Goal: Task Accomplishment & Management: Complete application form

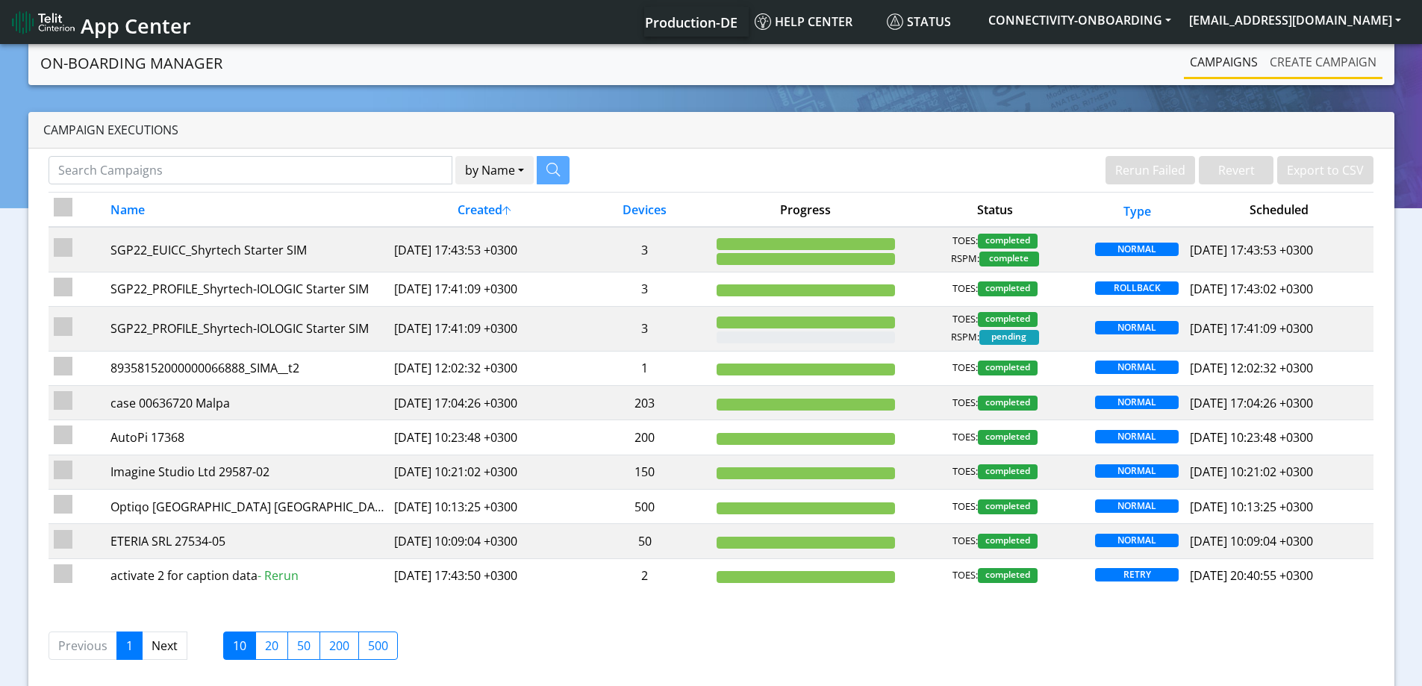
click at [1318, 61] on link "Create campaign" at bounding box center [1323, 62] width 119 height 30
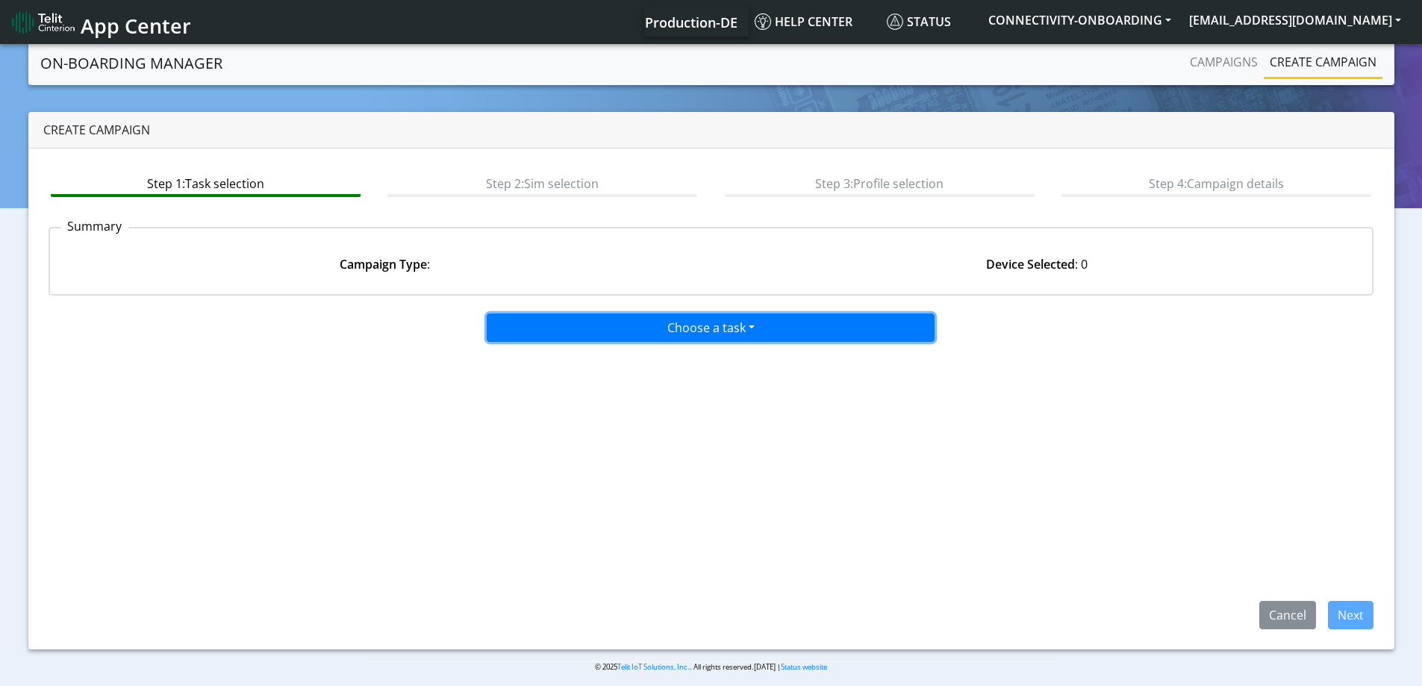
click at [684, 317] on button "Choose a task" at bounding box center [711, 327] width 448 height 28
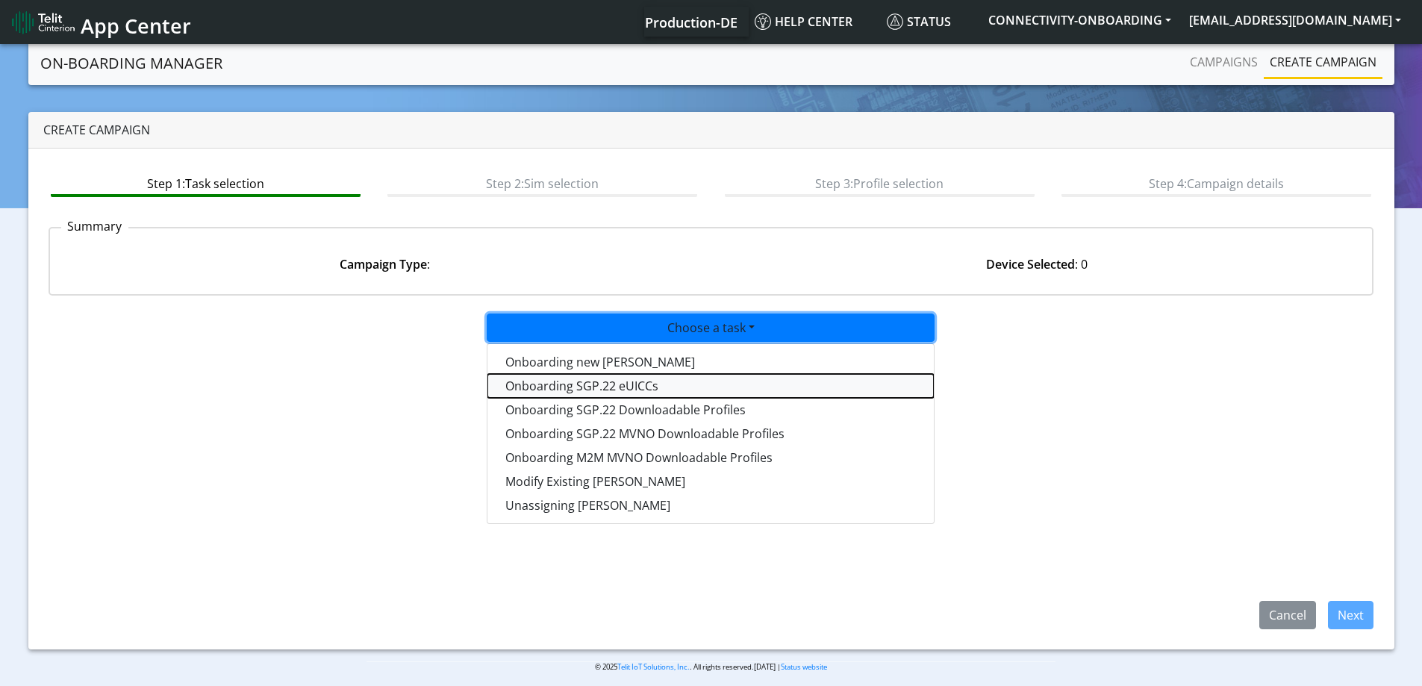
click at [663, 384] on tasksgp22eUICC-dropdown "Onboarding SGP.22 eUICCs" at bounding box center [710, 386] width 446 height 24
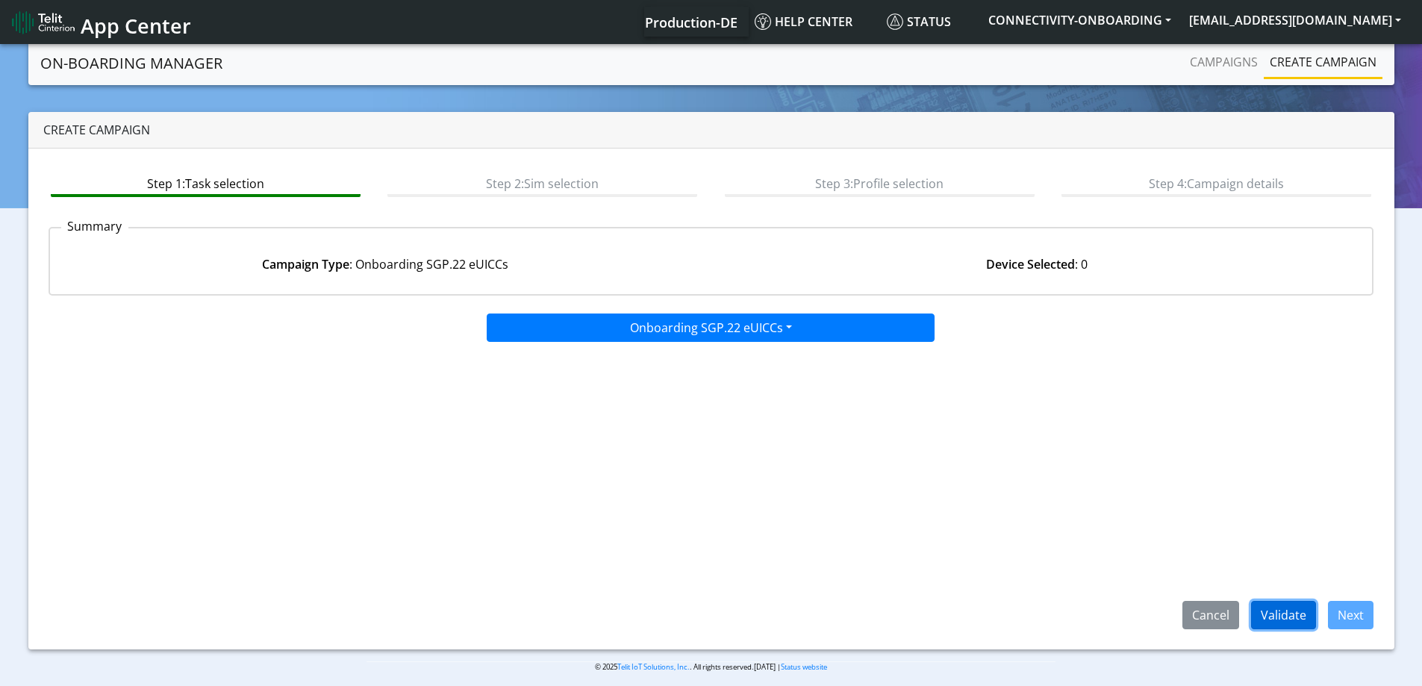
click at [1290, 613] on button "Validate" at bounding box center [1283, 615] width 65 height 28
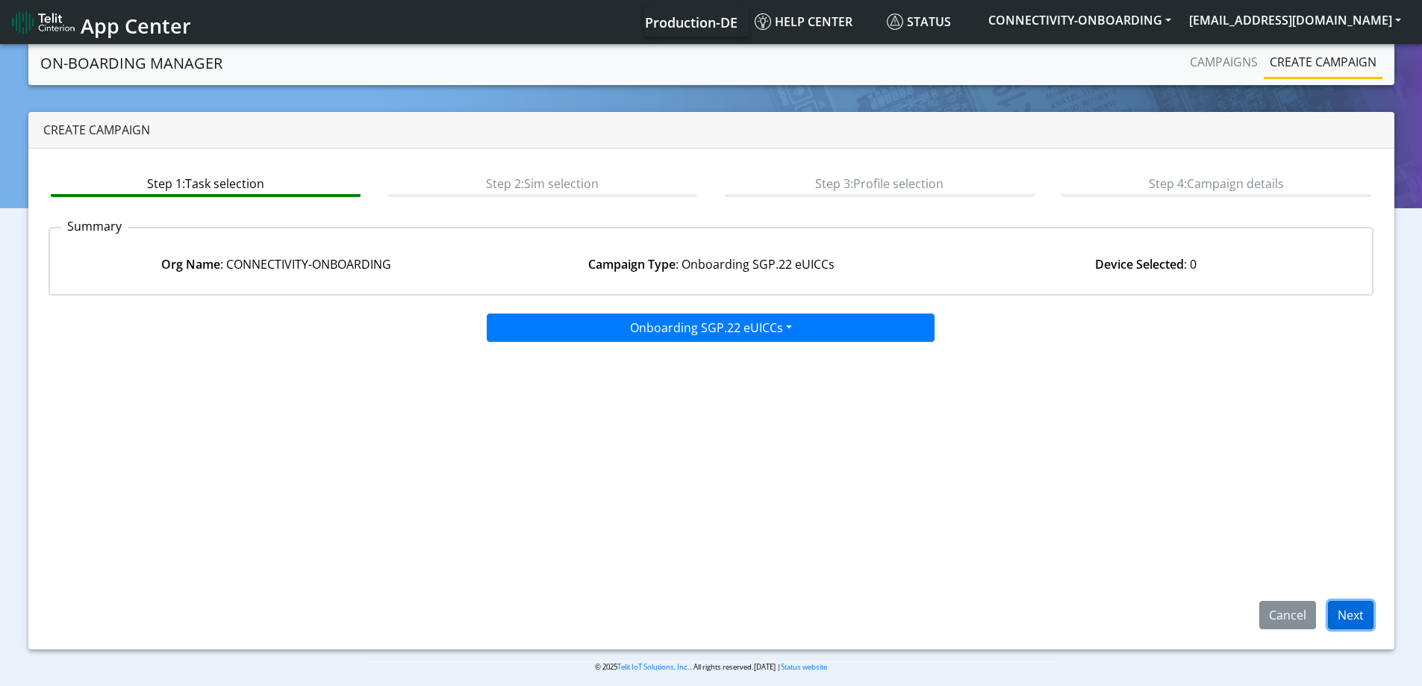
click at [1359, 612] on button "Next" at bounding box center [1351, 615] width 46 height 28
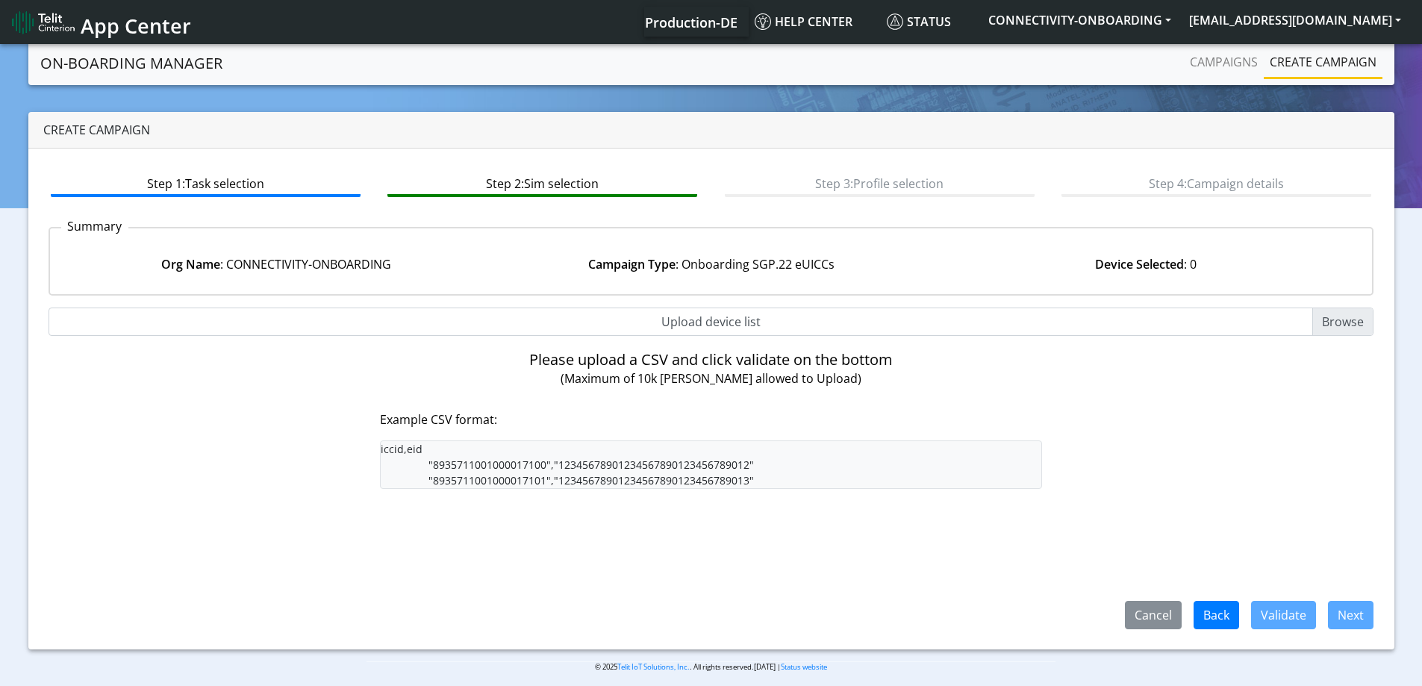
click at [711, 327] on input "Upload device list" at bounding box center [711, 321] width 1325 height 28
type input "C:\fakepath\SGP Onboarding CSV.csv"
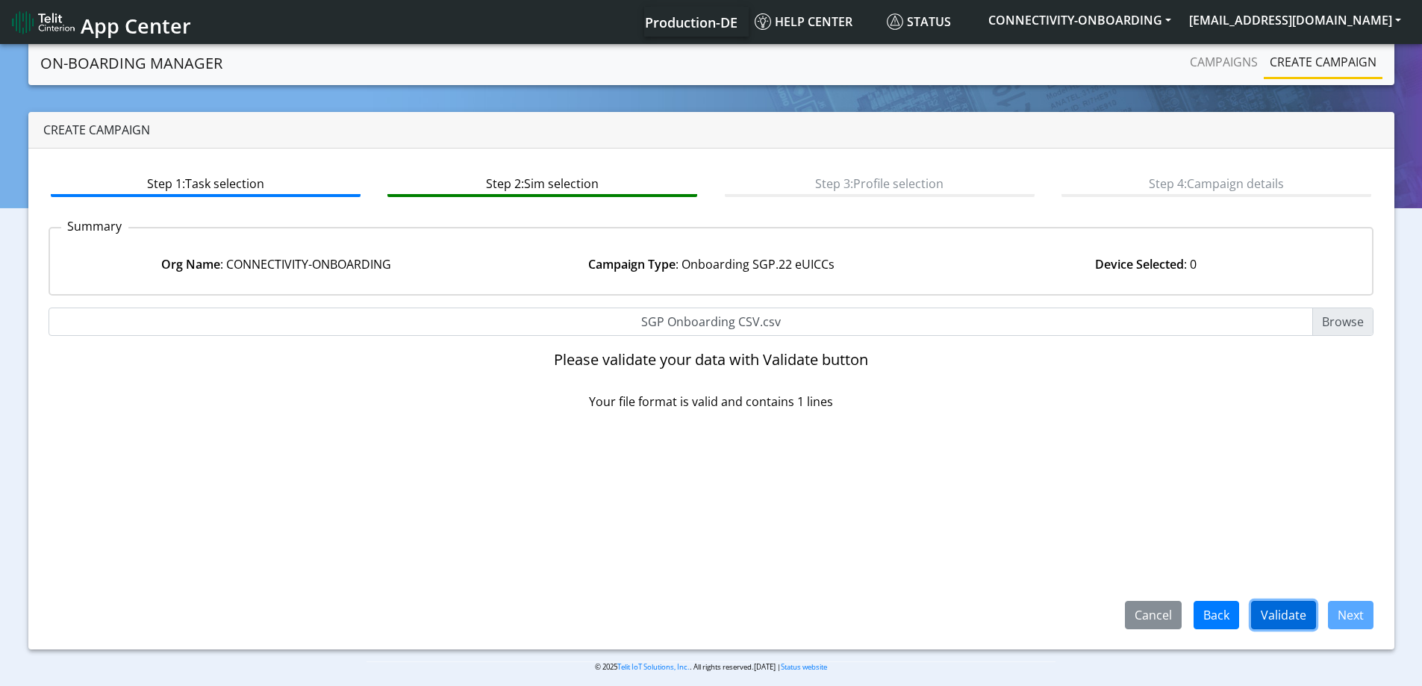
click at [1270, 617] on button "Validate" at bounding box center [1283, 615] width 65 height 28
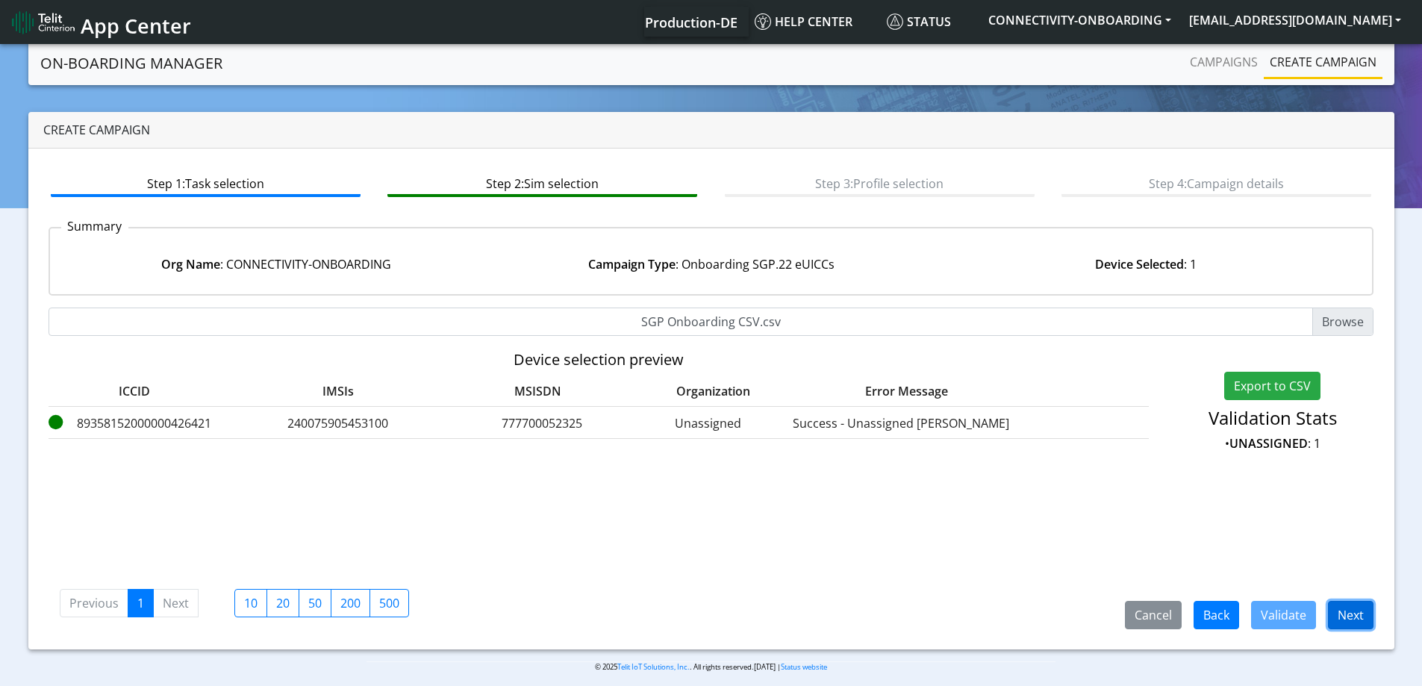
click at [1335, 616] on button "Next" at bounding box center [1351, 615] width 46 height 28
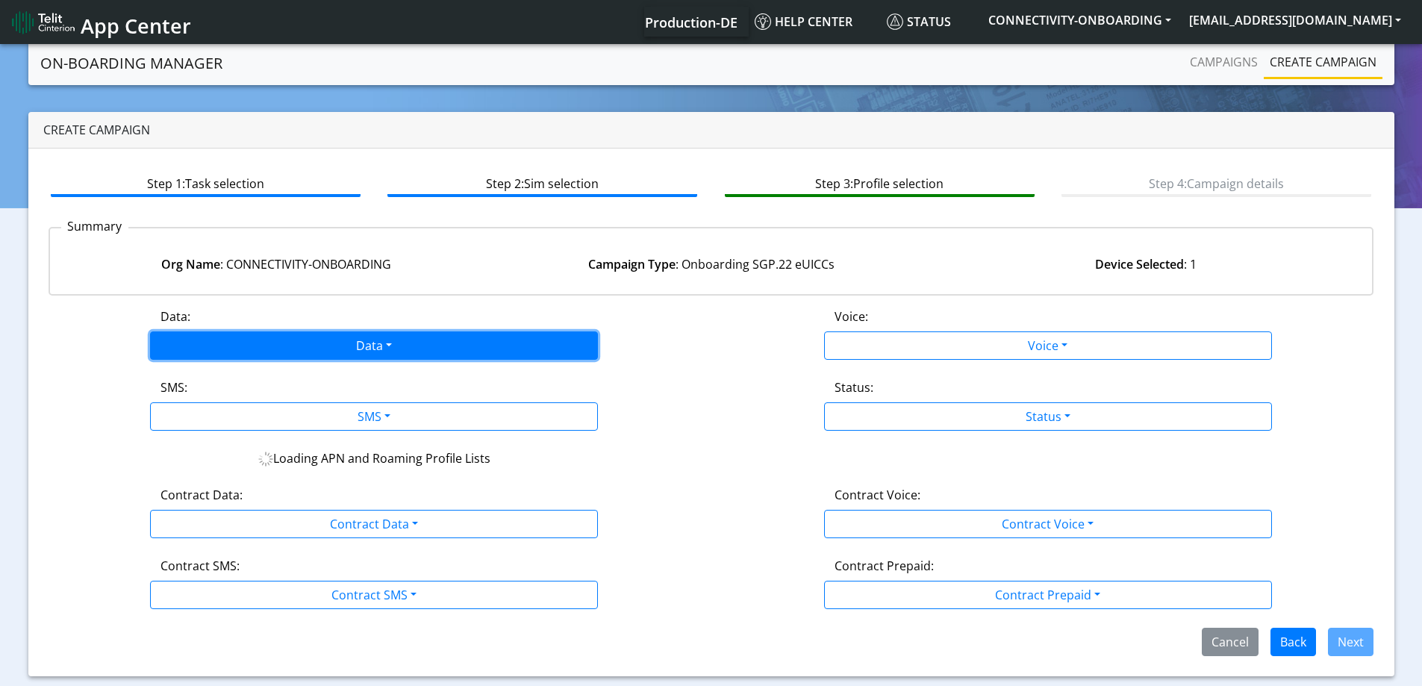
click at [495, 347] on button "Data" at bounding box center [374, 345] width 448 height 28
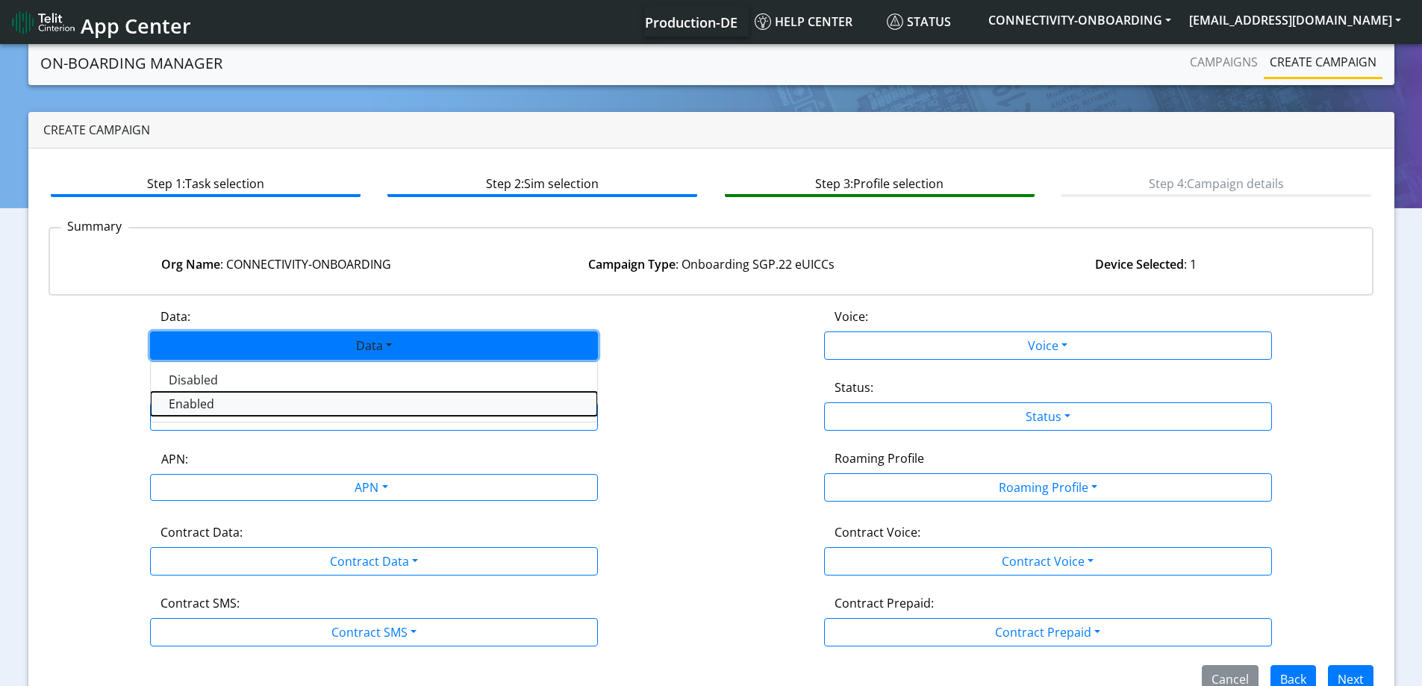
click at [214, 407] on button "Enabled" at bounding box center [374, 404] width 446 height 24
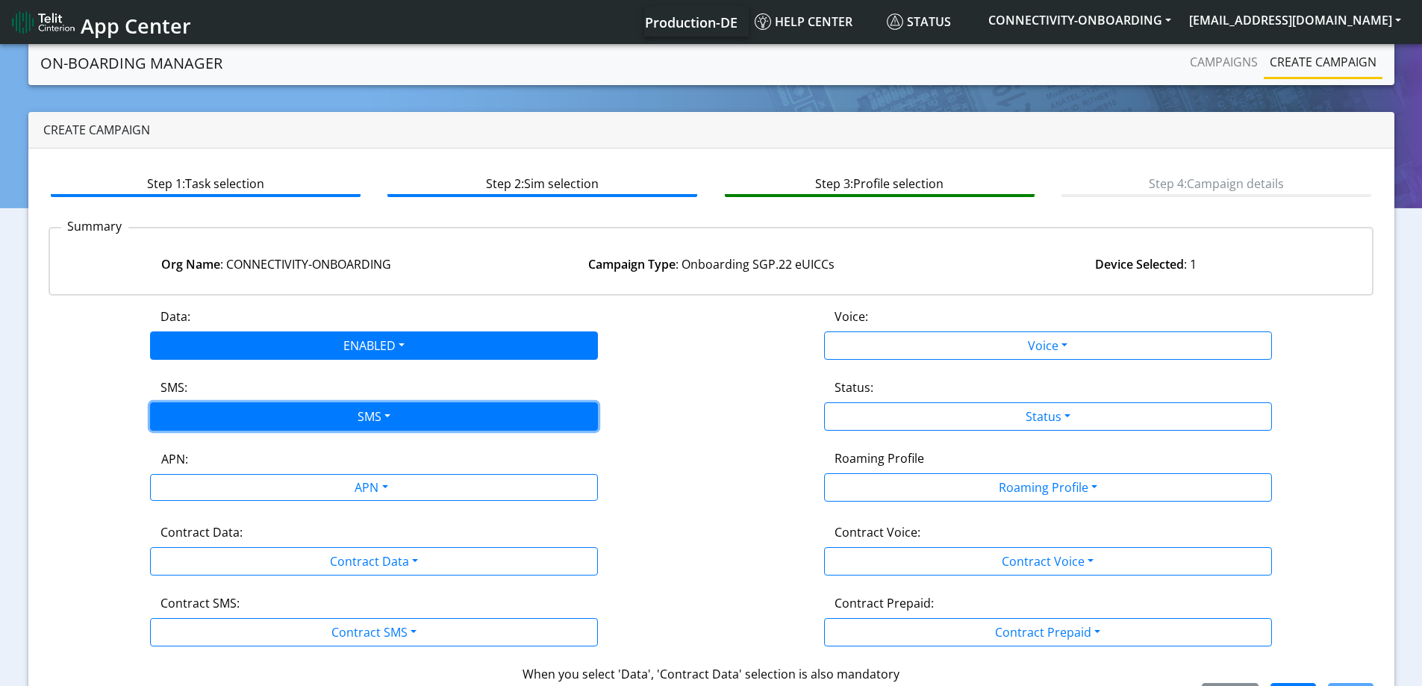
click at [220, 417] on button "SMS" at bounding box center [374, 416] width 448 height 28
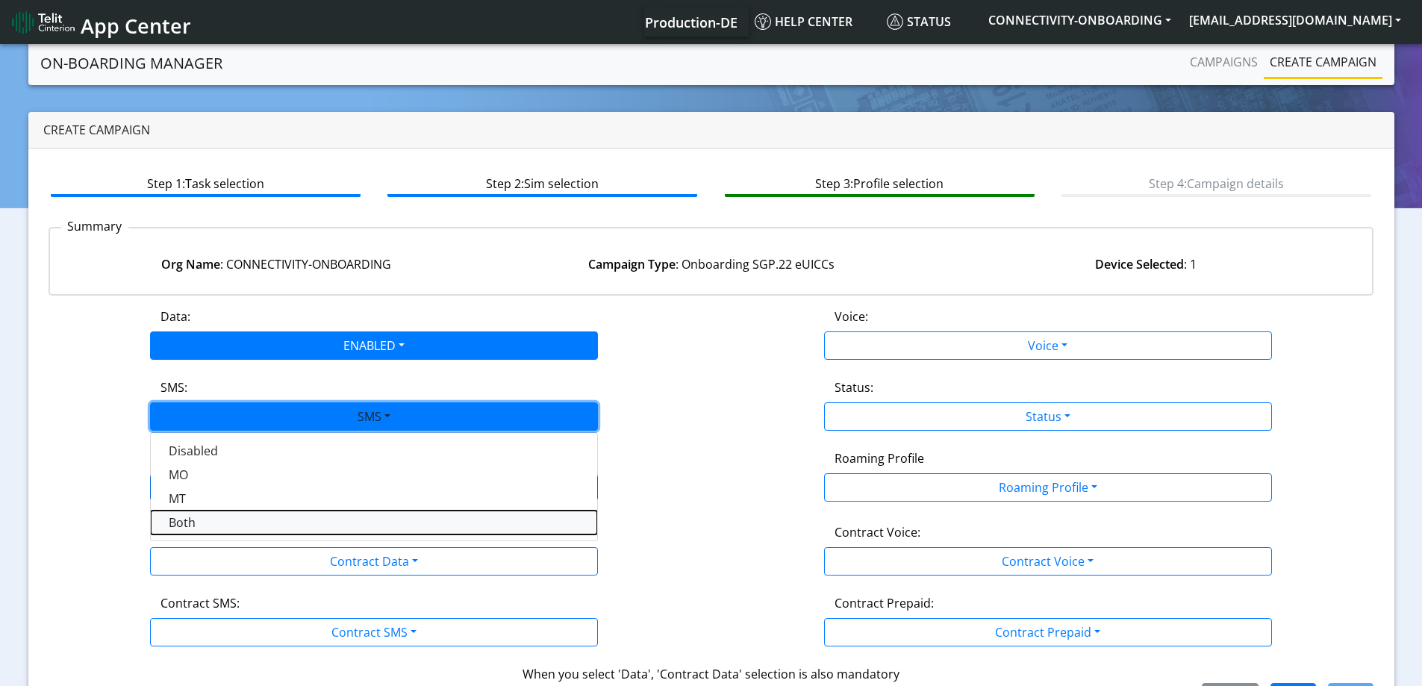
click at [244, 520] on button "Both" at bounding box center [374, 522] width 446 height 24
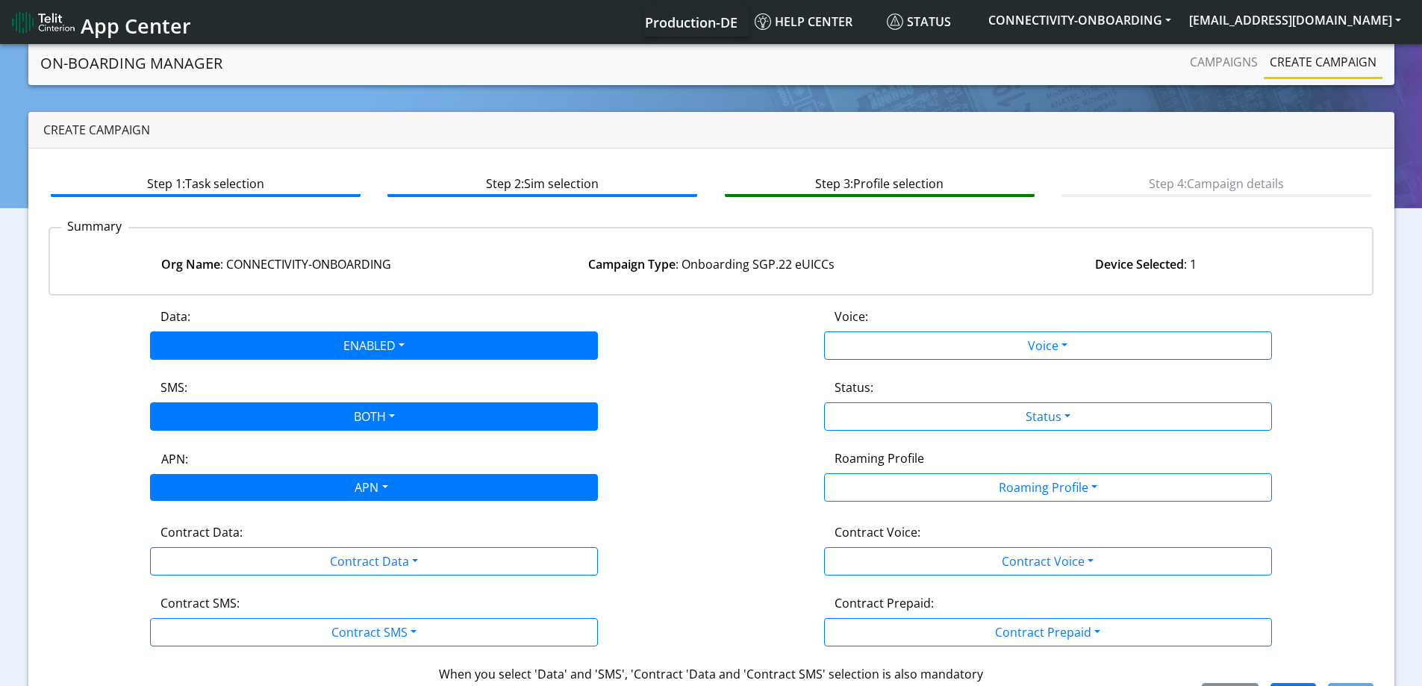
click at [246, 493] on div "APN" at bounding box center [370, 489] width 473 height 29
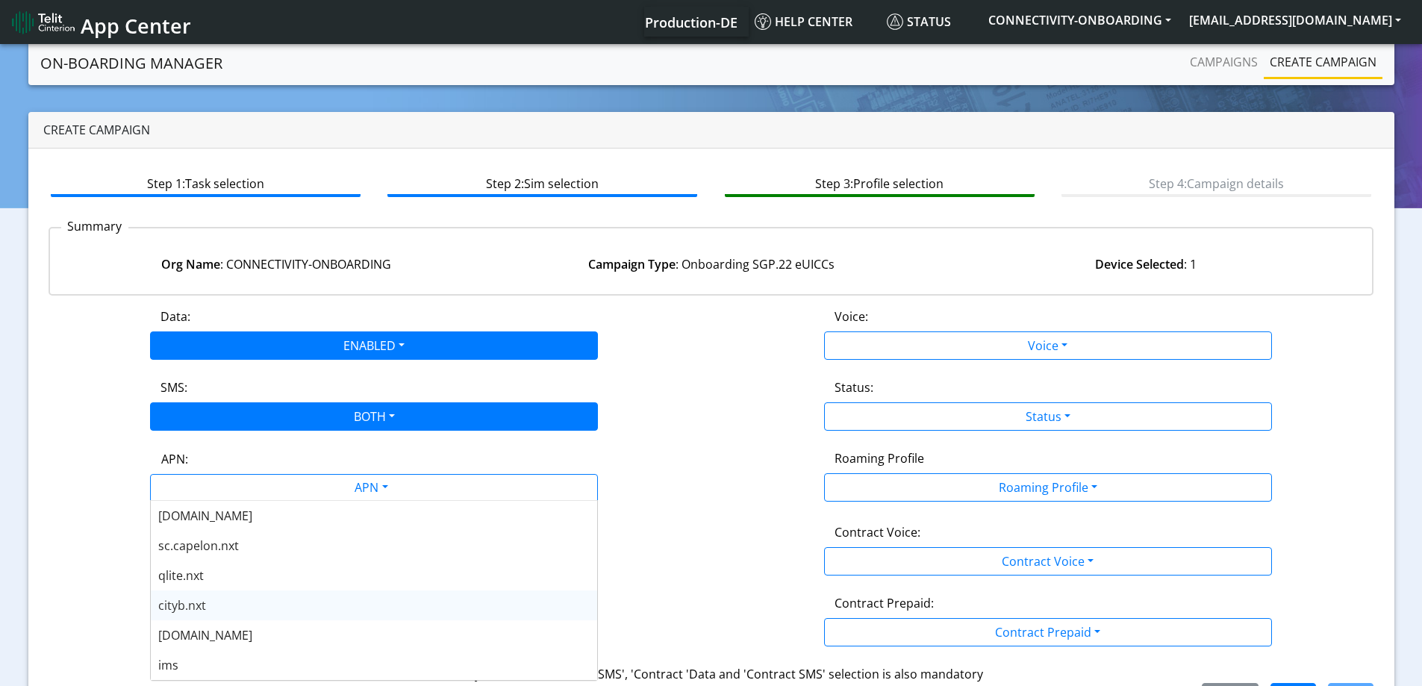
scroll to position [522, 0]
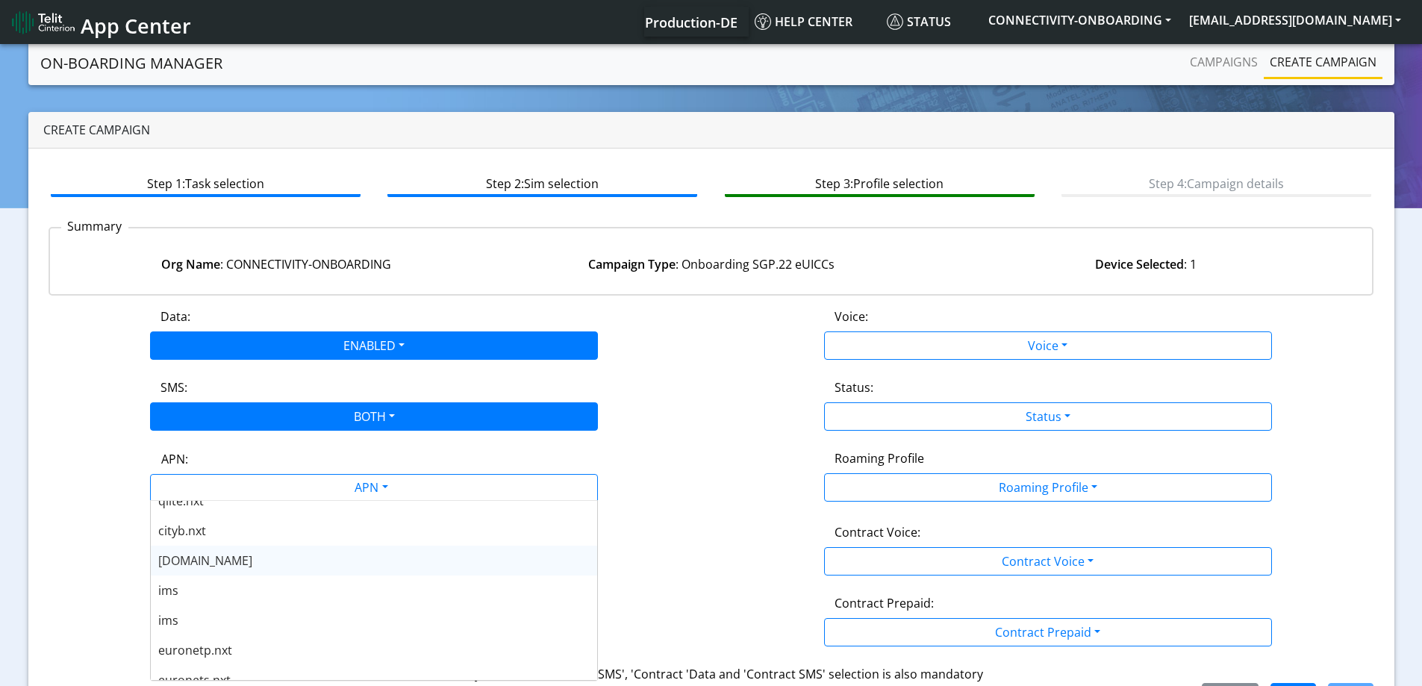
click at [221, 564] on div "[DOMAIN_NAME]" at bounding box center [374, 561] width 446 height 30
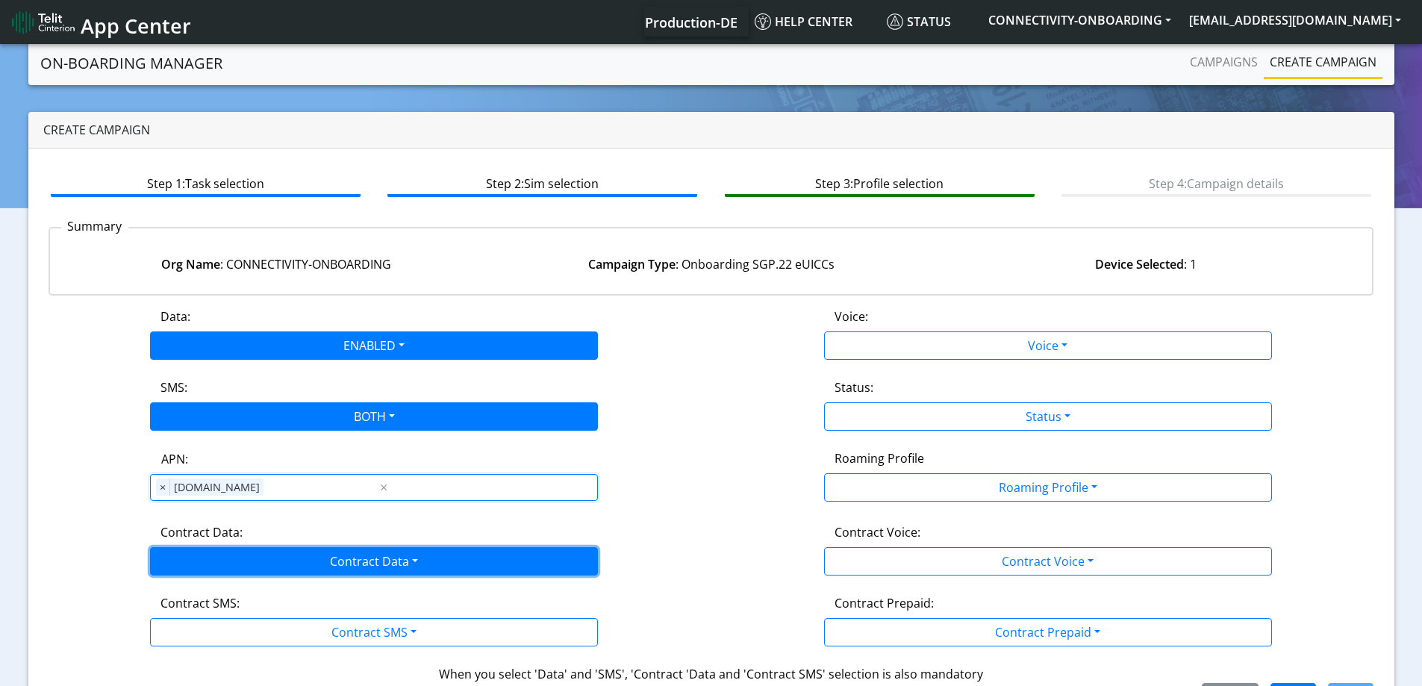
click at [204, 572] on button "Contract Data" at bounding box center [374, 561] width 448 height 28
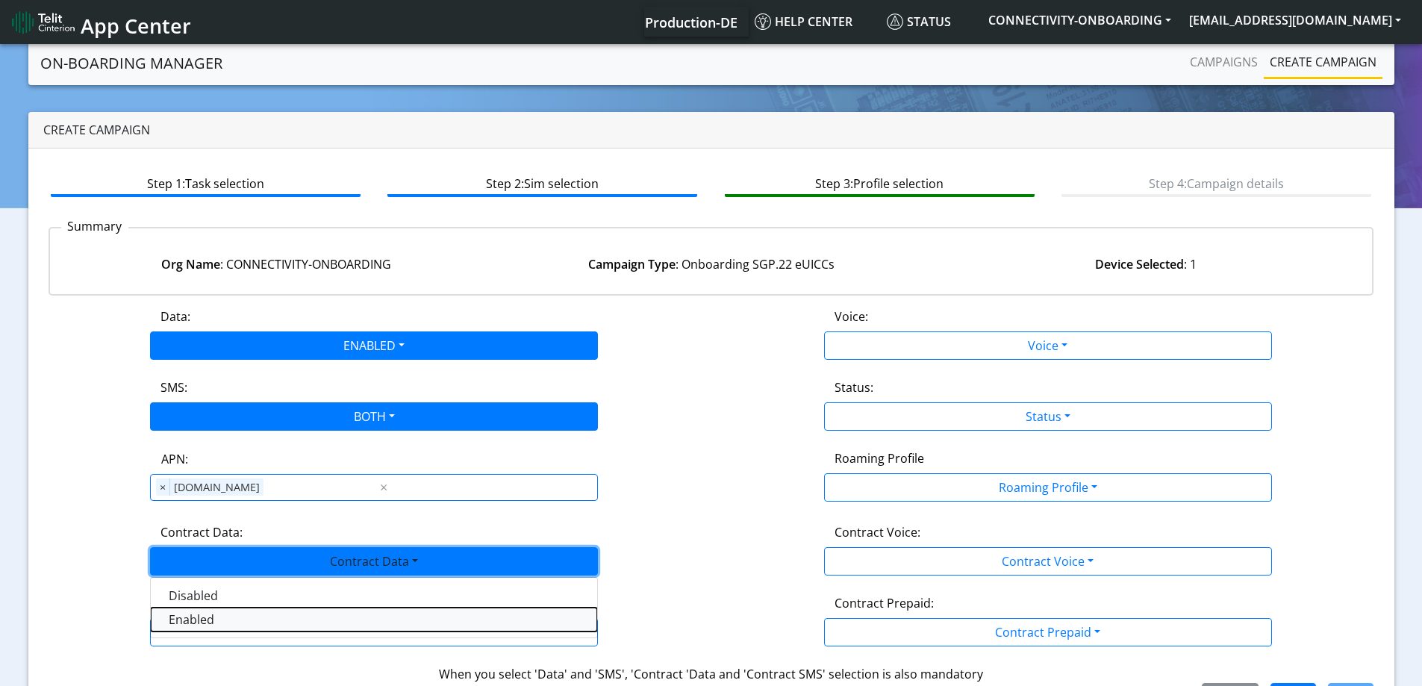
click at [195, 619] on Dataenabled-dropdown "Enabled" at bounding box center [374, 620] width 446 height 24
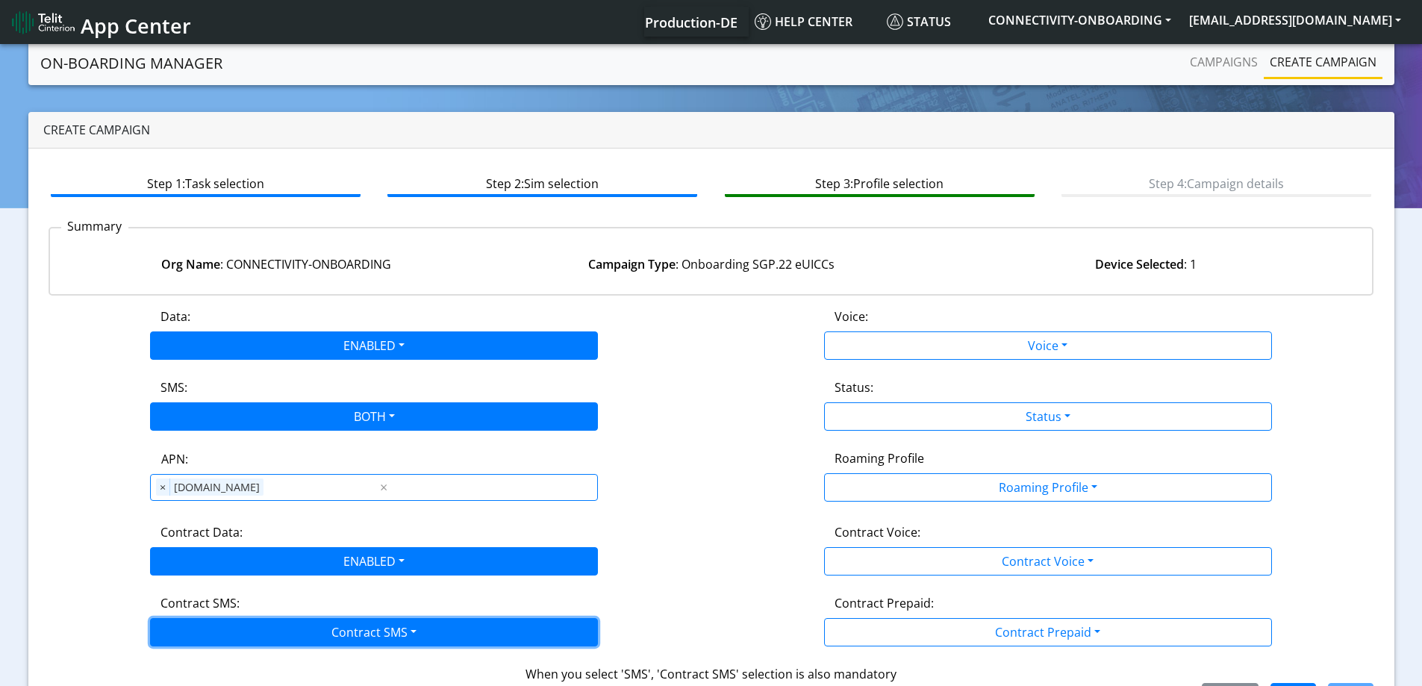
click at [198, 629] on button "Contract SMS" at bounding box center [374, 632] width 448 height 28
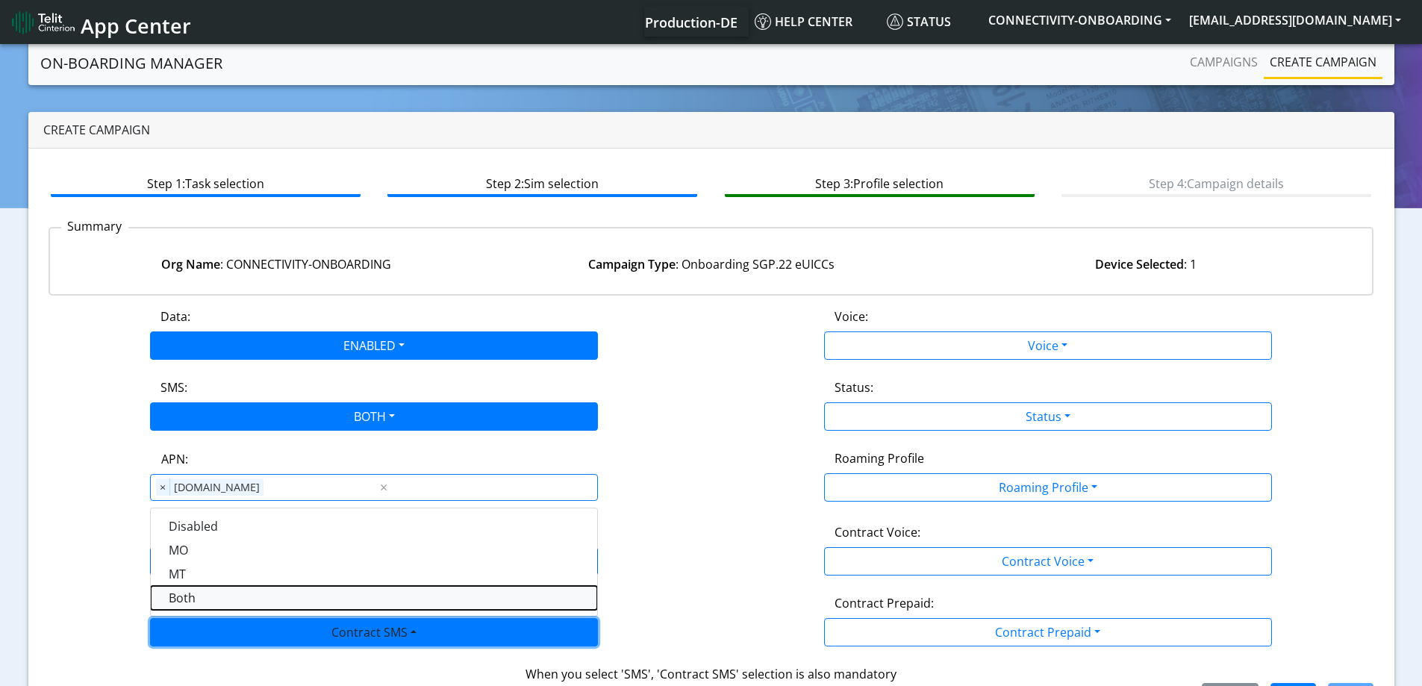
click at [192, 596] on SMSboth-dropdown "Both" at bounding box center [374, 598] width 446 height 24
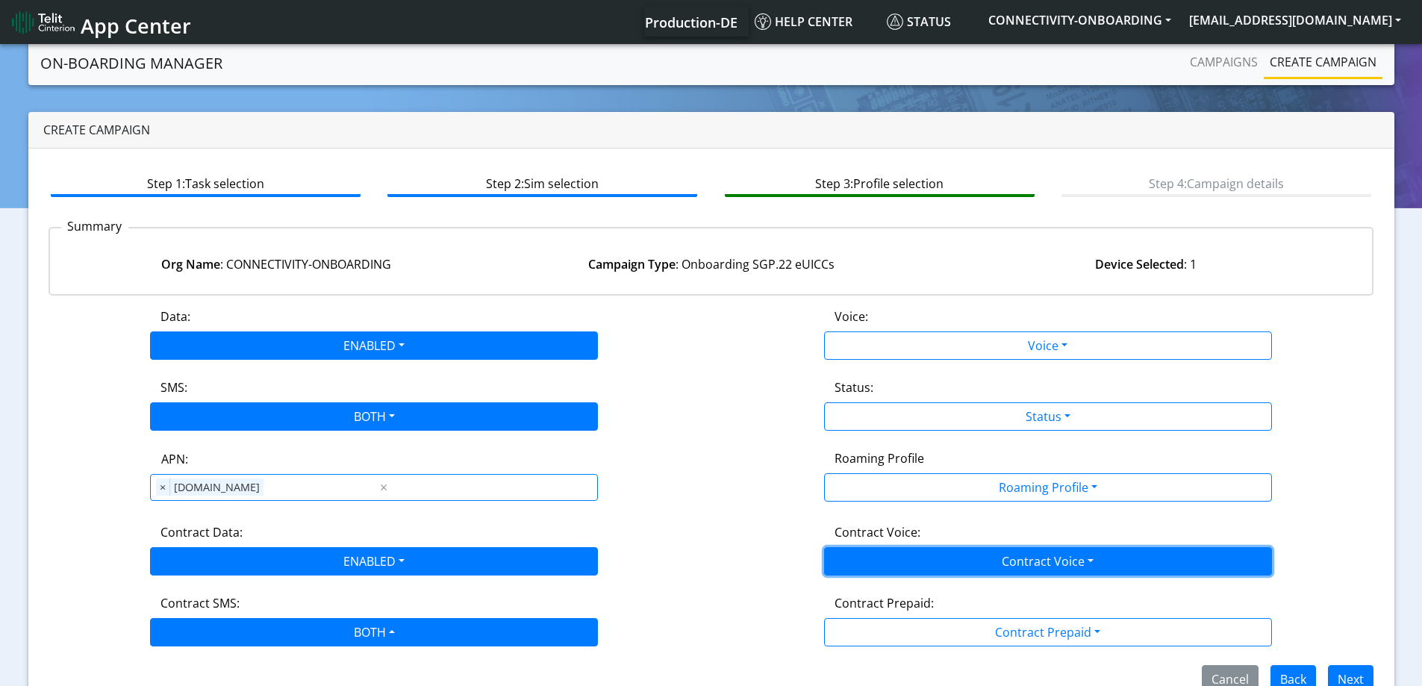
click at [947, 558] on button "Contract Voice" at bounding box center [1048, 561] width 448 height 28
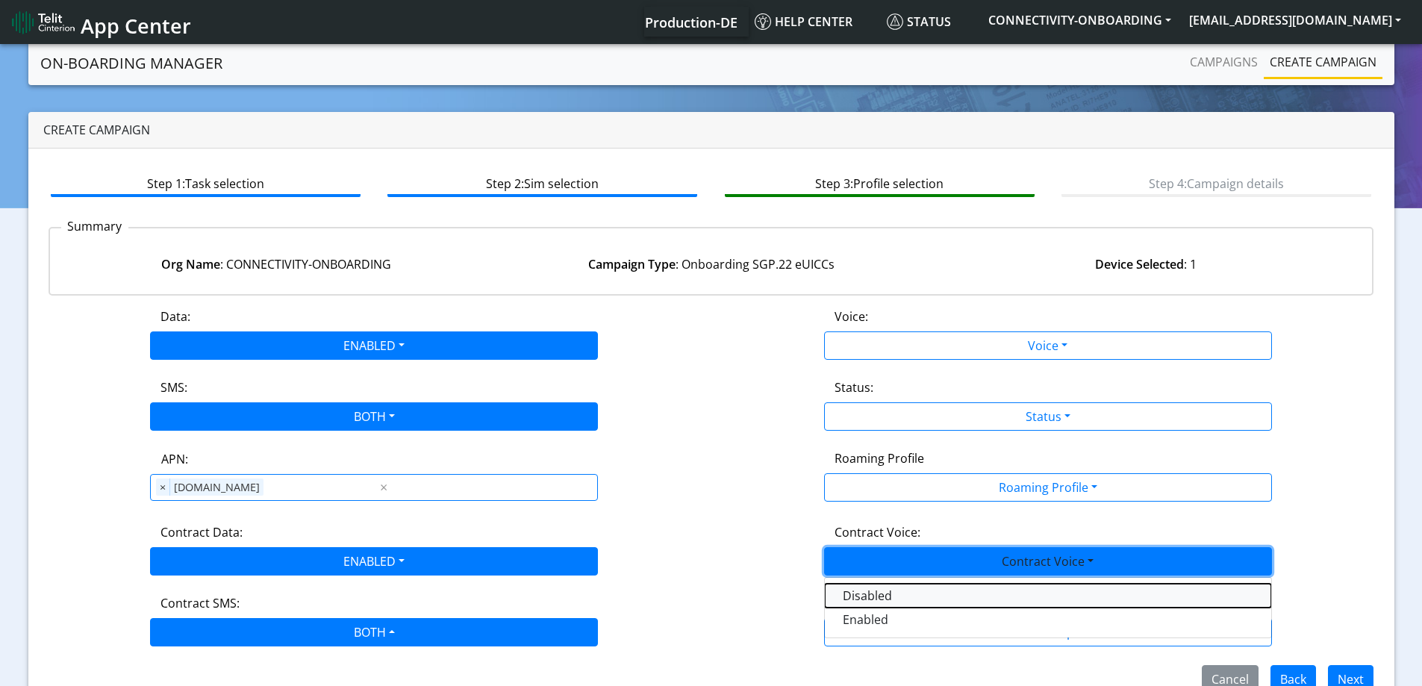
click at [878, 605] on Voicedisabled-dropdown "Disabled" at bounding box center [1048, 596] width 446 height 24
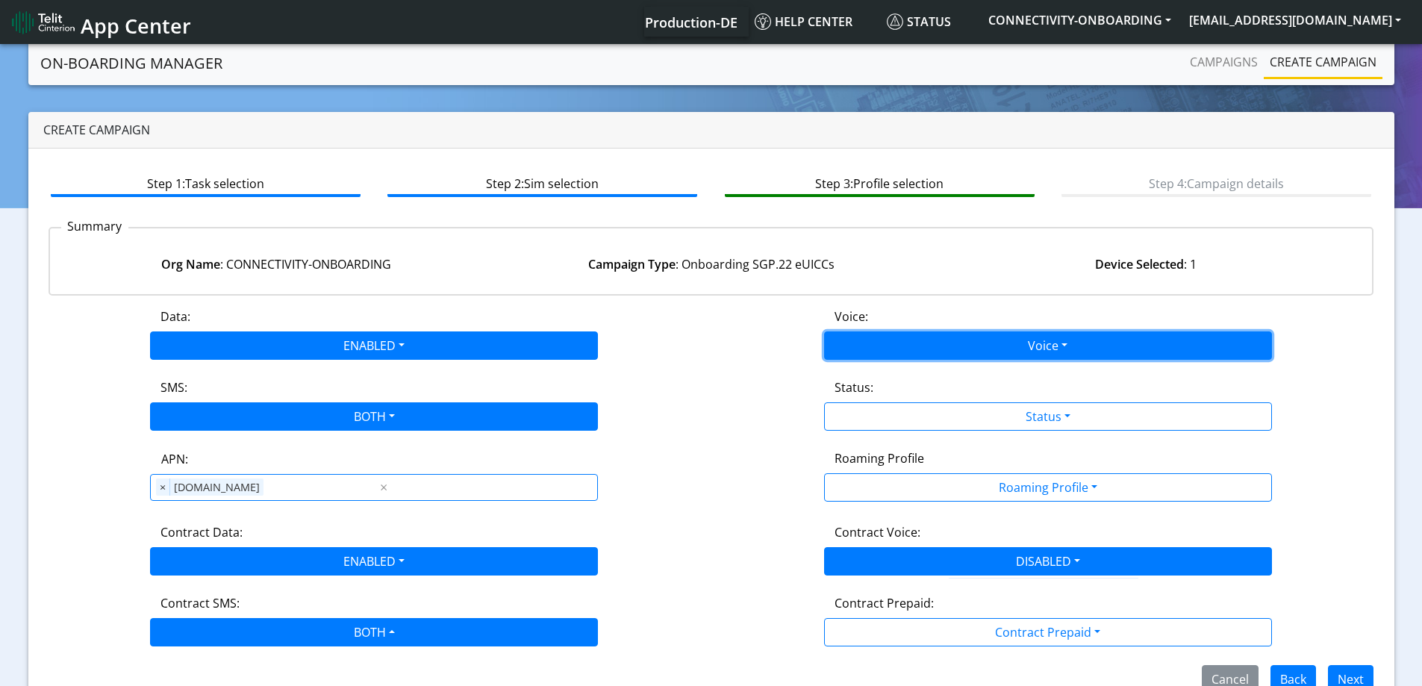
click at [896, 353] on button "Voice" at bounding box center [1048, 345] width 448 height 28
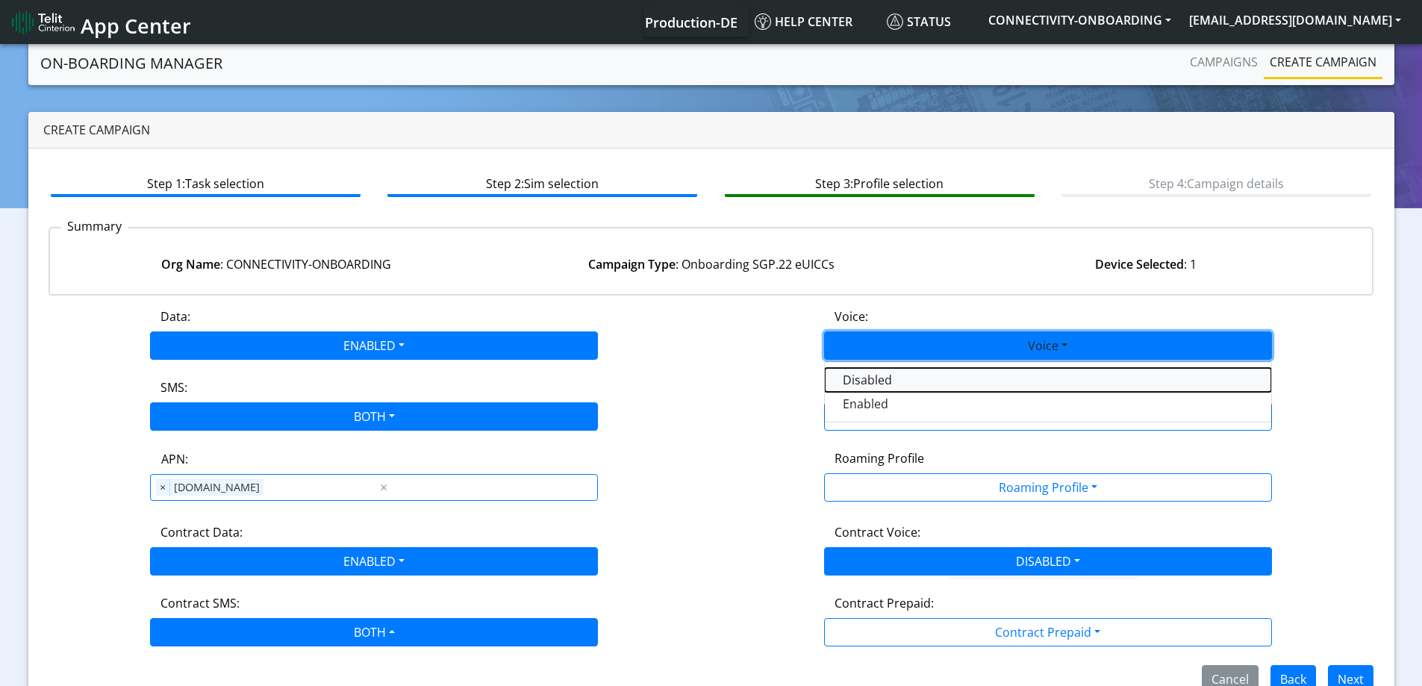
click at [891, 386] on button "Disabled" at bounding box center [1048, 380] width 446 height 24
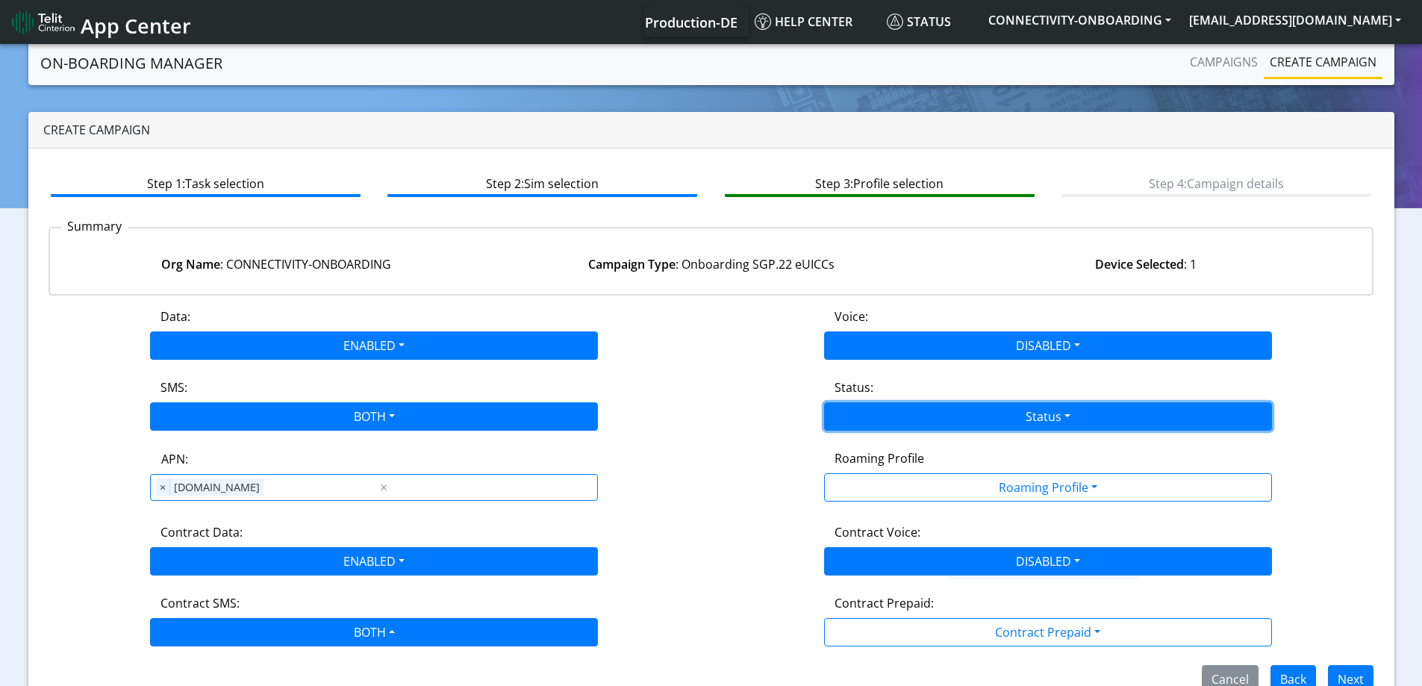
click at [897, 411] on button "Status" at bounding box center [1048, 416] width 448 height 28
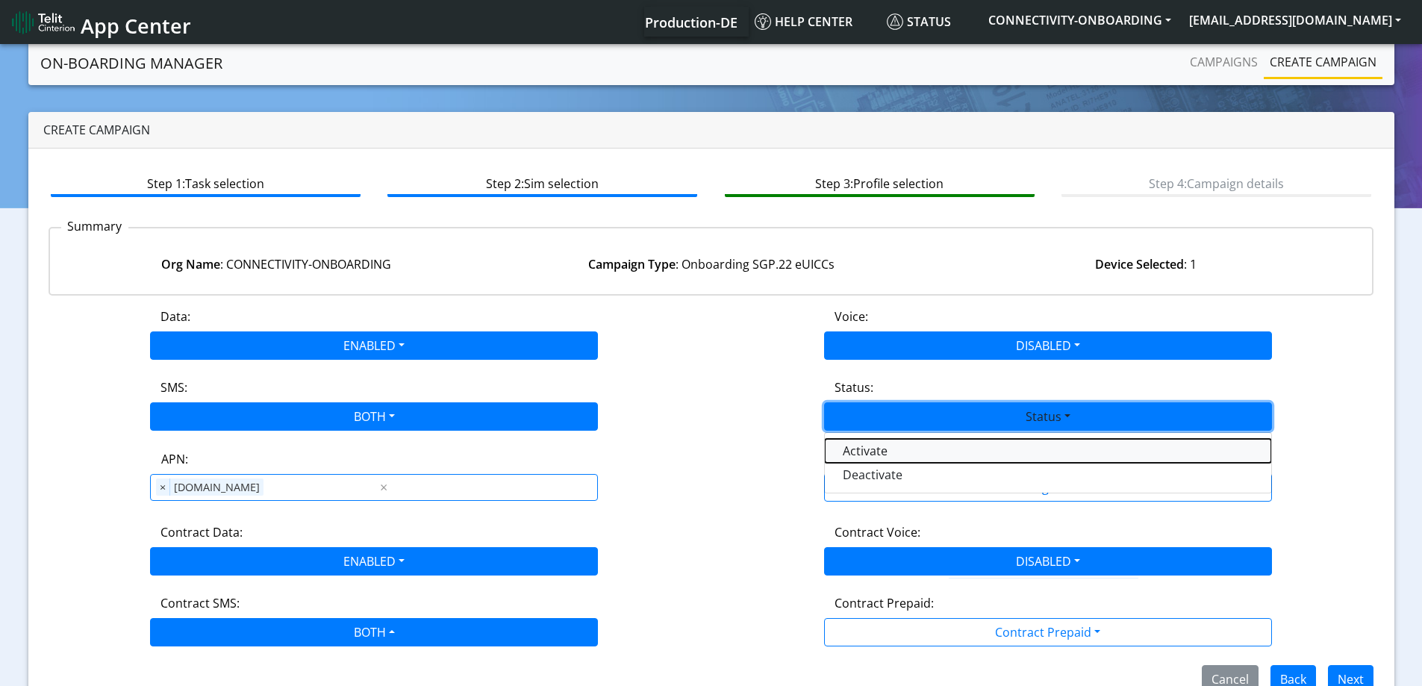
click at [881, 454] on button "Activate" at bounding box center [1048, 451] width 446 height 24
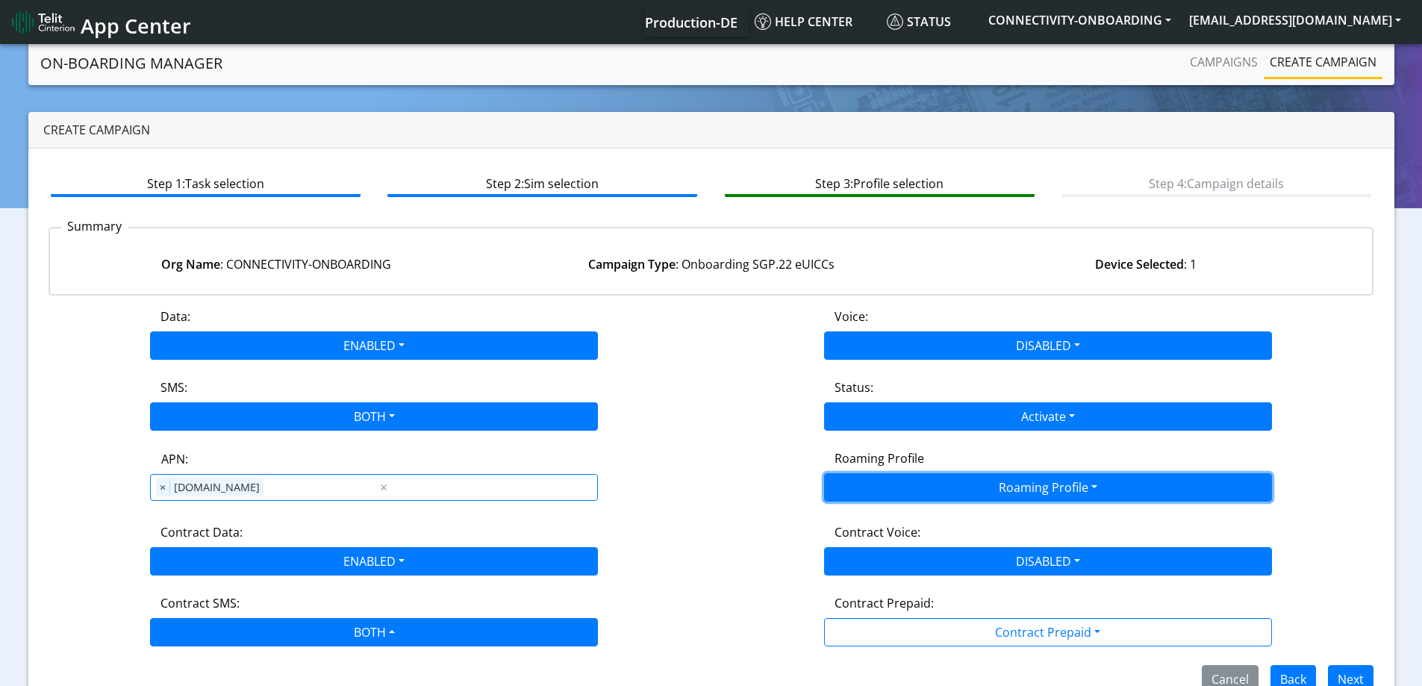
click at [933, 487] on button "Roaming Profile" at bounding box center [1048, 487] width 448 height 28
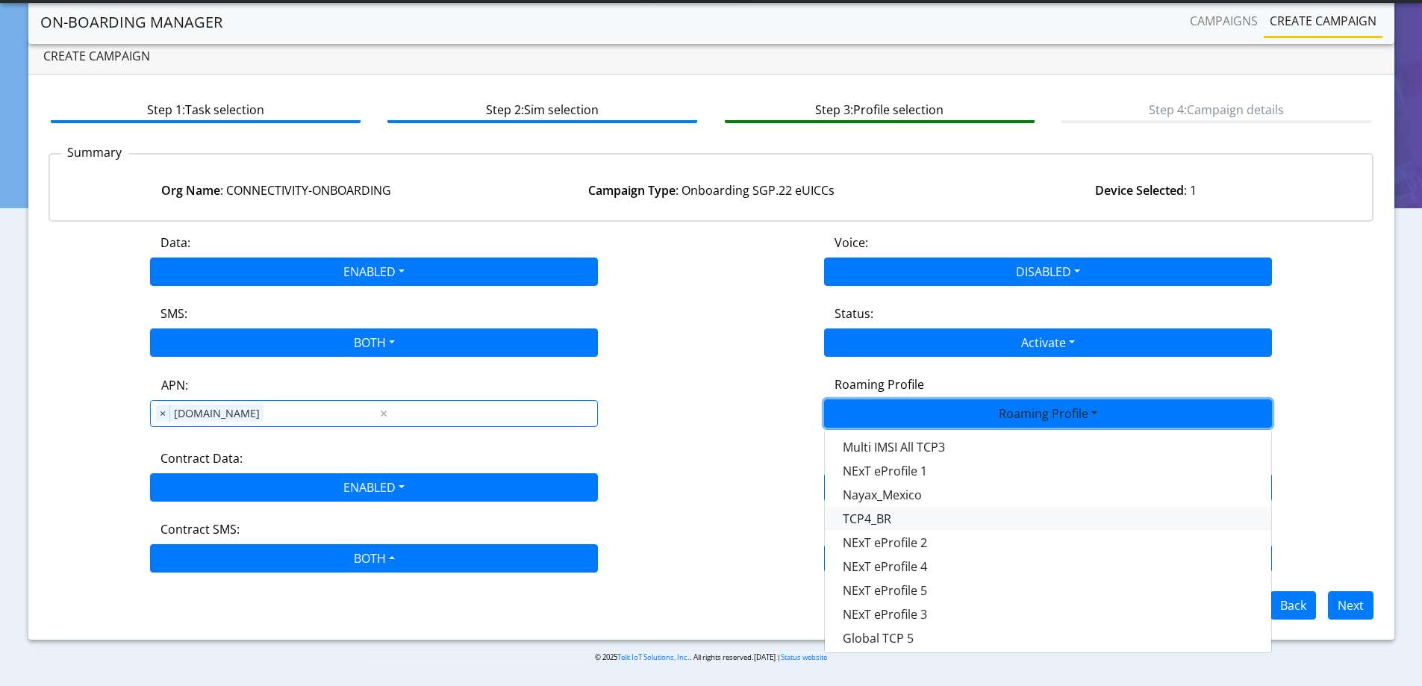
scroll to position [419, 0]
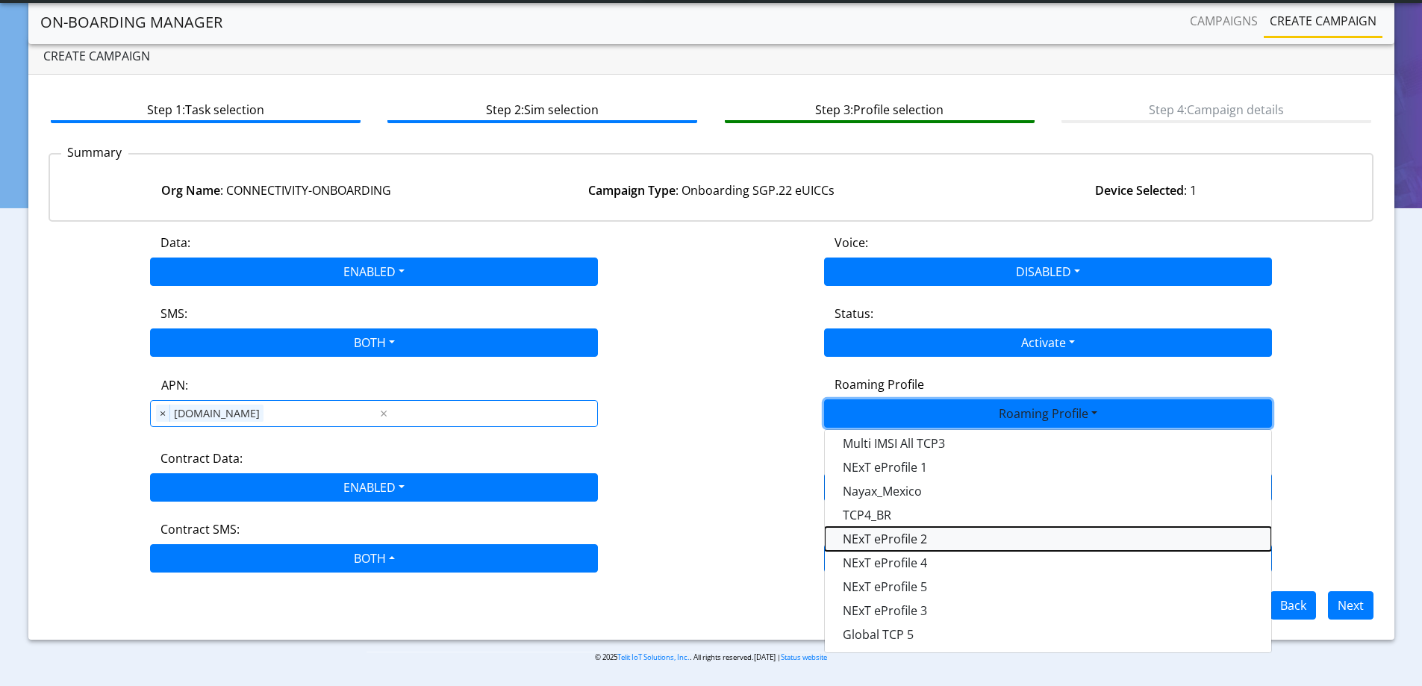
click at [945, 537] on Profile-dropdown "NExT eProfile 2" at bounding box center [1048, 539] width 446 height 24
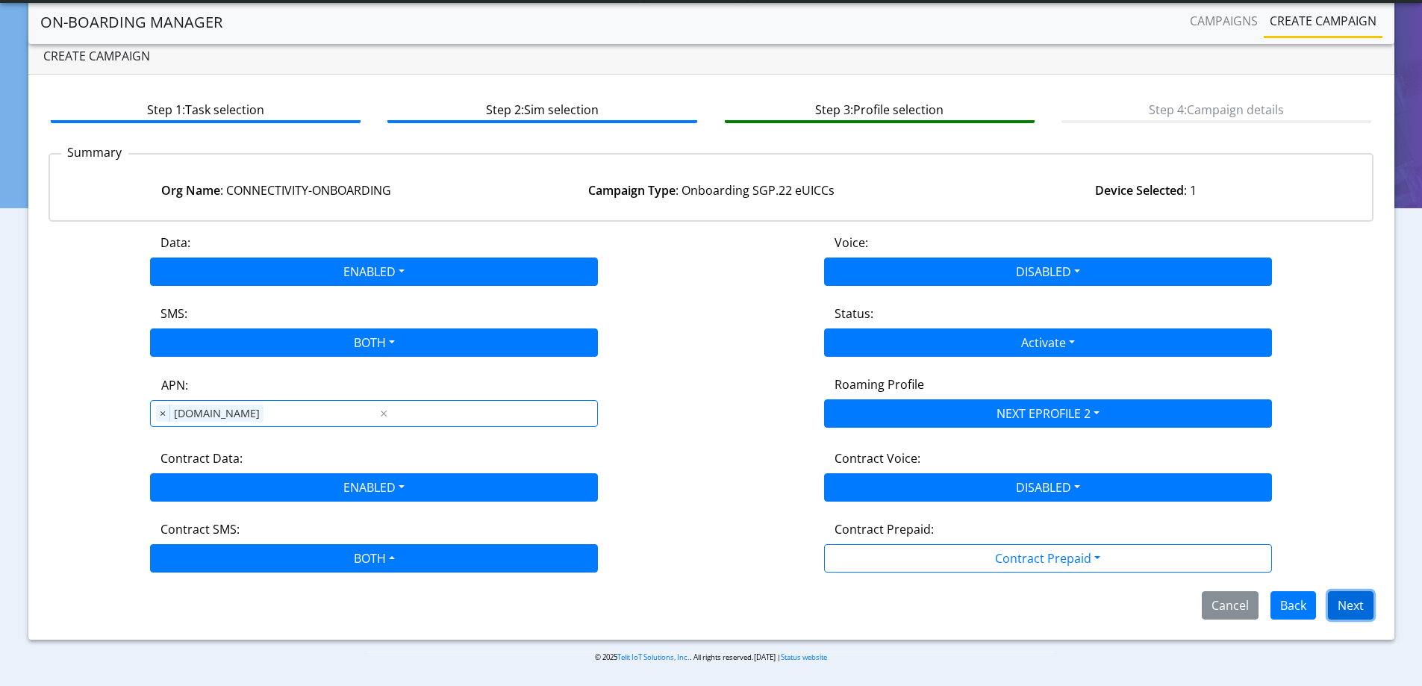
click at [1356, 606] on button "Next" at bounding box center [1351, 605] width 46 height 28
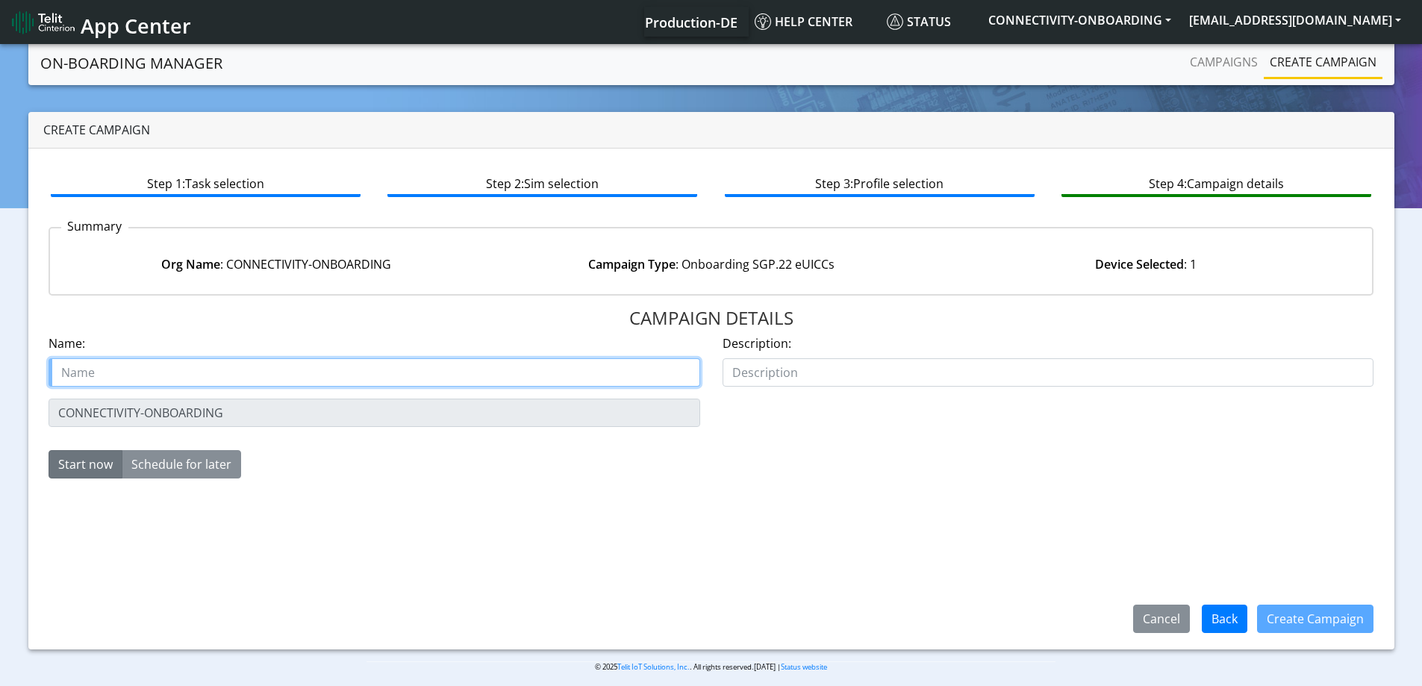
paste input "Shyrtech-IOLOGIC"
type input "Shyrtech-IOLOGIC strarter SIM 2"
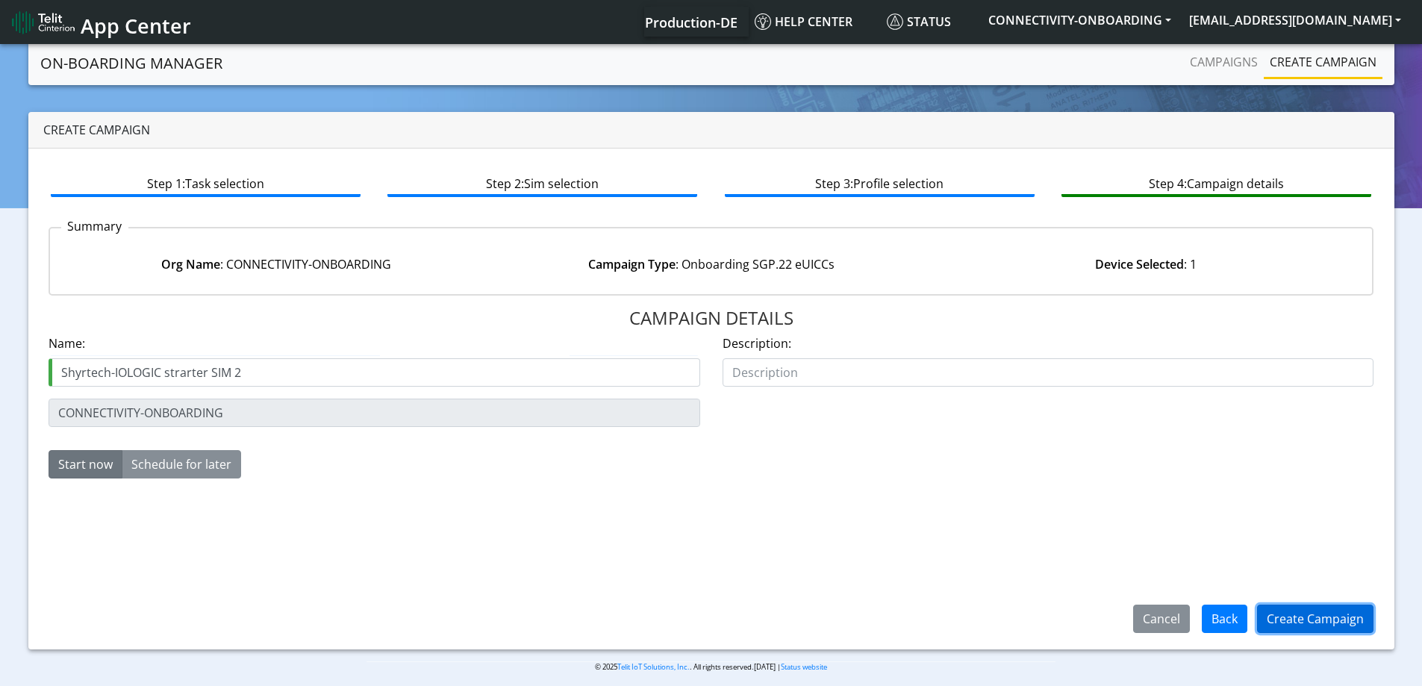
click at [1361, 613] on button "Create Campaign" at bounding box center [1315, 619] width 116 height 28
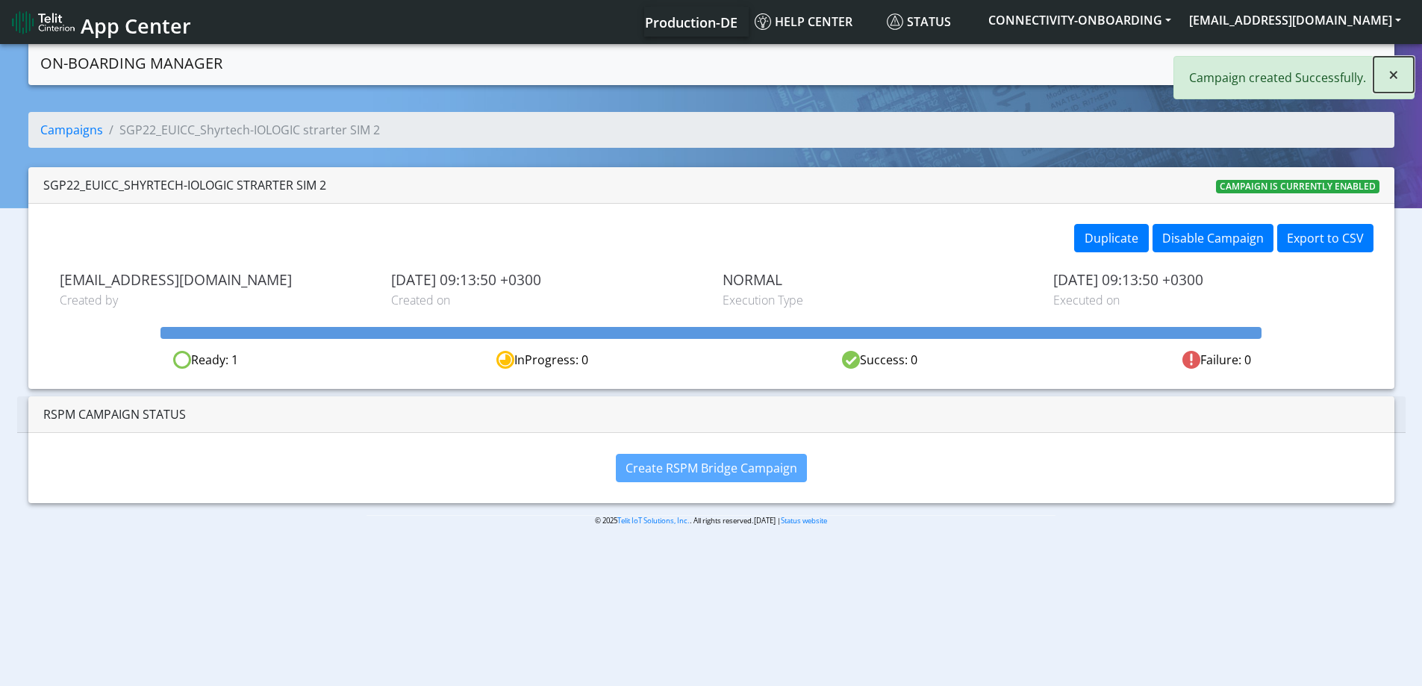
click at [1382, 78] on button "×" at bounding box center [1393, 75] width 40 height 36
click at [1214, 68] on link "Campaigns" at bounding box center [1224, 62] width 80 height 30
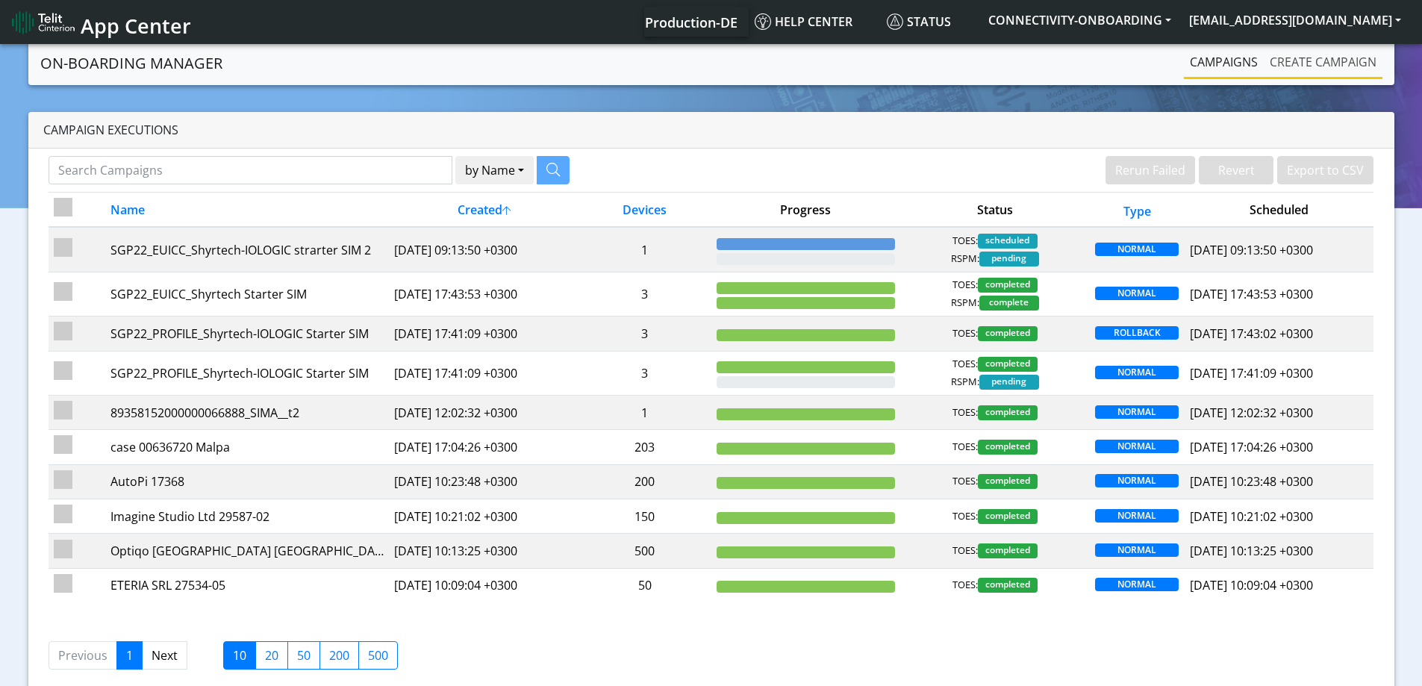
click at [1290, 60] on link "Create campaign" at bounding box center [1323, 62] width 119 height 30
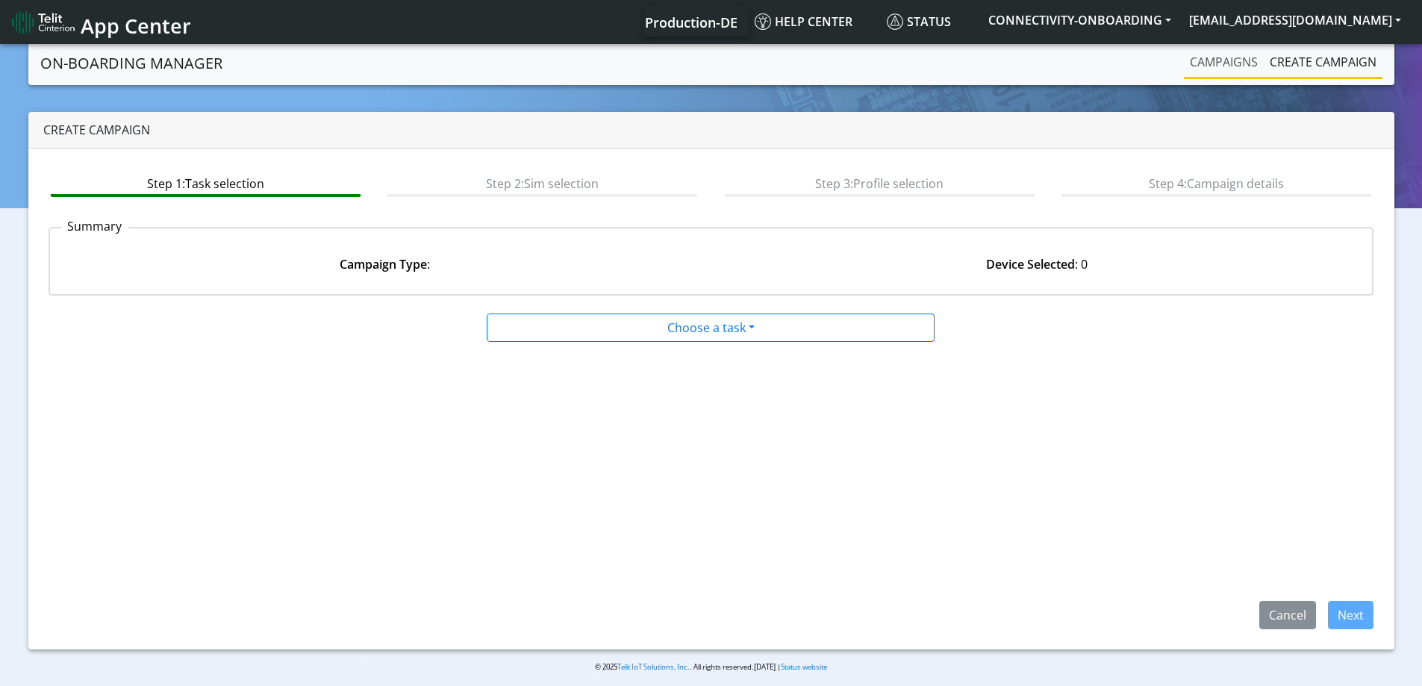
click at [1221, 71] on link "Campaigns" at bounding box center [1224, 62] width 80 height 30
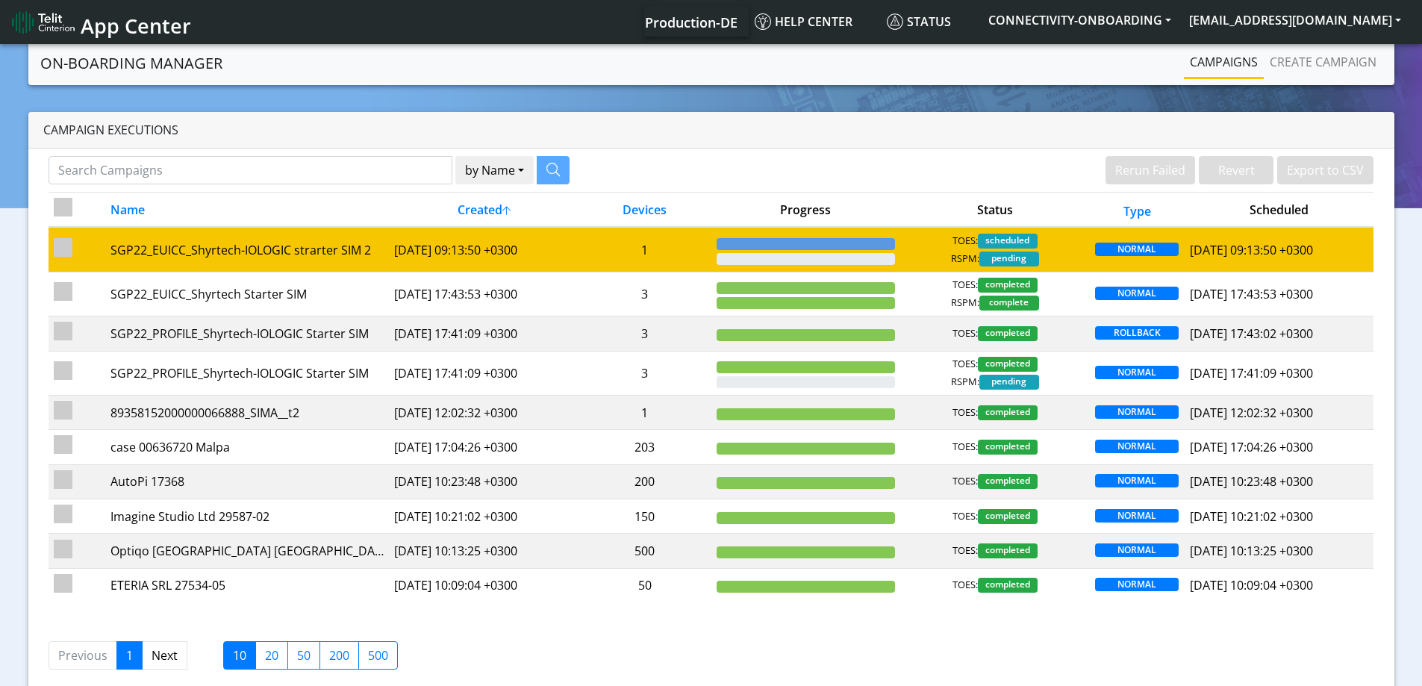
click at [908, 243] on div "TOES: scheduled RSPM: pending" at bounding box center [994, 250] width 178 height 33
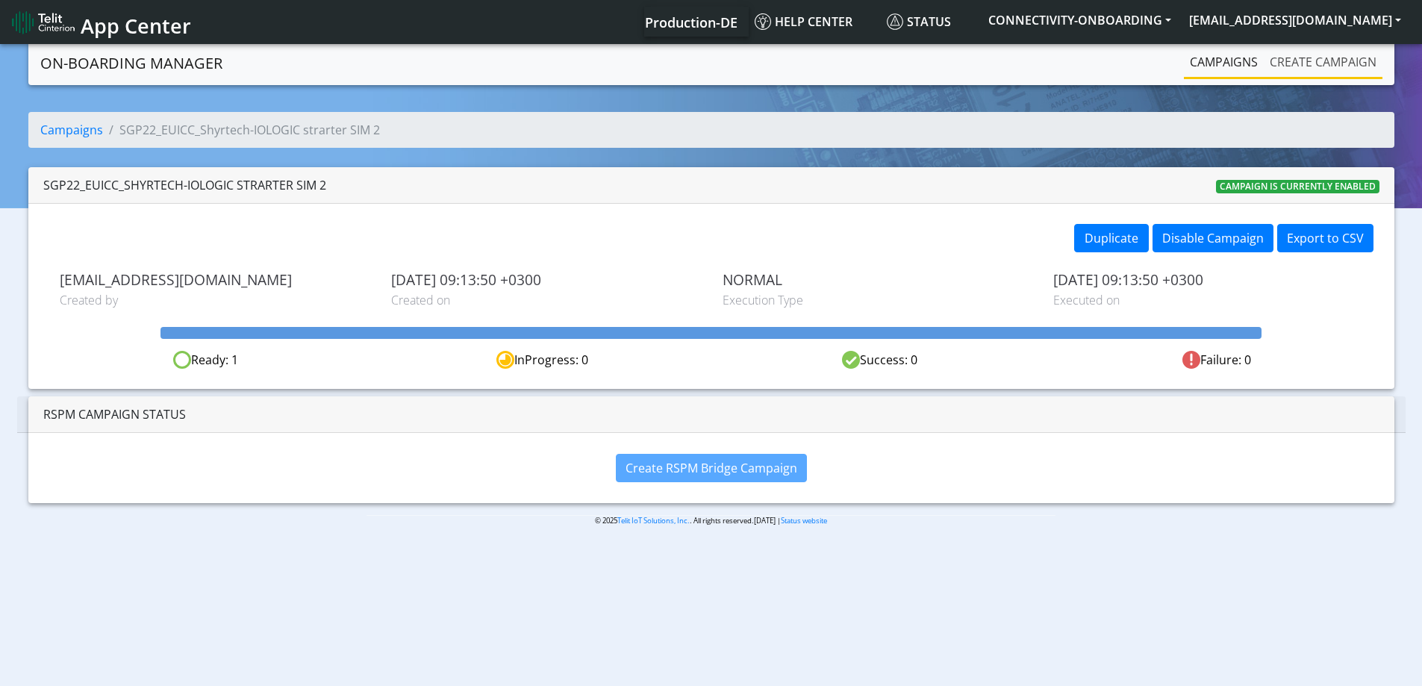
click at [1294, 67] on link "Create campaign" at bounding box center [1323, 62] width 119 height 30
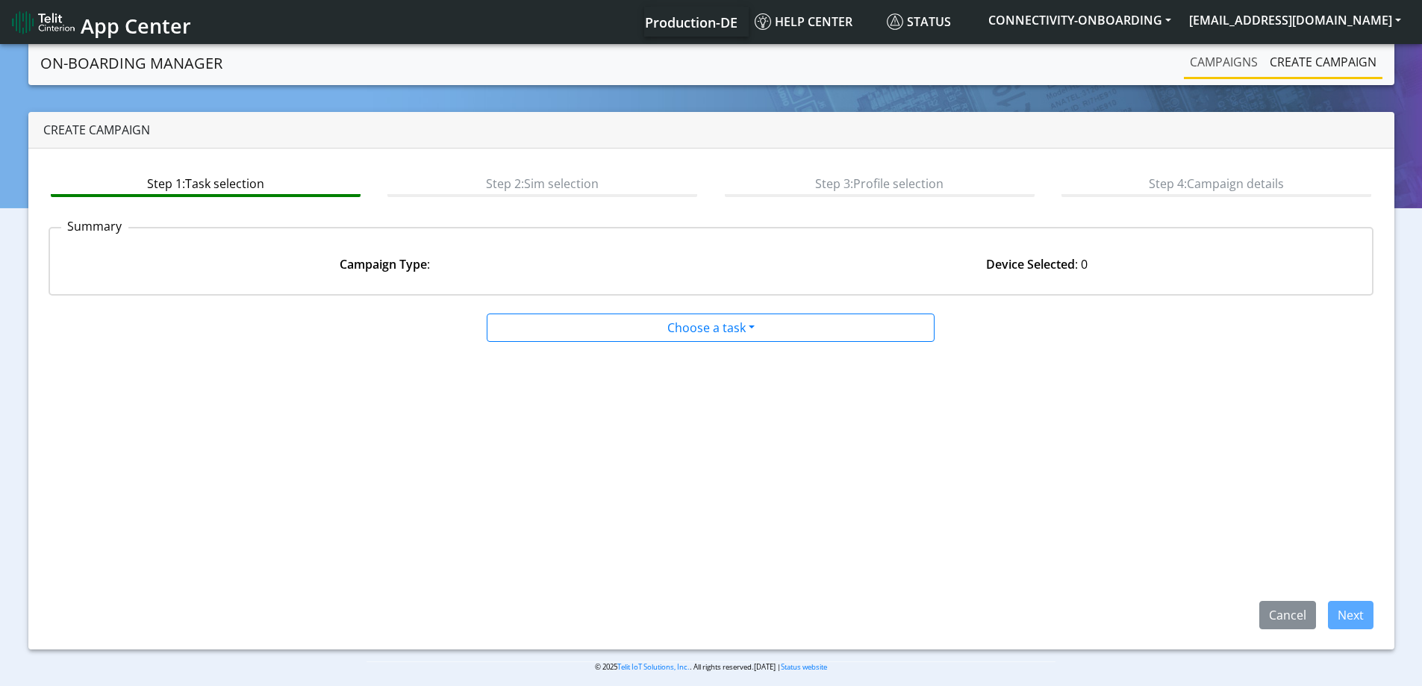
click at [1231, 72] on link "Campaigns" at bounding box center [1224, 62] width 80 height 30
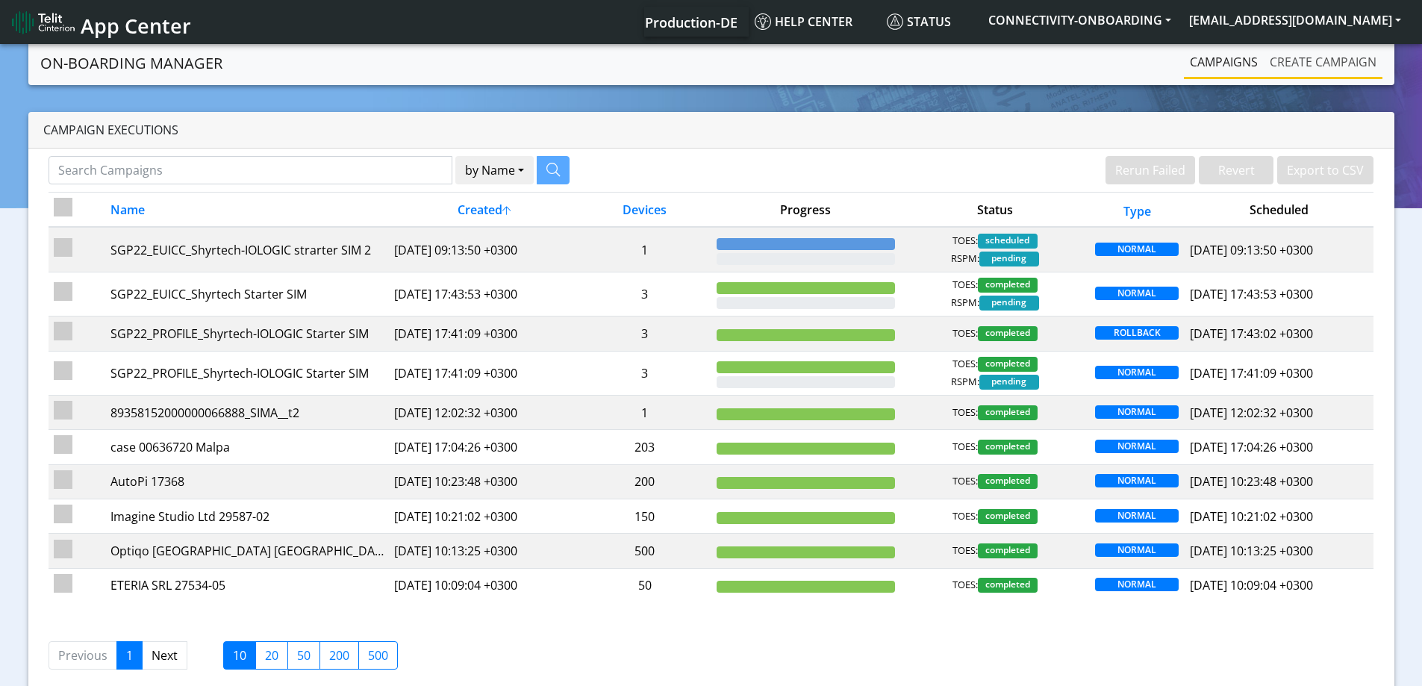
click at [1317, 64] on link "Create campaign" at bounding box center [1323, 62] width 119 height 30
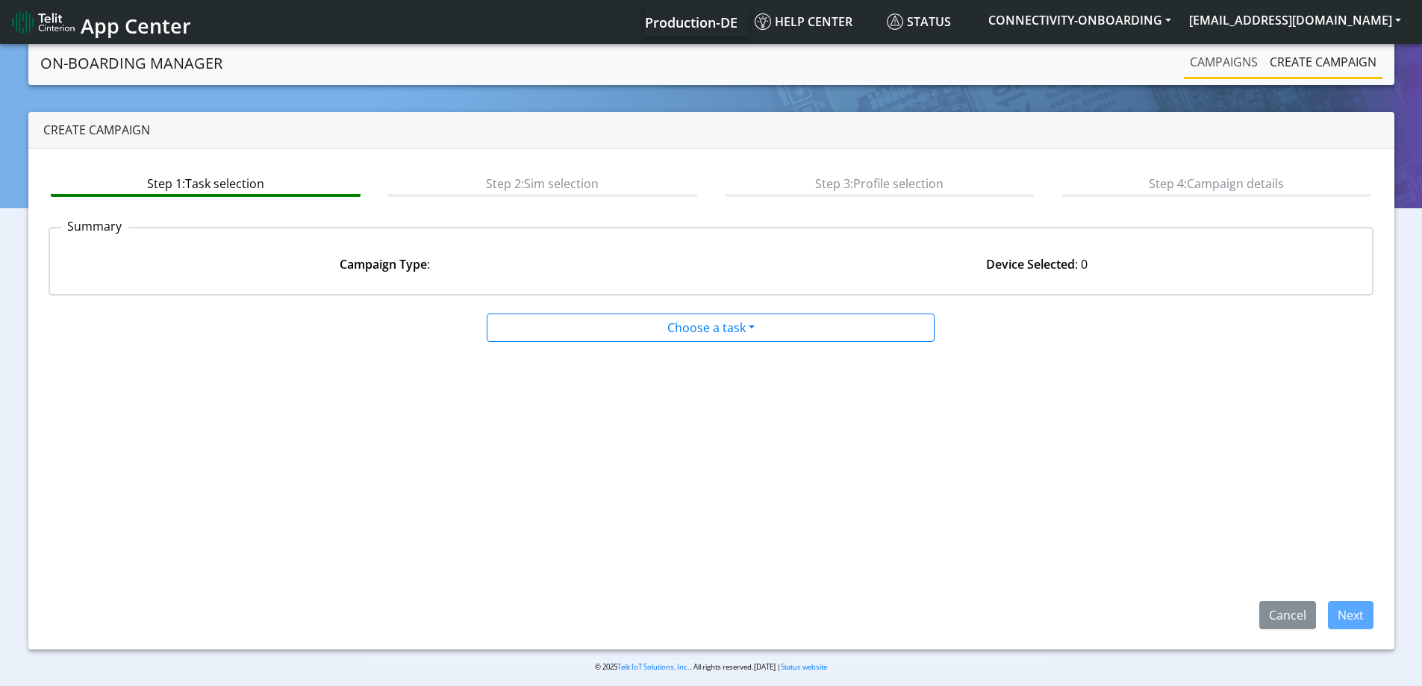
click at [1208, 66] on link "Campaigns" at bounding box center [1224, 62] width 80 height 30
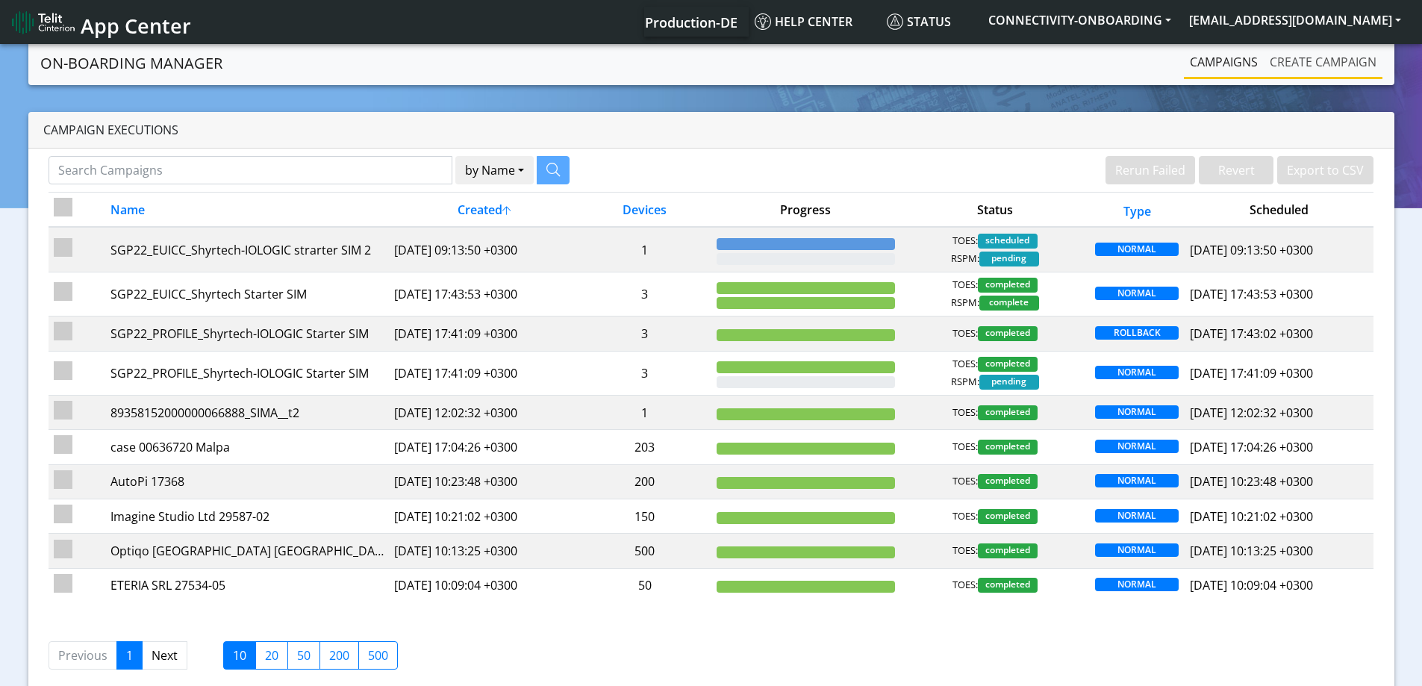
drag, startPoint x: 1302, startPoint y: 80, endPoint x: 1299, endPoint y: 70, distance: 10.4
click at [1301, 72] on nav "On-Boarding Manager Rerun Failed Revert Export to CSV Campaigns Create campaign" at bounding box center [711, 63] width 1366 height 44
click at [1296, 66] on link "Create campaign" at bounding box center [1323, 62] width 119 height 30
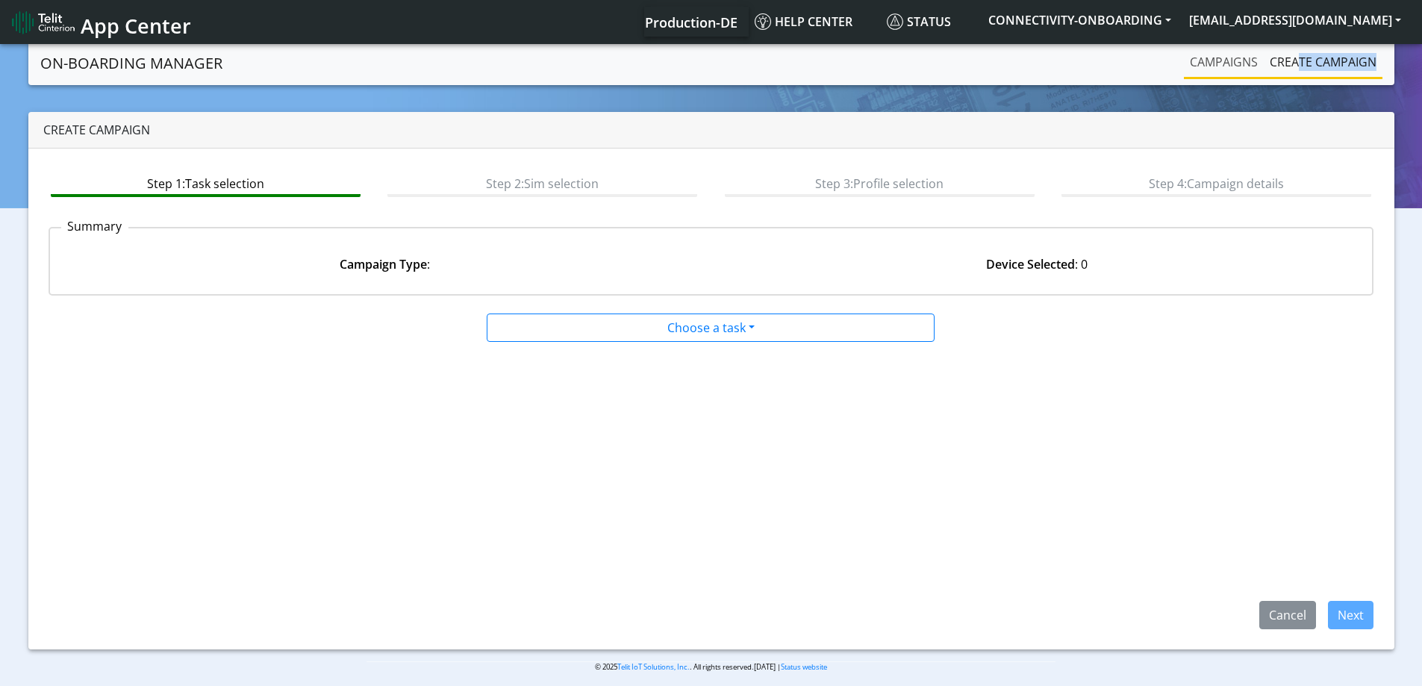
click at [1241, 54] on link "Campaigns" at bounding box center [1224, 62] width 80 height 30
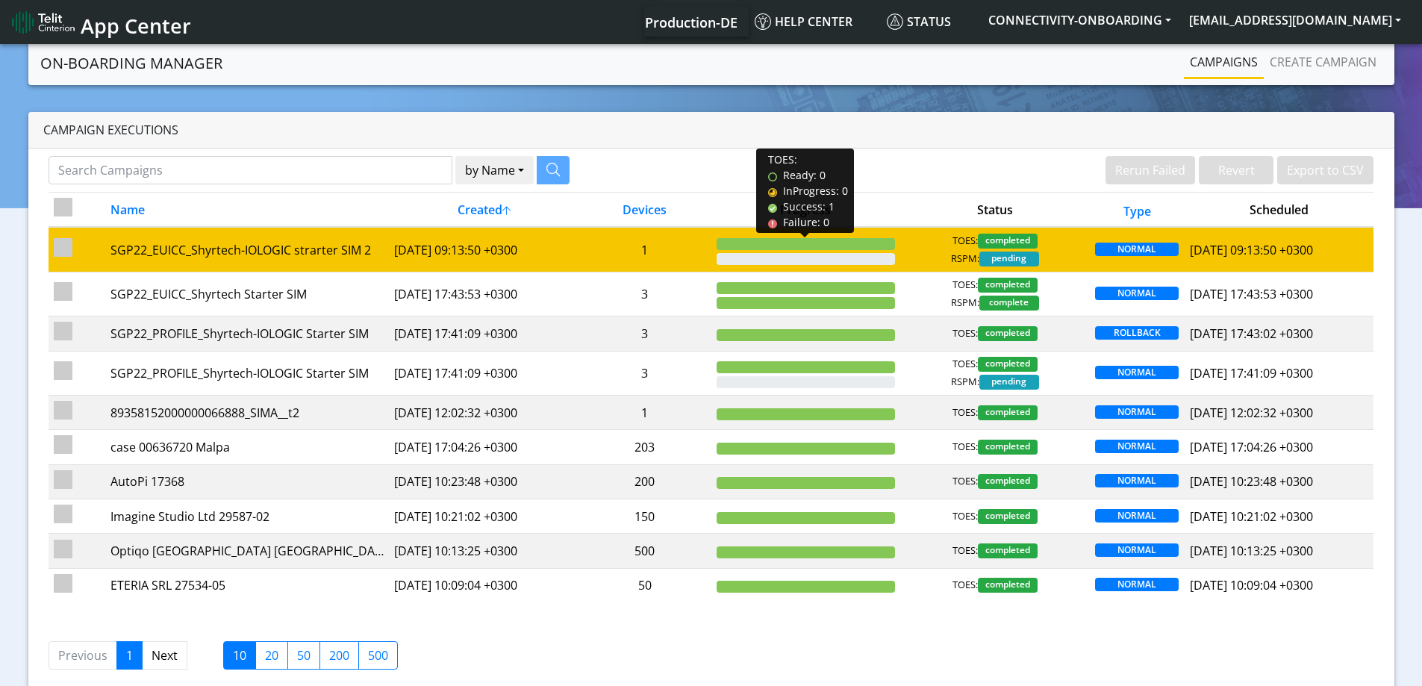
click at [719, 246] on div at bounding box center [805, 244] width 178 height 12
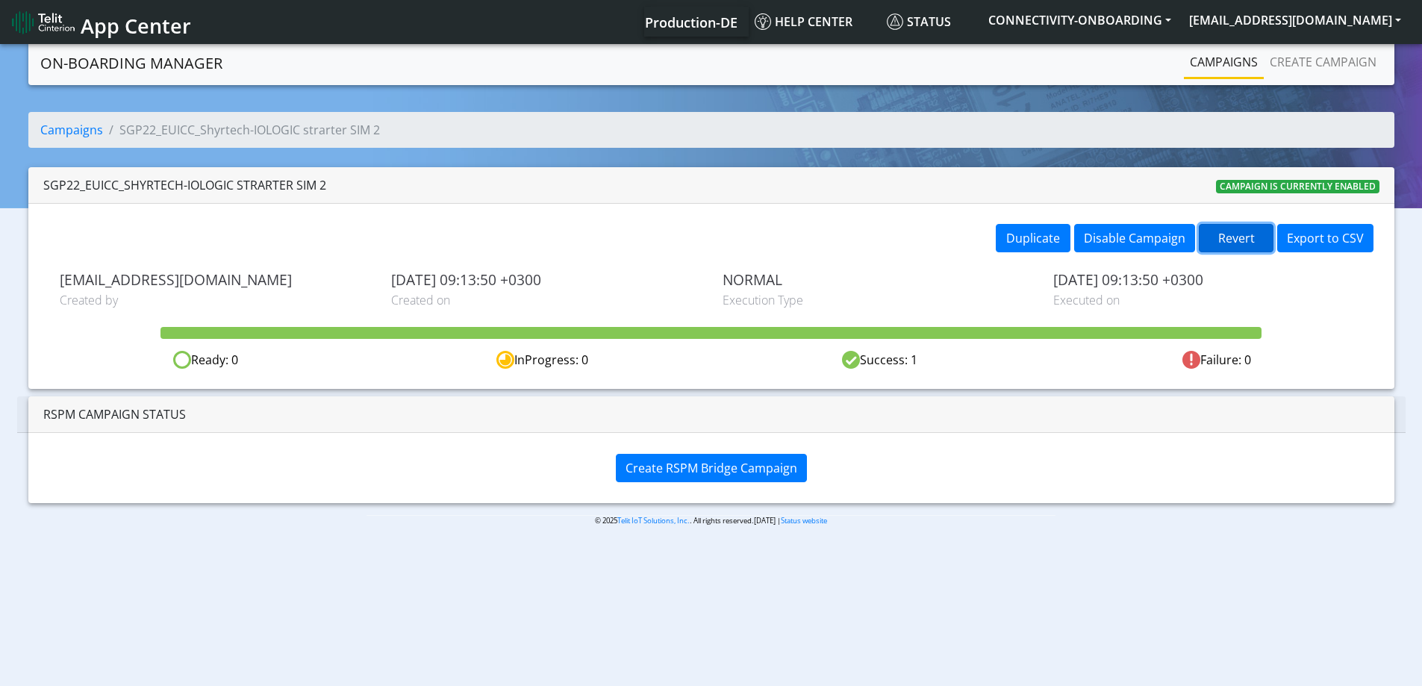
click at [1237, 243] on button "Revert" at bounding box center [1236, 238] width 75 height 28
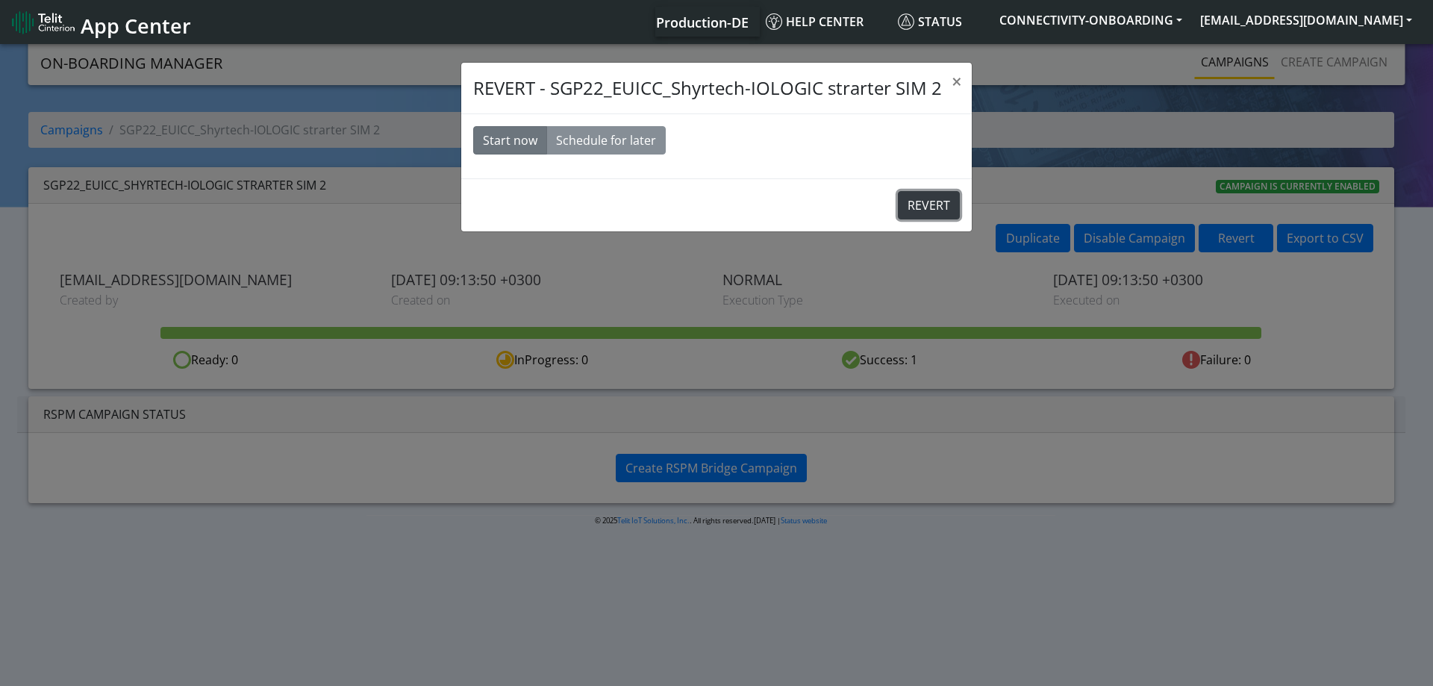
click at [928, 213] on button "REVERT" at bounding box center [929, 205] width 62 height 28
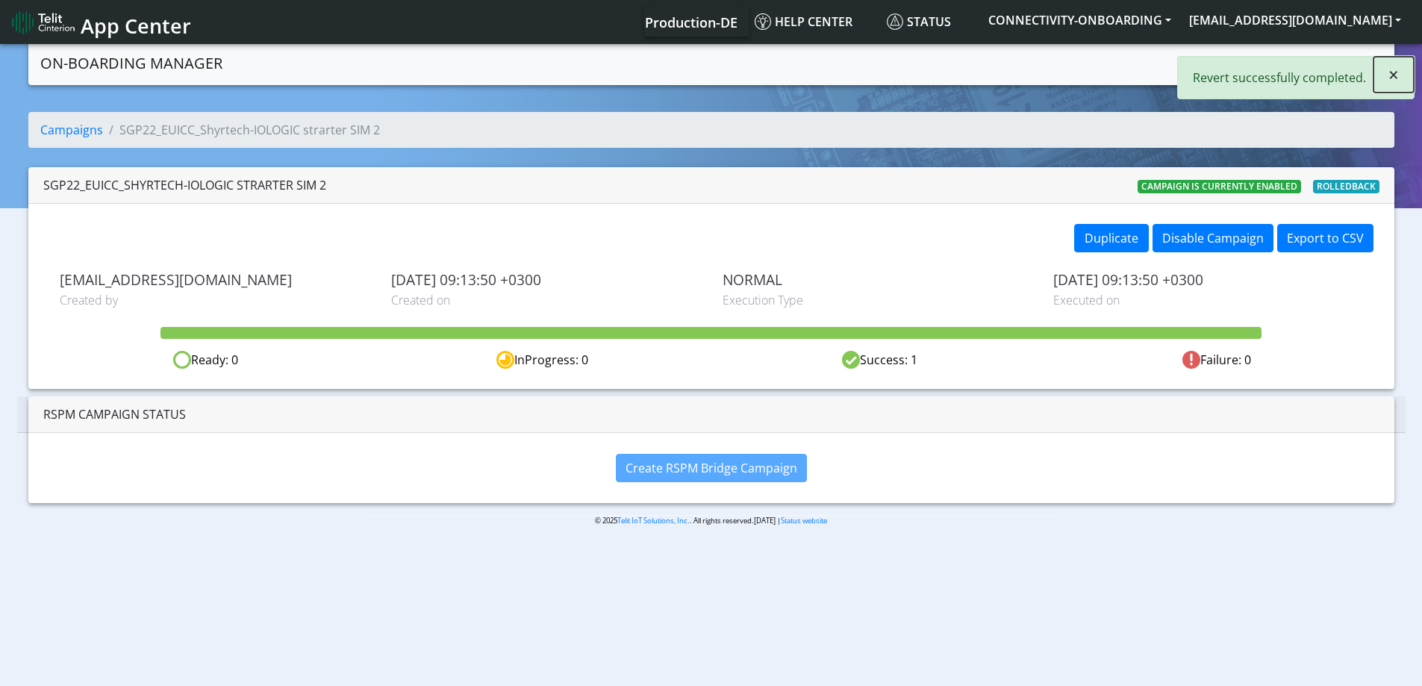
click at [1389, 78] on span "×" at bounding box center [1393, 74] width 10 height 25
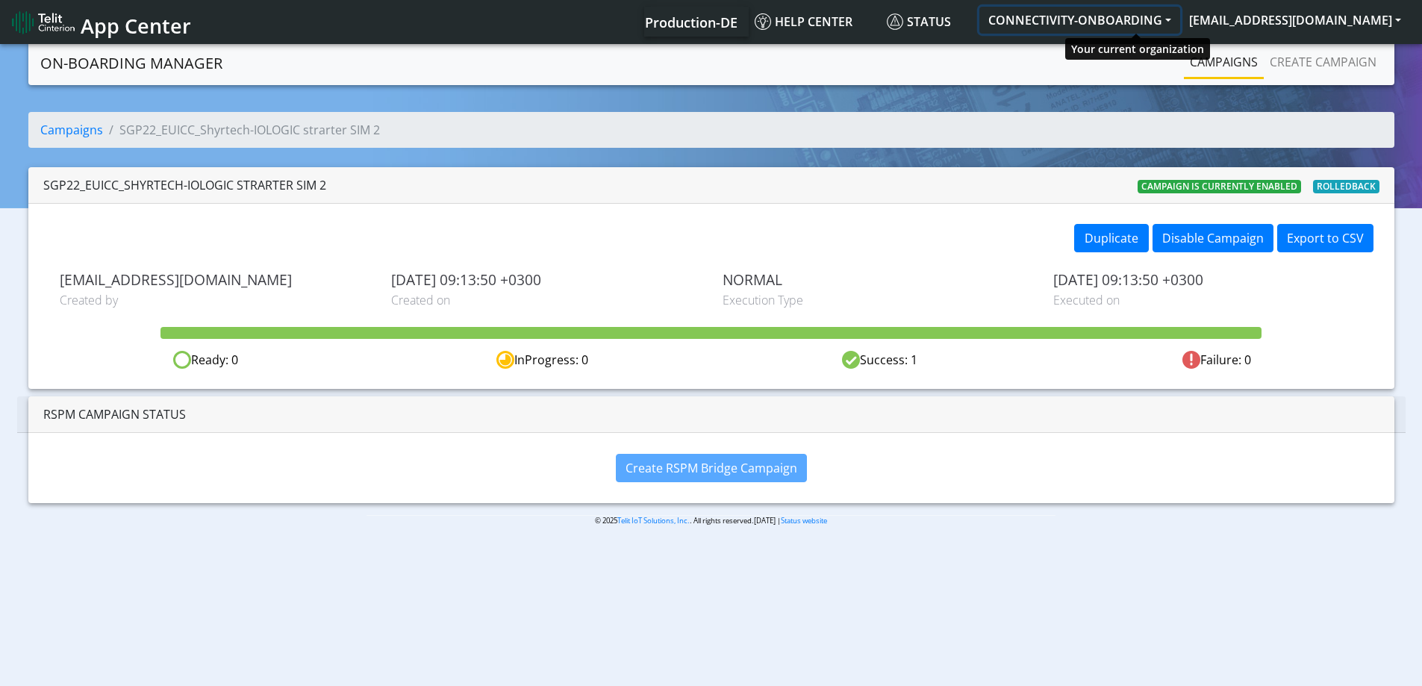
click at [1161, 28] on button "CONNECTIVITY-ONBOARDING" at bounding box center [1079, 20] width 201 height 27
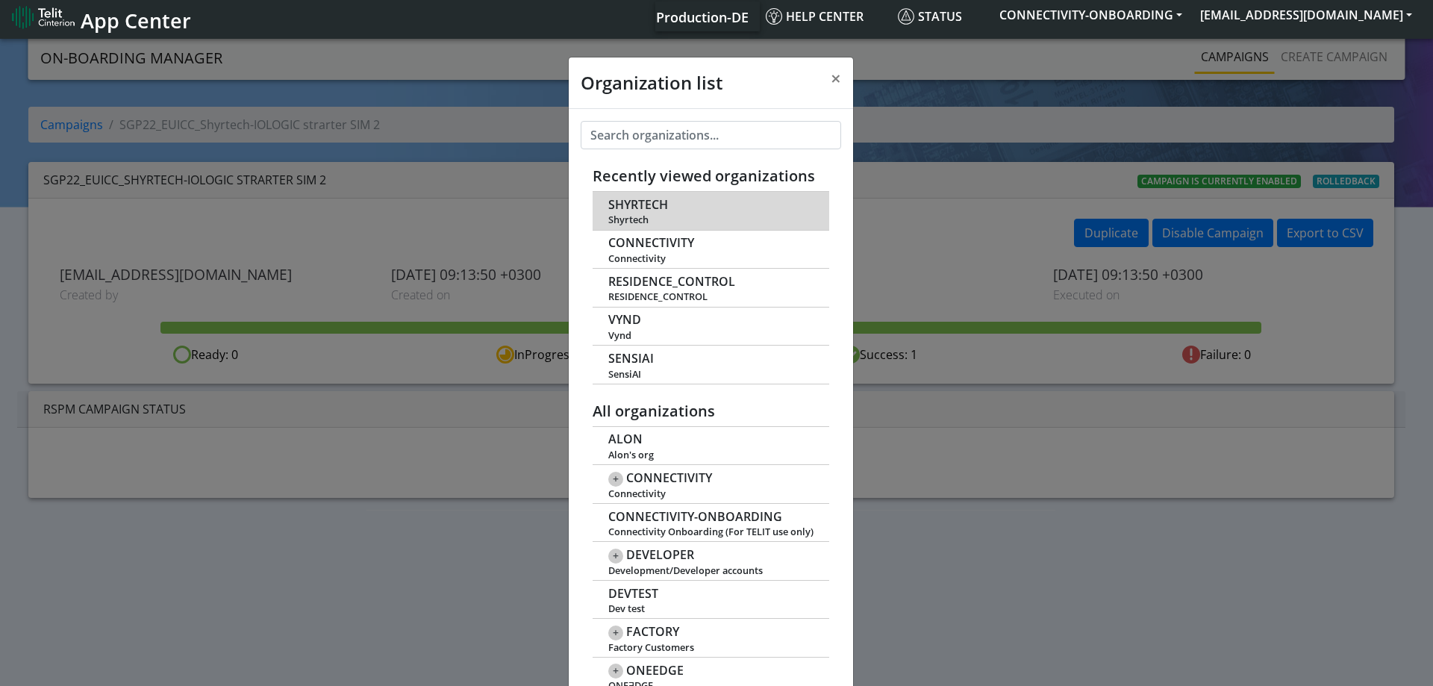
click at [645, 210] on span "SHYRTECH" at bounding box center [638, 205] width 60 height 14
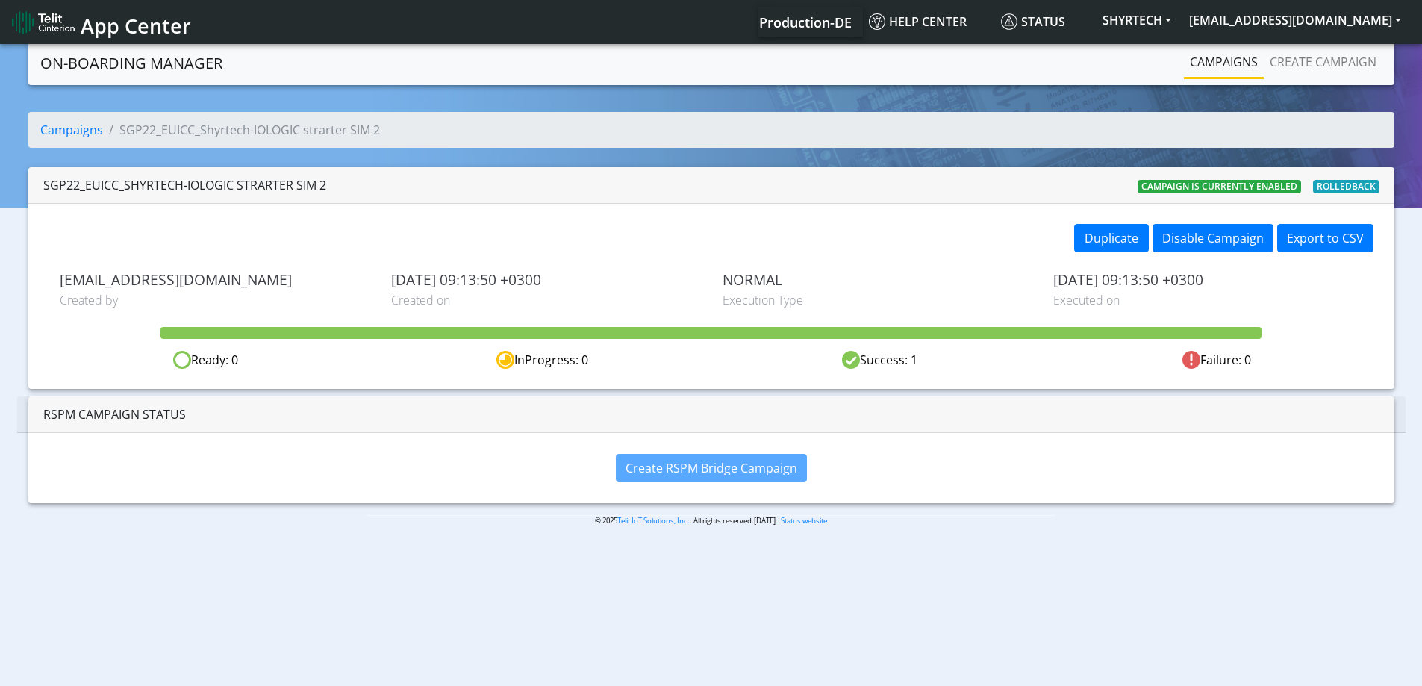
click at [1224, 63] on link "Campaigns" at bounding box center [1224, 62] width 80 height 30
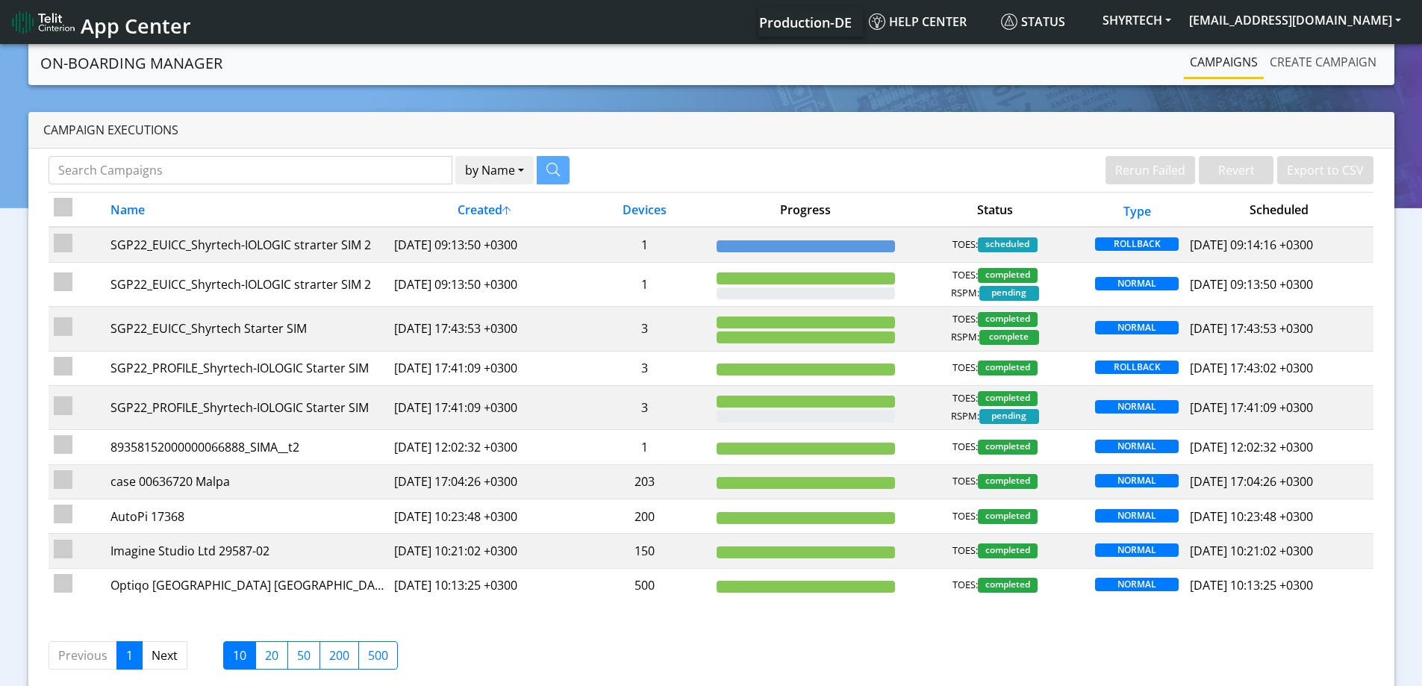
click at [1272, 69] on link "Create campaign" at bounding box center [1323, 62] width 119 height 30
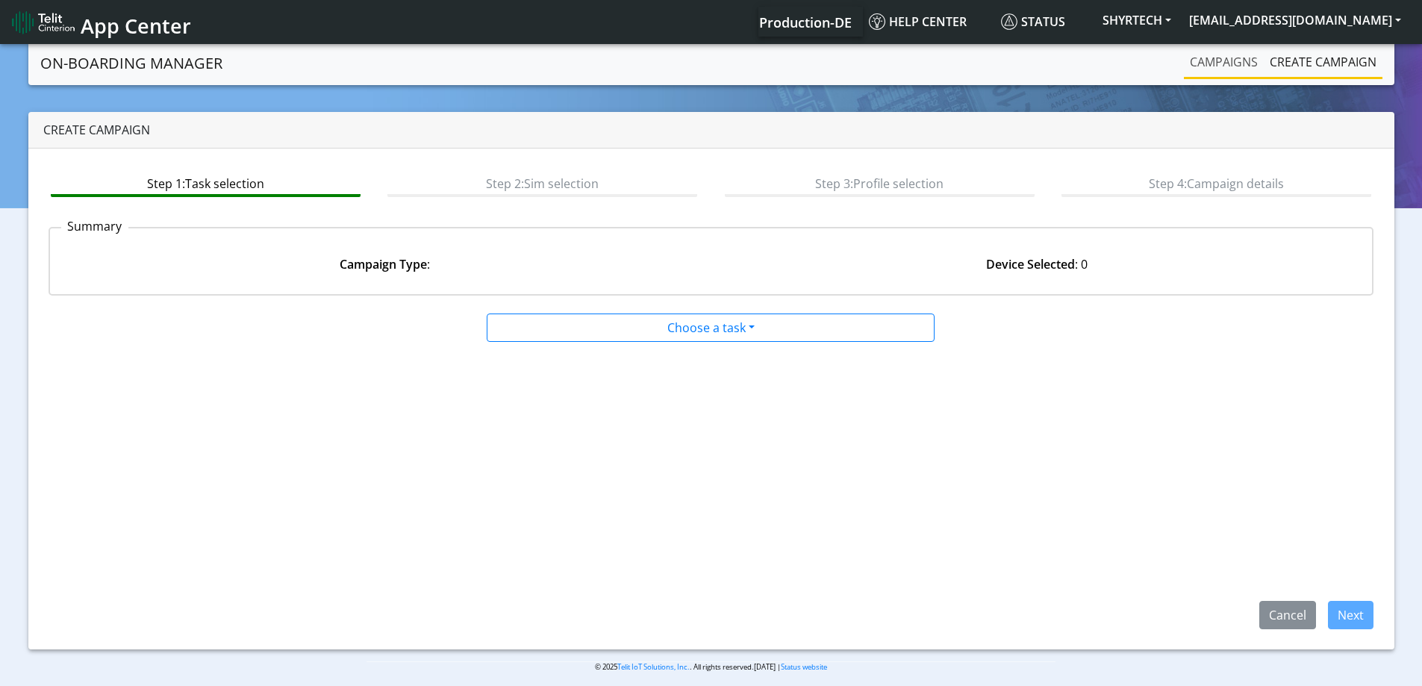
click at [1227, 65] on link "Campaigns" at bounding box center [1224, 62] width 80 height 30
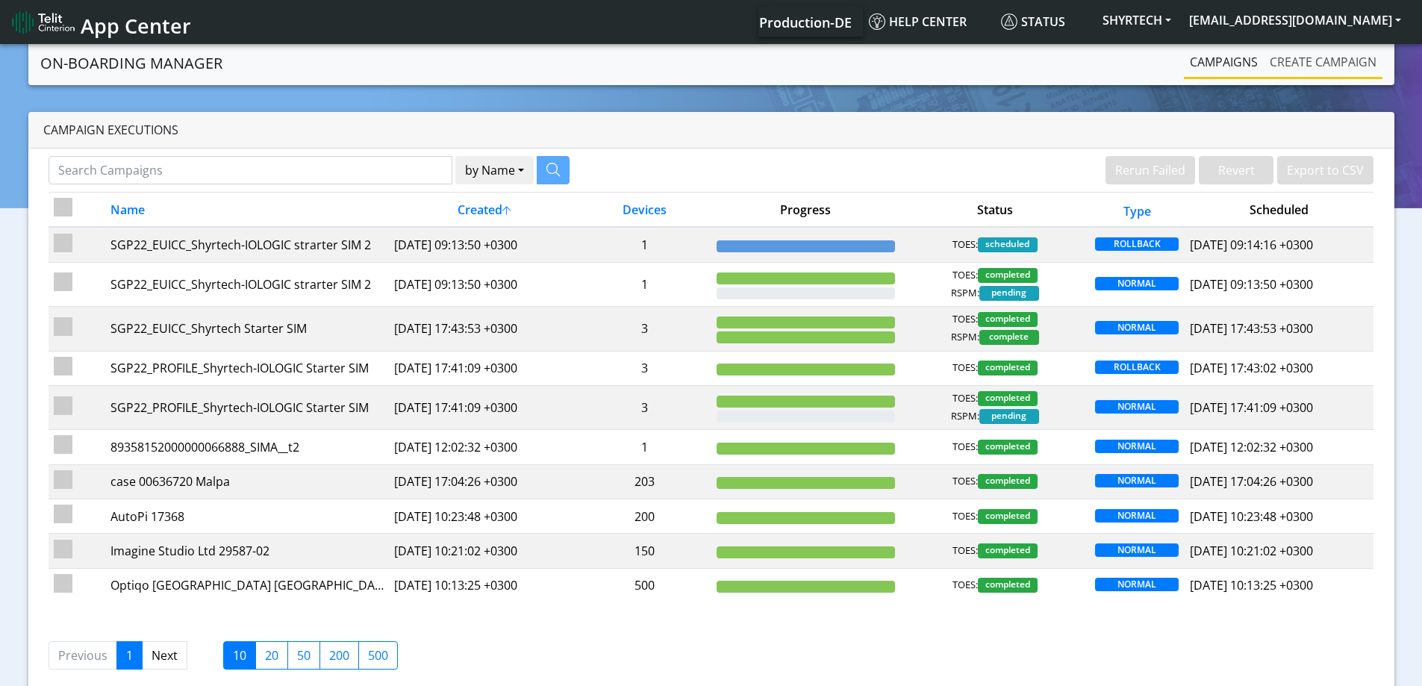
click at [1282, 57] on link "Create campaign" at bounding box center [1323, 62] width 119 height 30
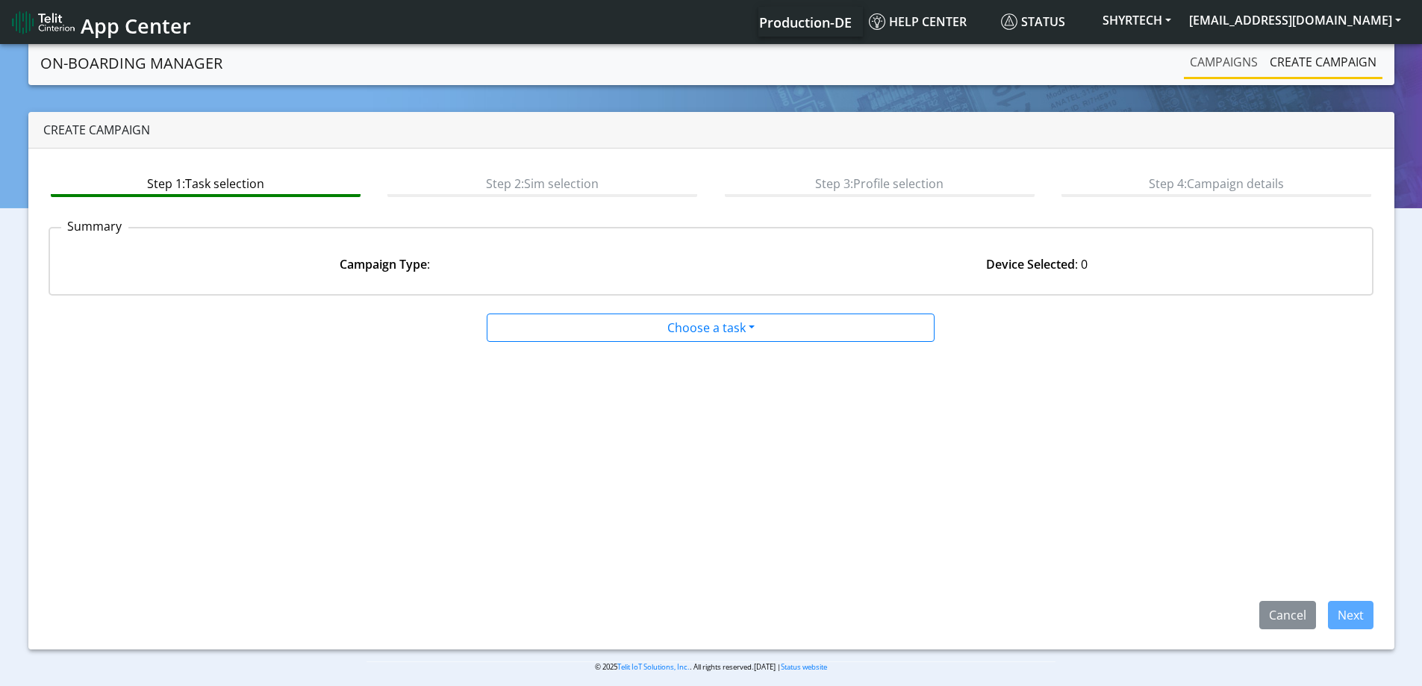
click at [1235, 64] on link "Campaigns" at bounding box center [1224, 62] width 80 height 30
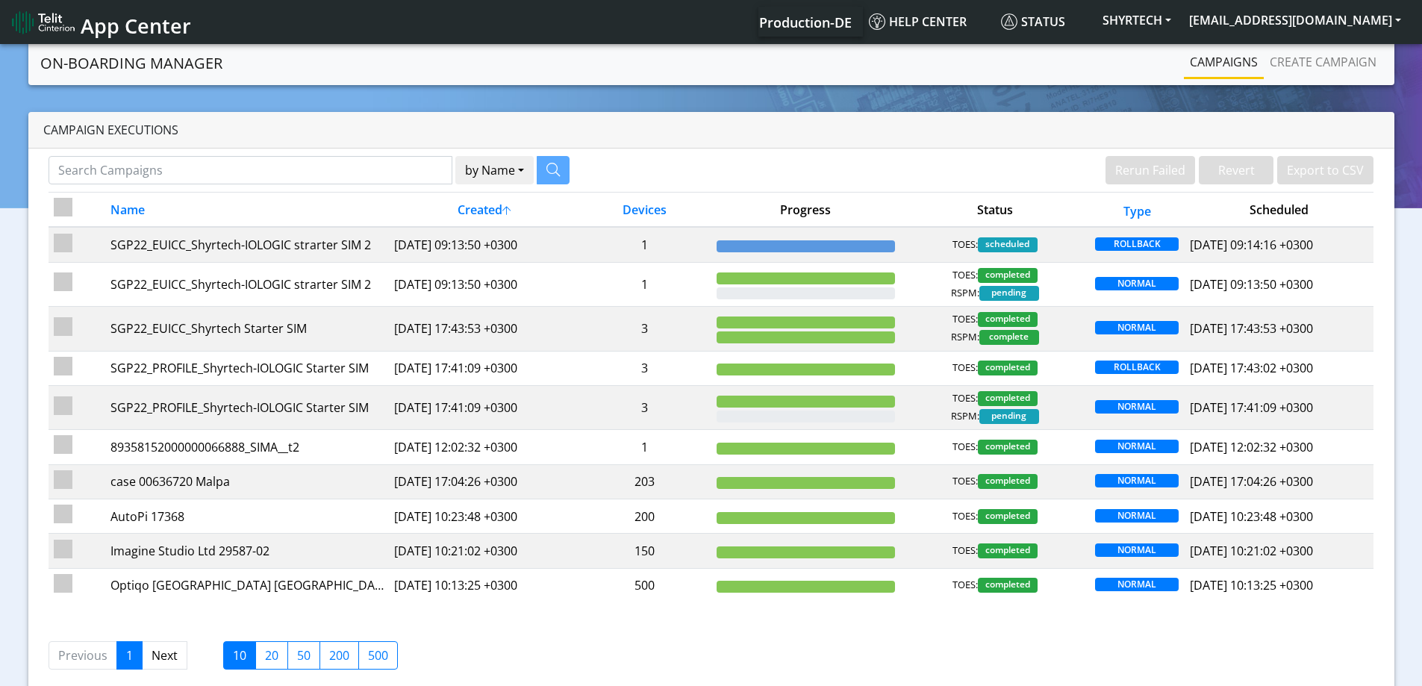
click at [1326, 45] on nav "On-Boarding Manager Rerun Failed Revert Export to CSV Campaigns Create campaign" at bounding box center [711, 63] width 1366 height 44
click at [1319, 56] on link "Create campaign" at bounding box center [1323, 62] width 119 height 30
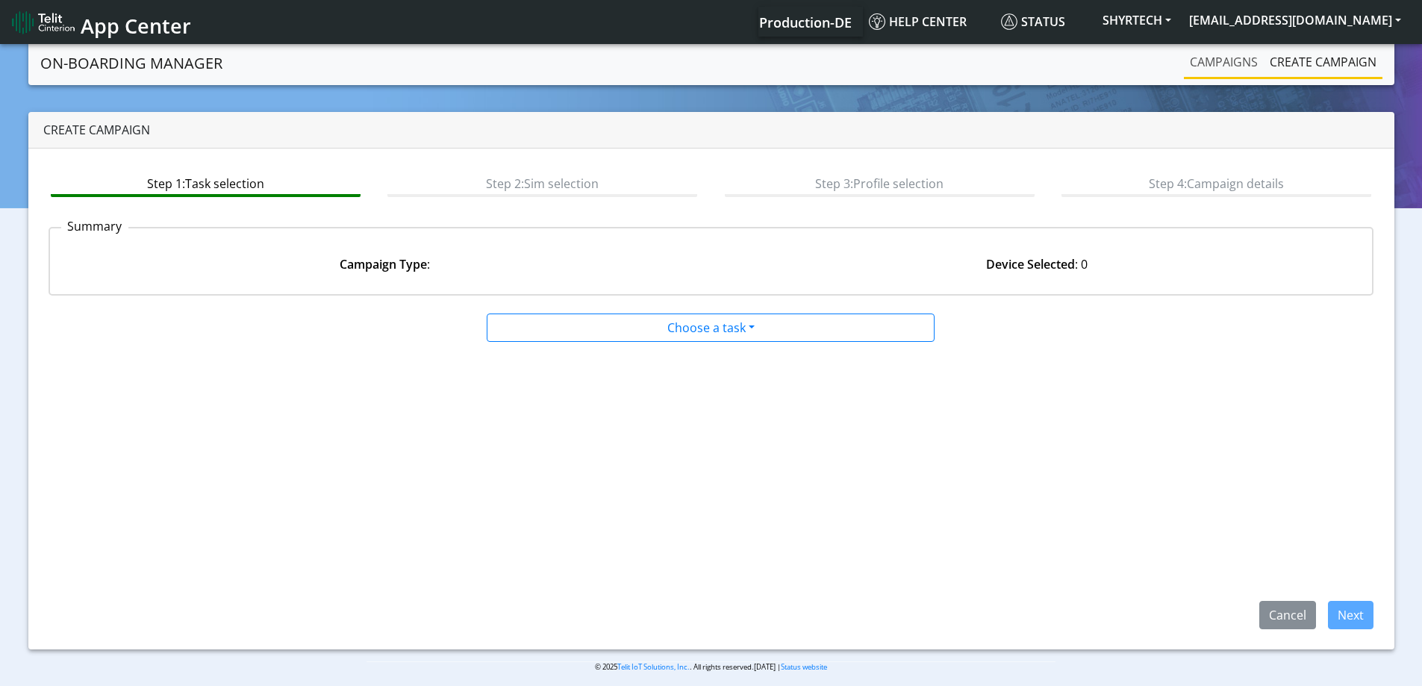
click at [1234, 66] on link "Campaigns" at bounding box center [1224, 62] width 80 height 30
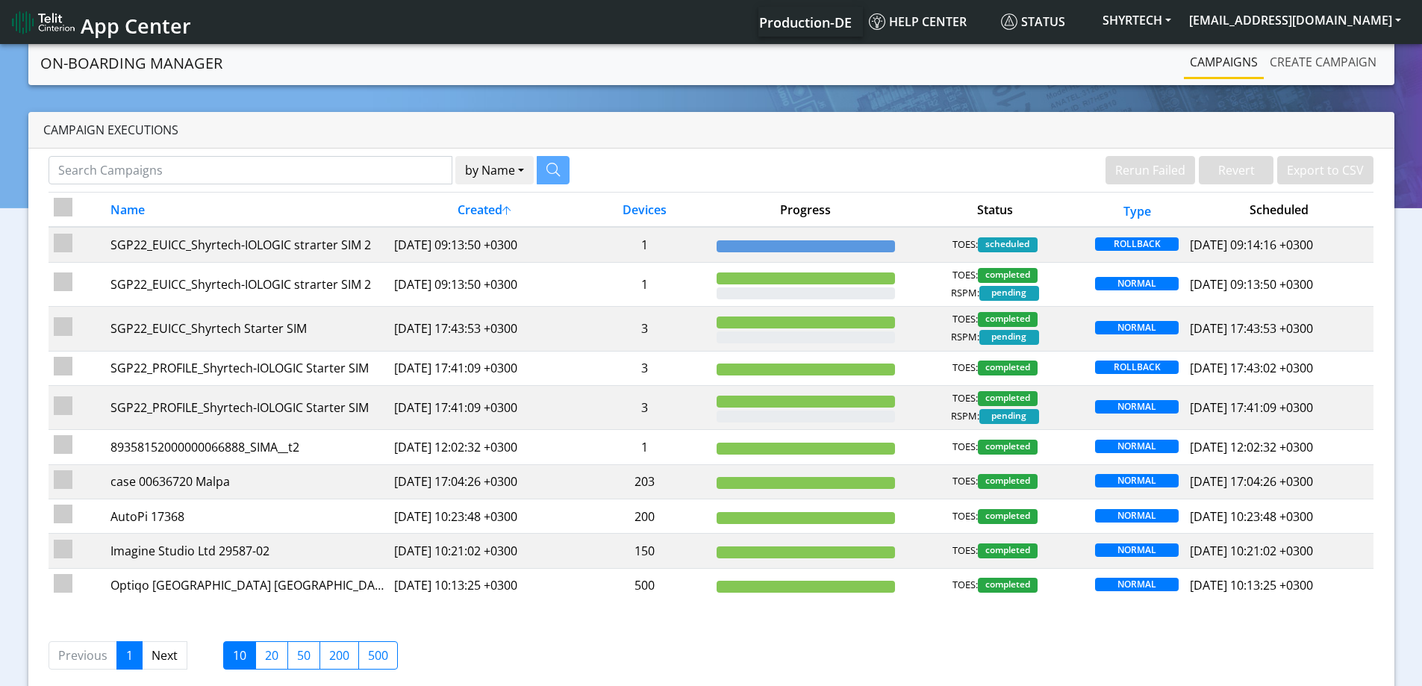
click at [1302, 61] on link "Create campaign" at bounding box center [1323, 62] width 119 height 30
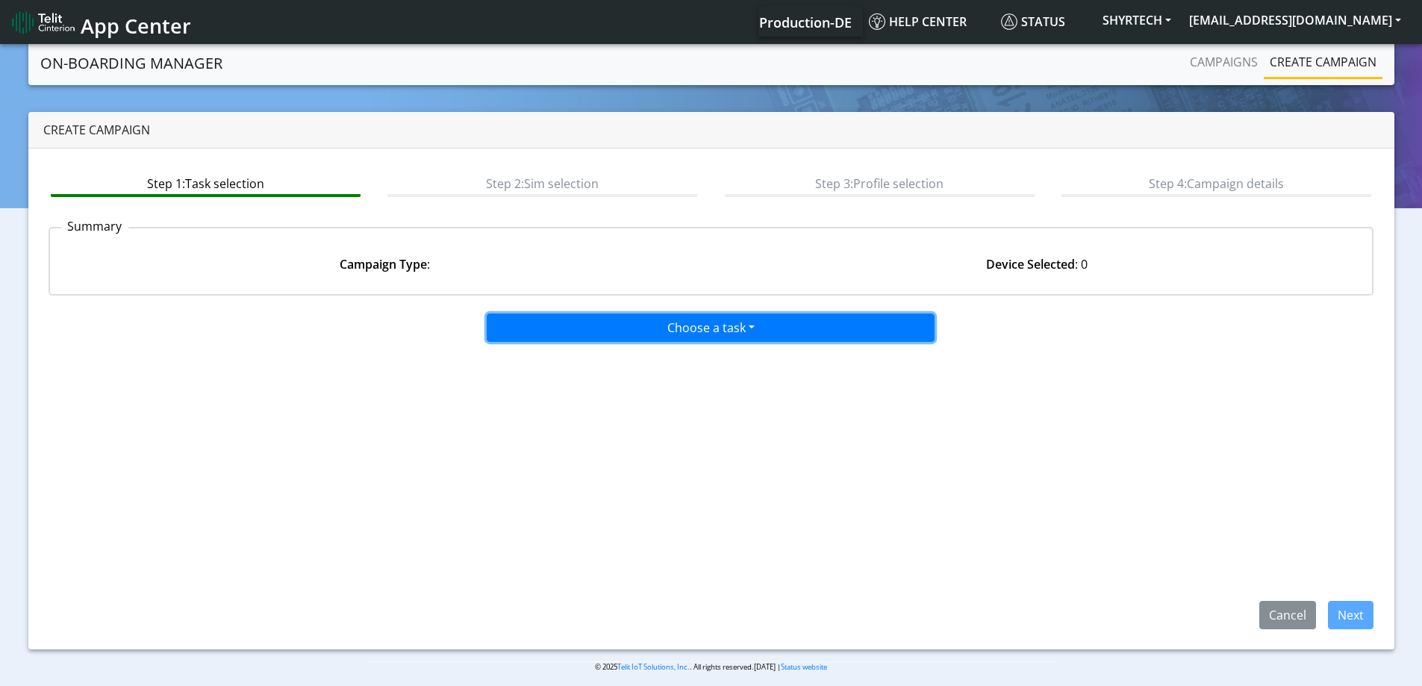
click at [741, 338] on button "Choose a task" at bounding box center [711, 327] width 448 height 28
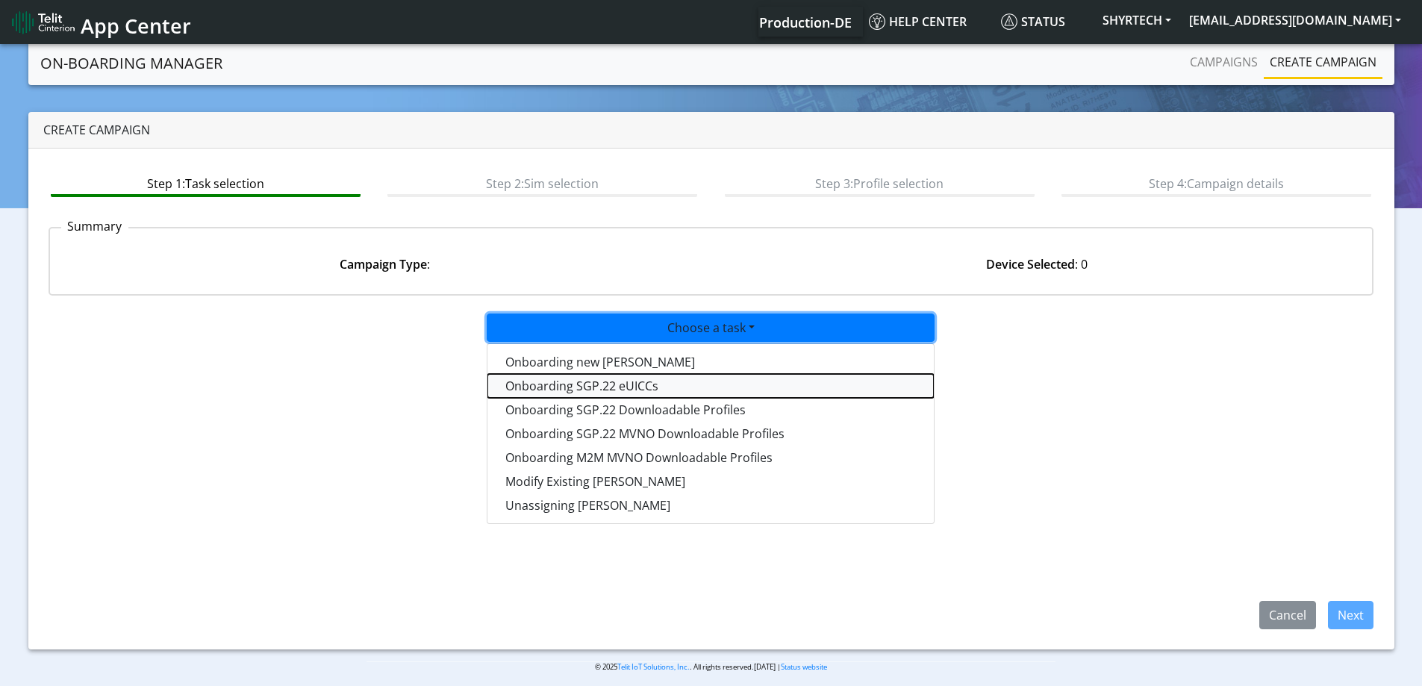
click at [624, 388] on tasksgp22eUICC-dropdown "Onboarding SGP.22 eUICCs" at bounding box center [710, 386] width 446 height 24
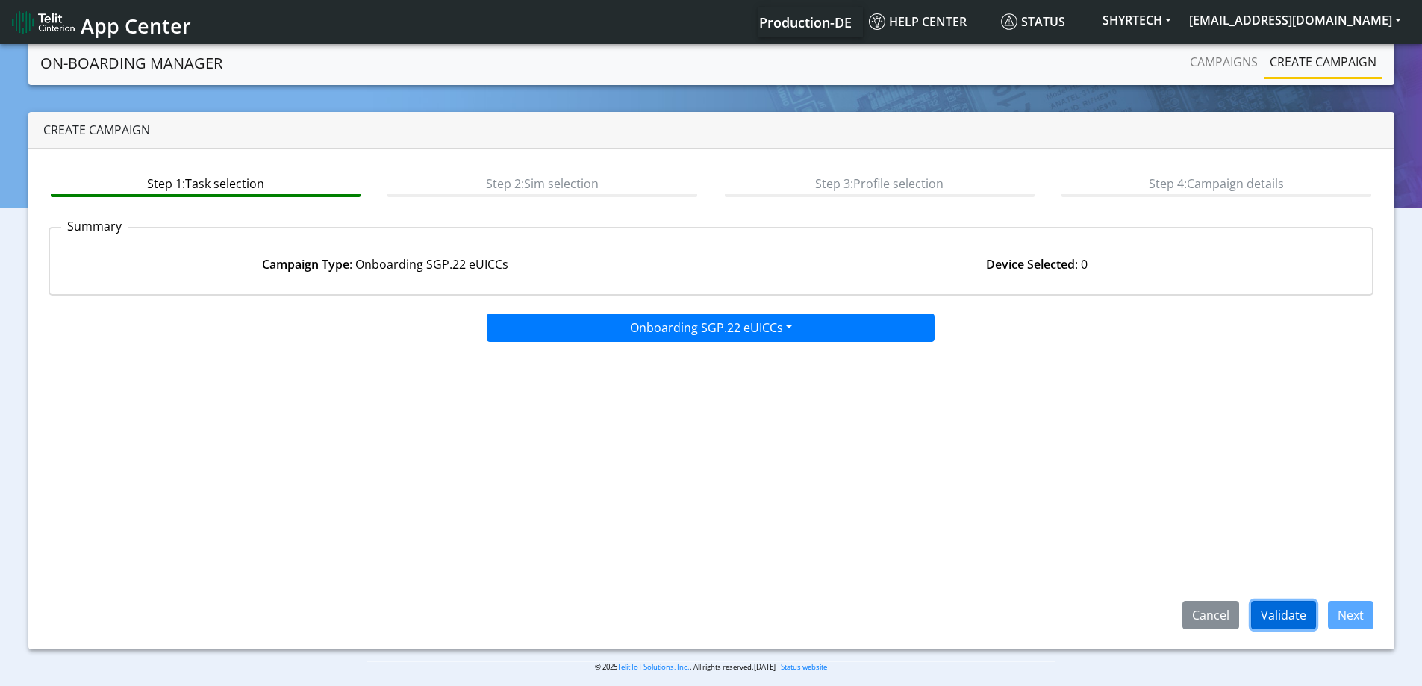
click at [1302, 613] on button "Validate" at bounding box center [1283, 615] width 65 height 28
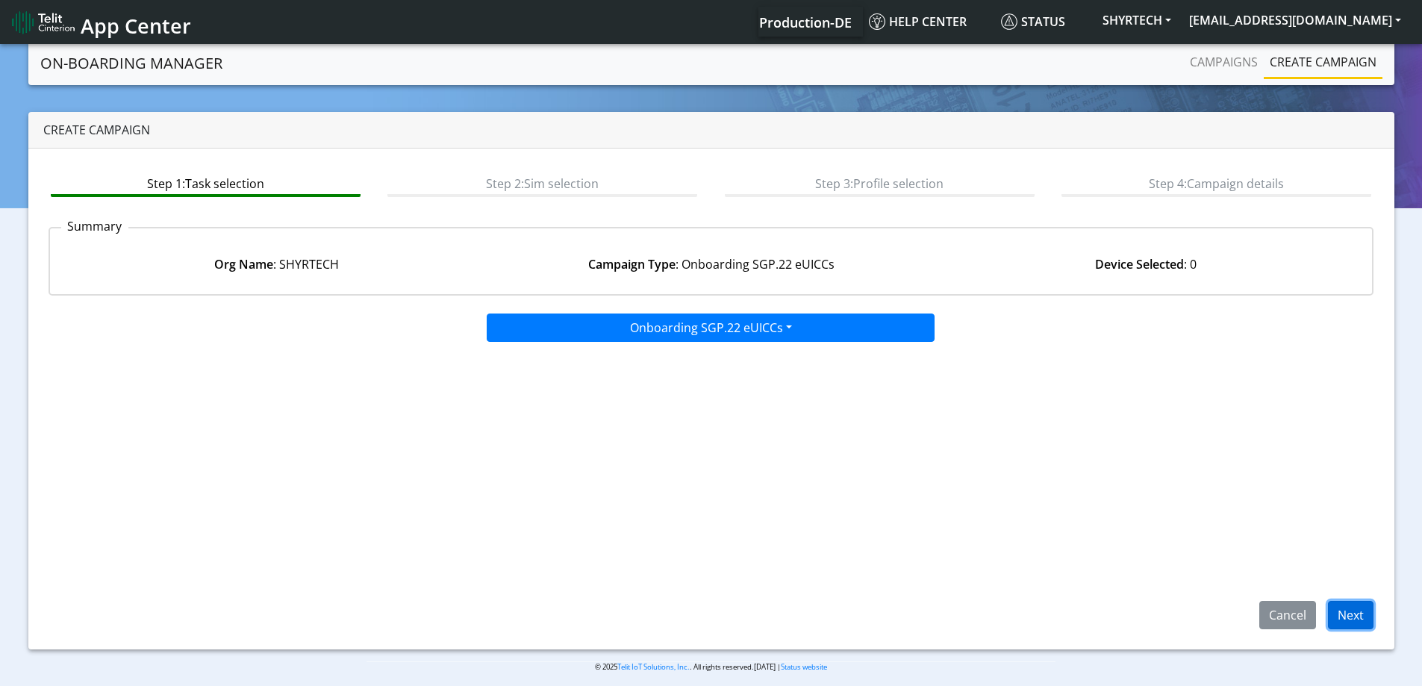
click at [1330, 616] on button "Next" at bounding box center [1351, 615] width 46 height 28
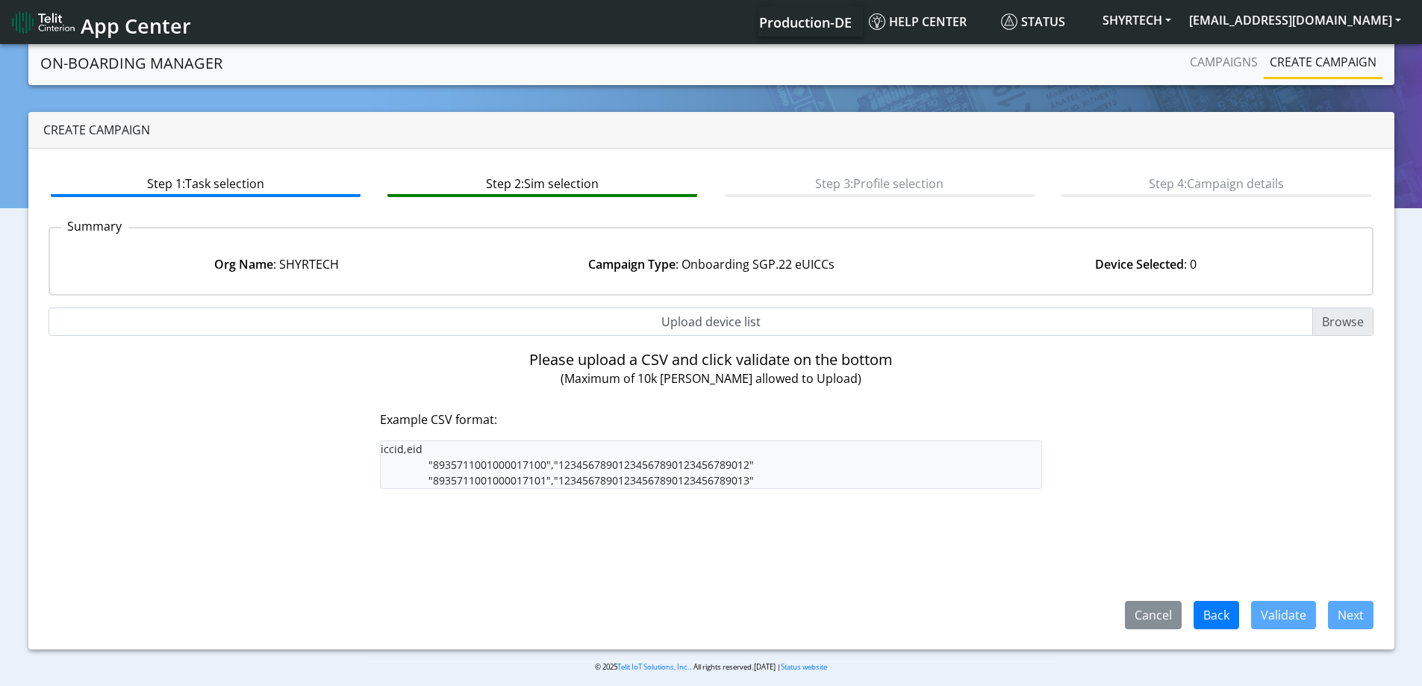
click at [747, 322] on input "Upload device list" at bounding box center [711, 321] width 1325 height 28
type input "C:\fakepath\SGP Onboarding CSV.csv"
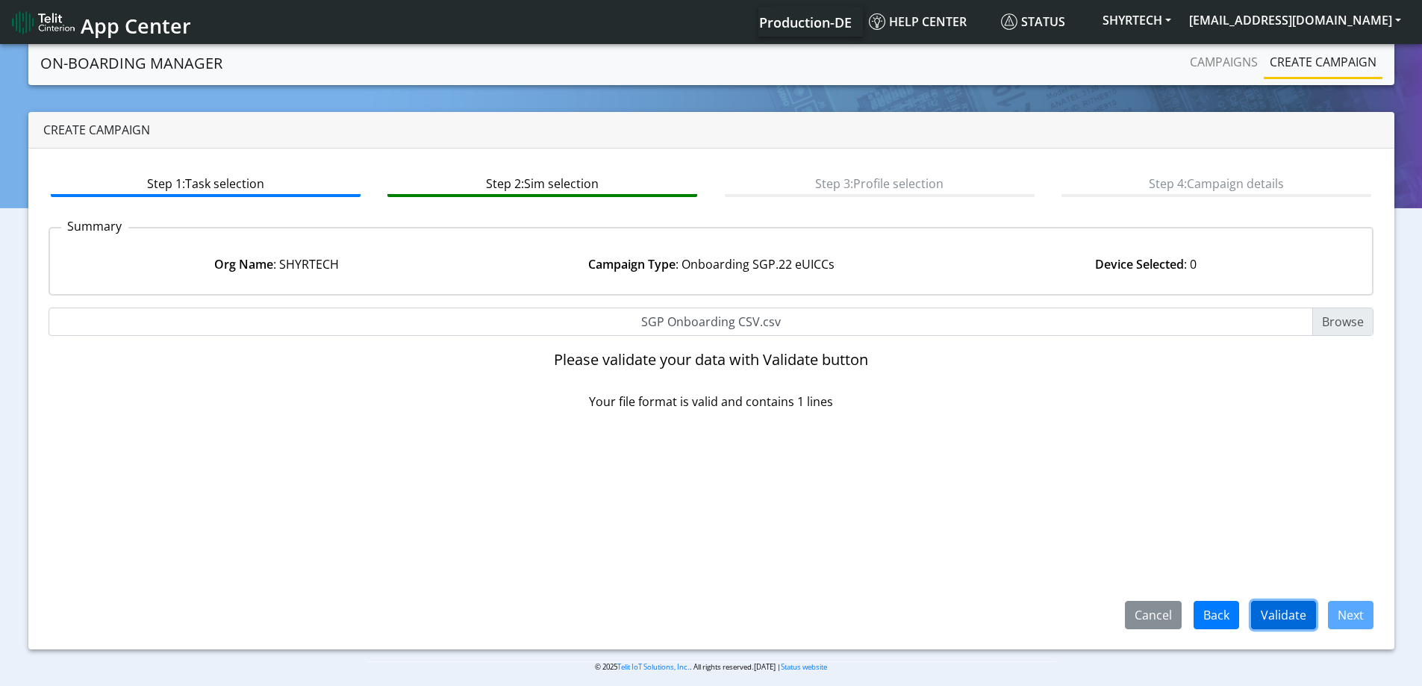
click at [1283, 616] on button "Validate" at bounding box center [1283, 615] width 65 height 28
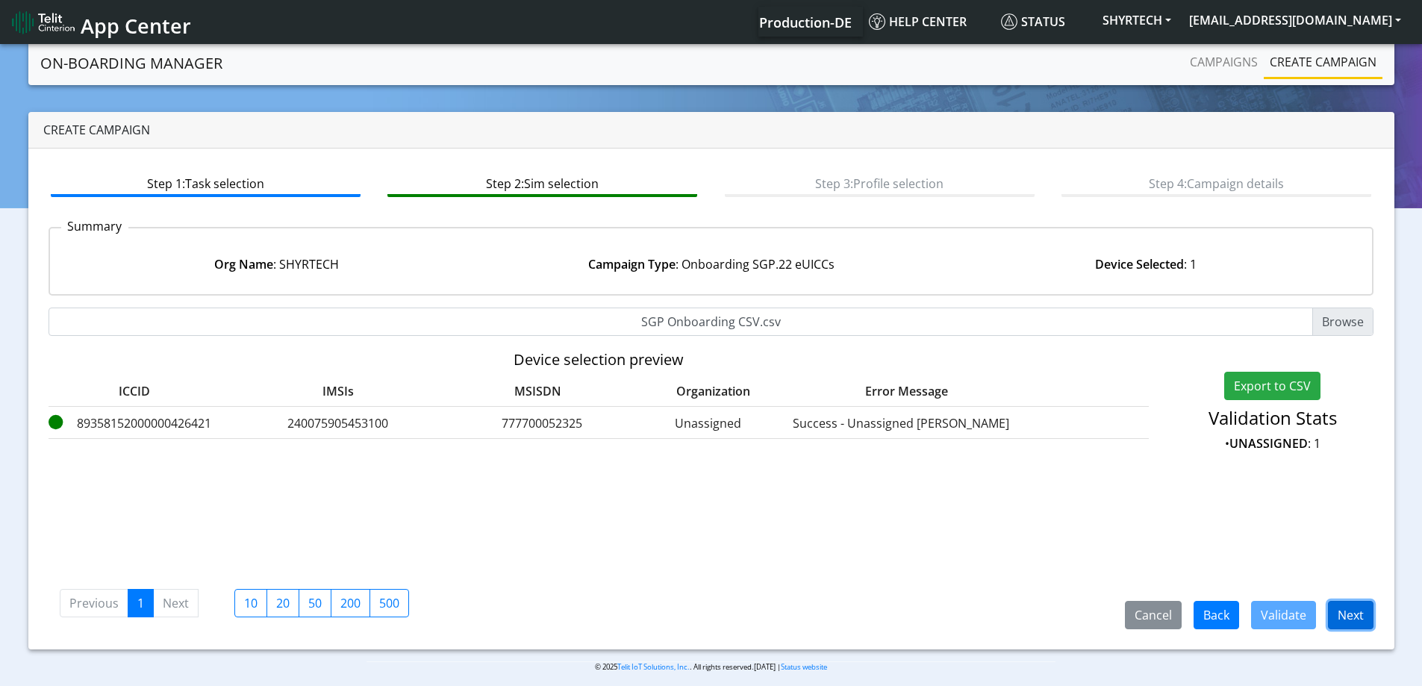
click at [1352, 613] on button "Next" at bounding box center [1351, 615] width 46 height 28
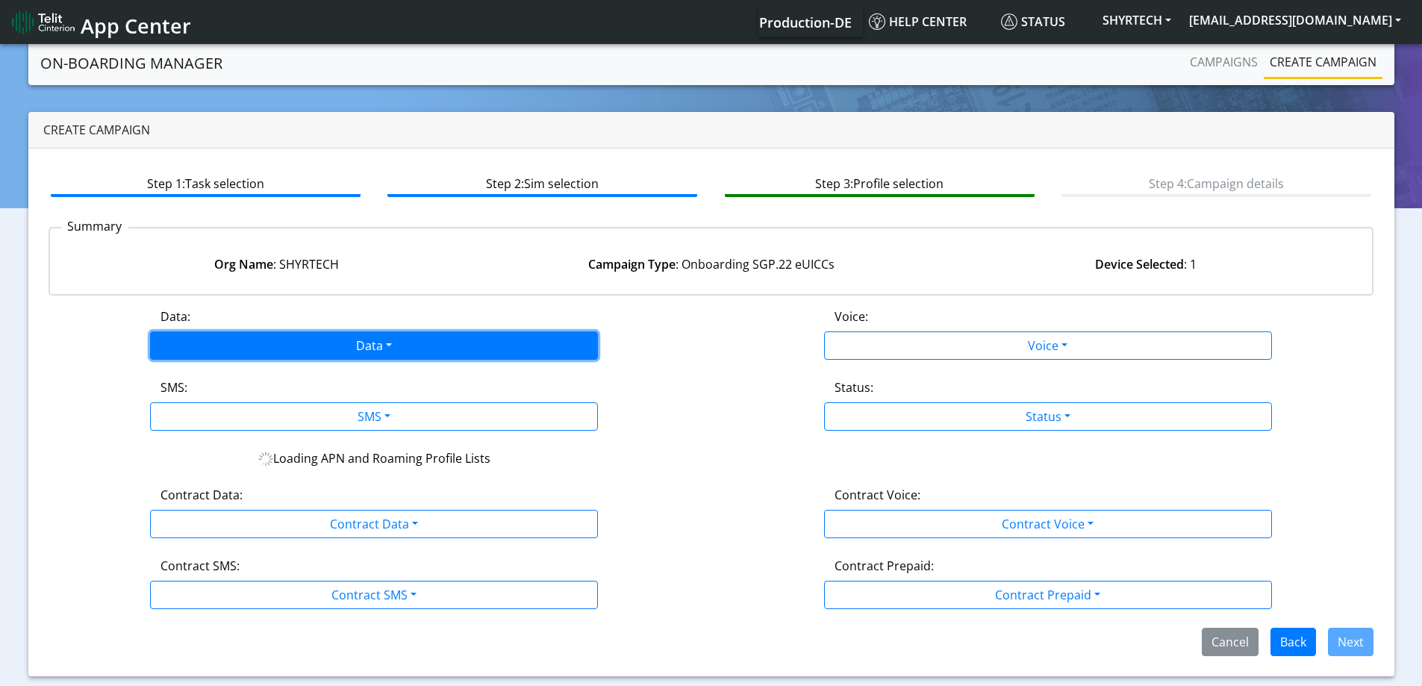
click at [397, 343] on button "Data" at bounding box center [374, 345] width 448 height 28
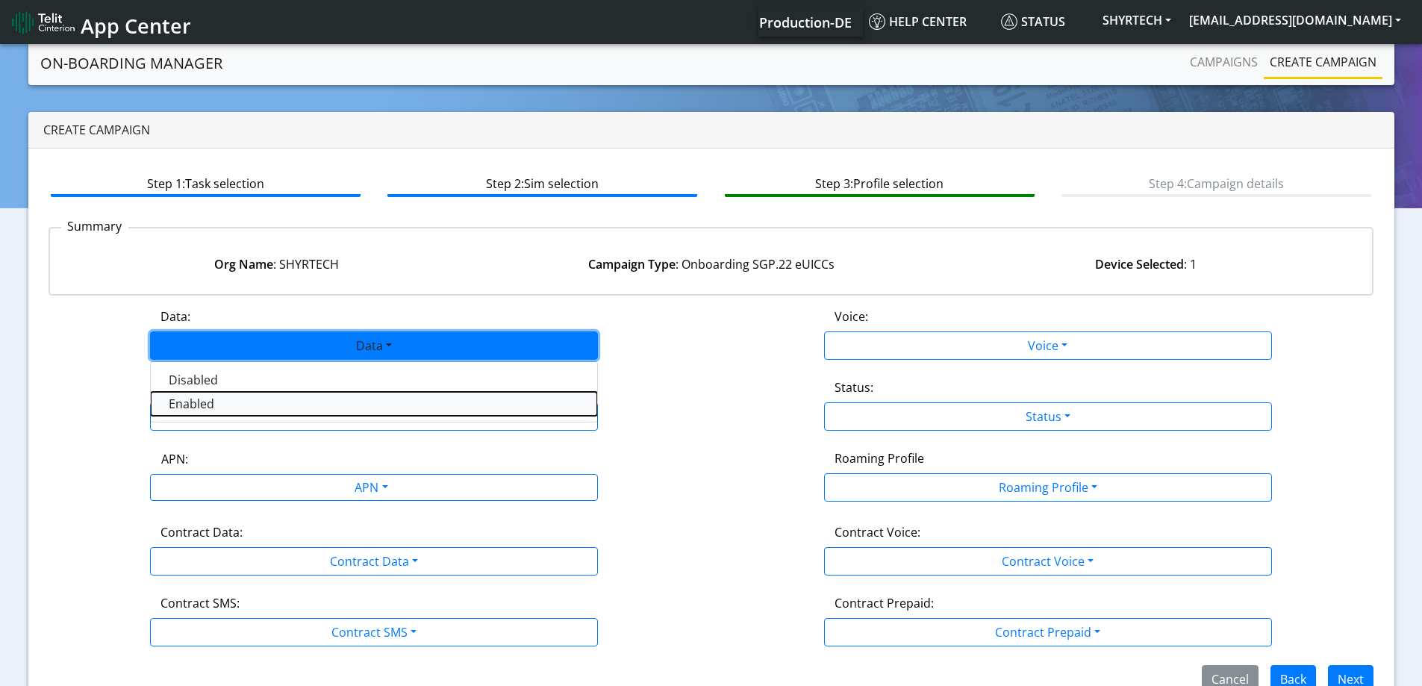
click at [276, 407] on button "Enabled" at bounding box center [374, 404] width 446 height 24
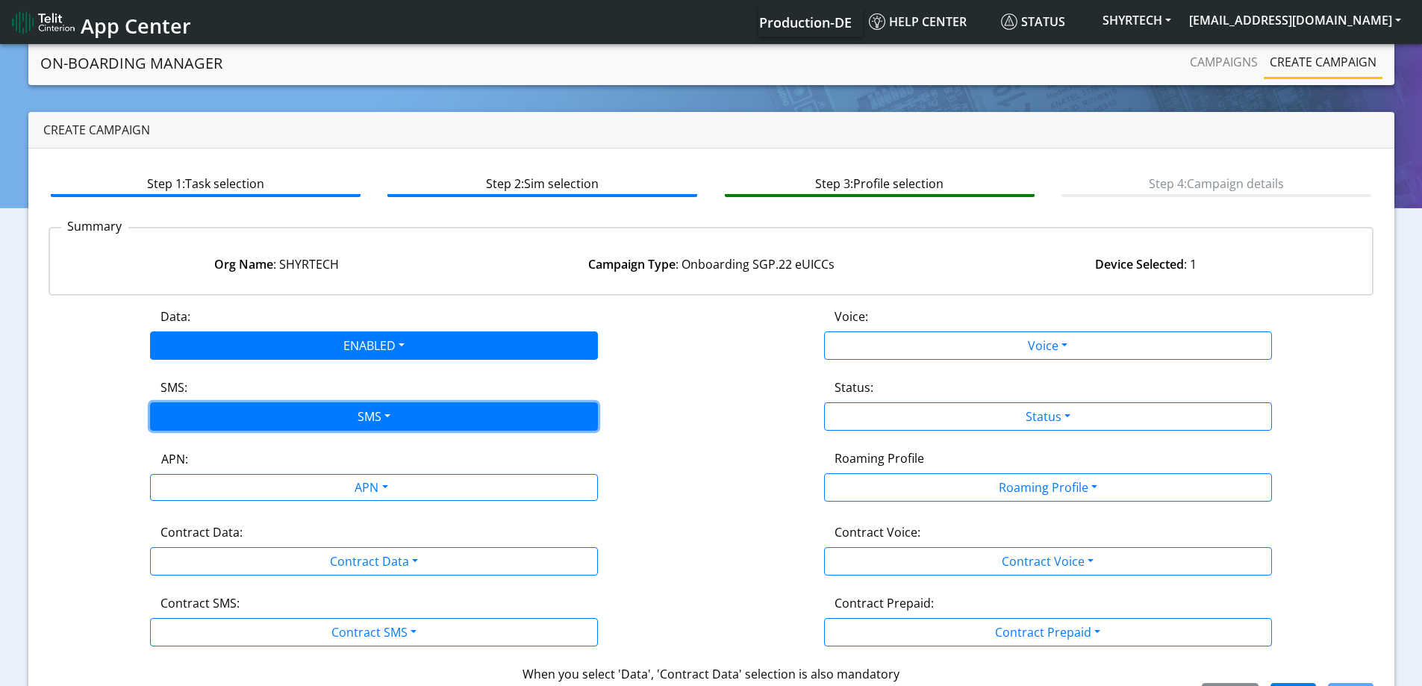
click at [275, 411] on button "SMS" at bounding box center [374, 416] width 448 height 28
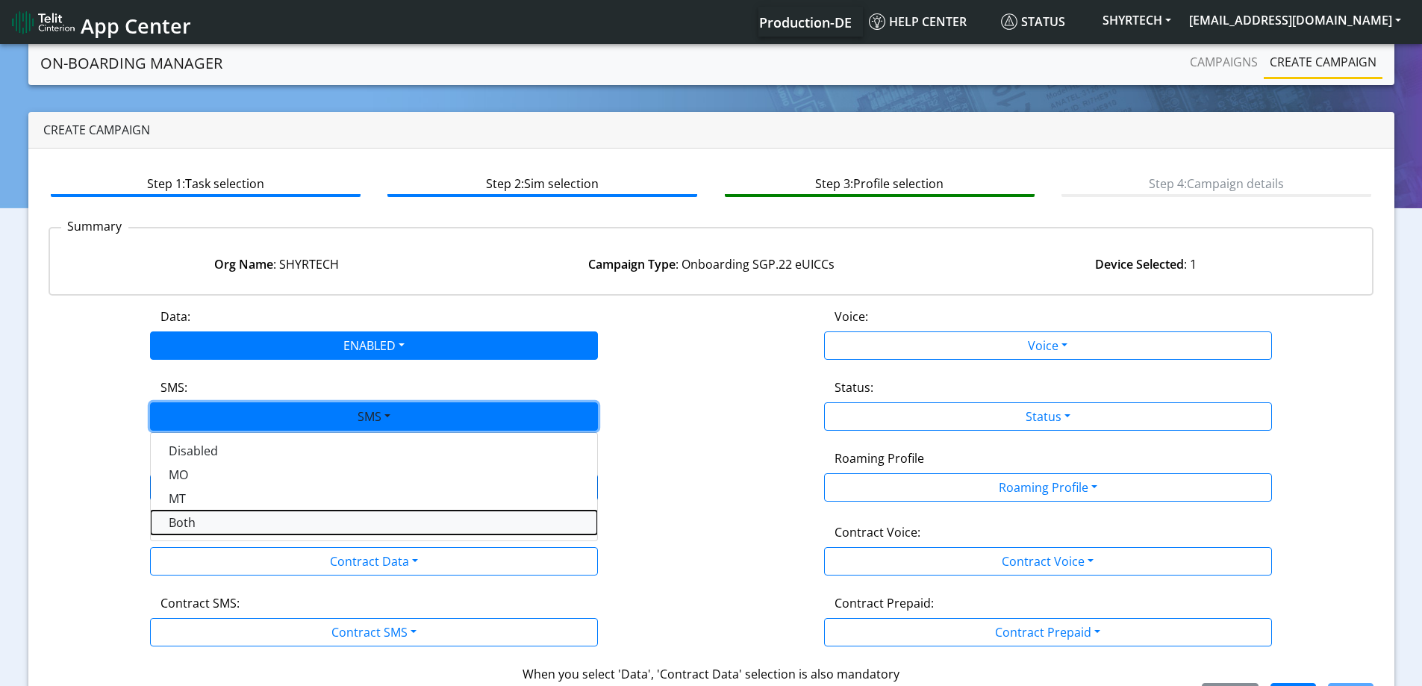
click at [194, 526] on button "Both" at bounding box center [374, 522] width 446 height 24
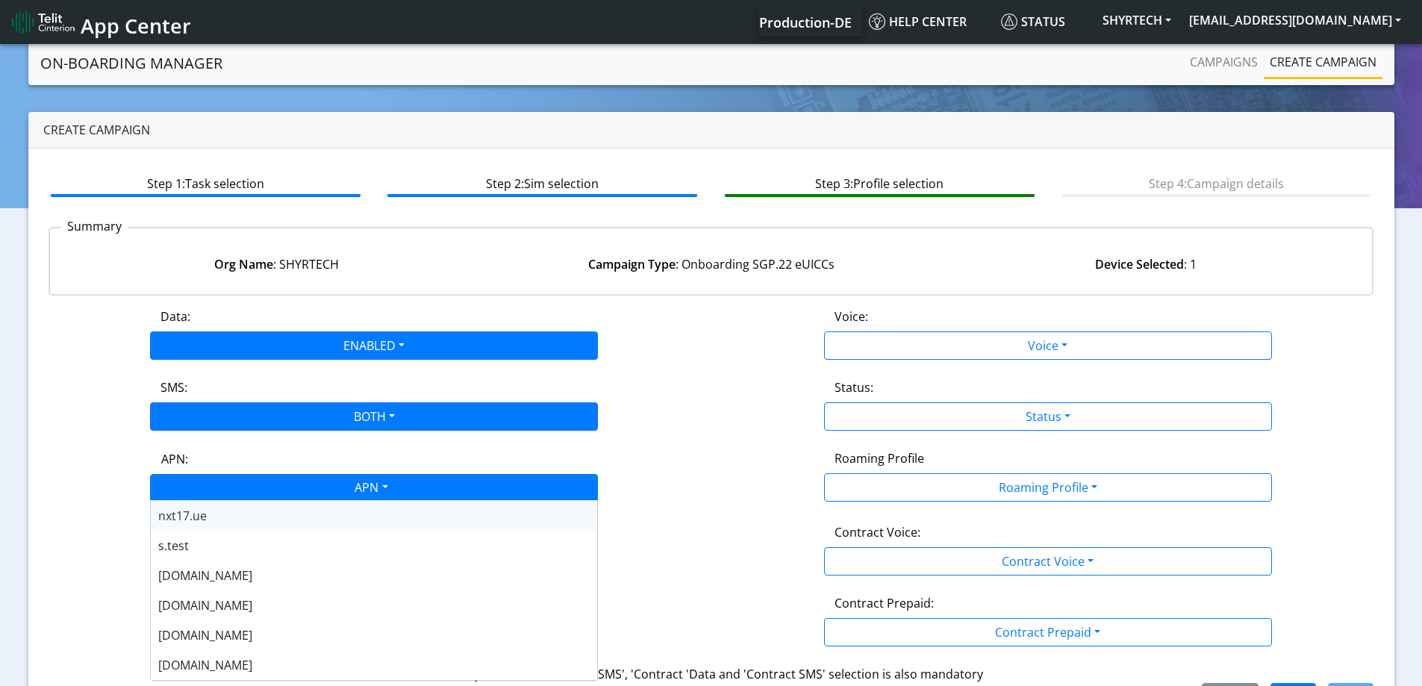
click at [254, 496] on div "APN" at bounding box center [370, 489] width 473 height 29
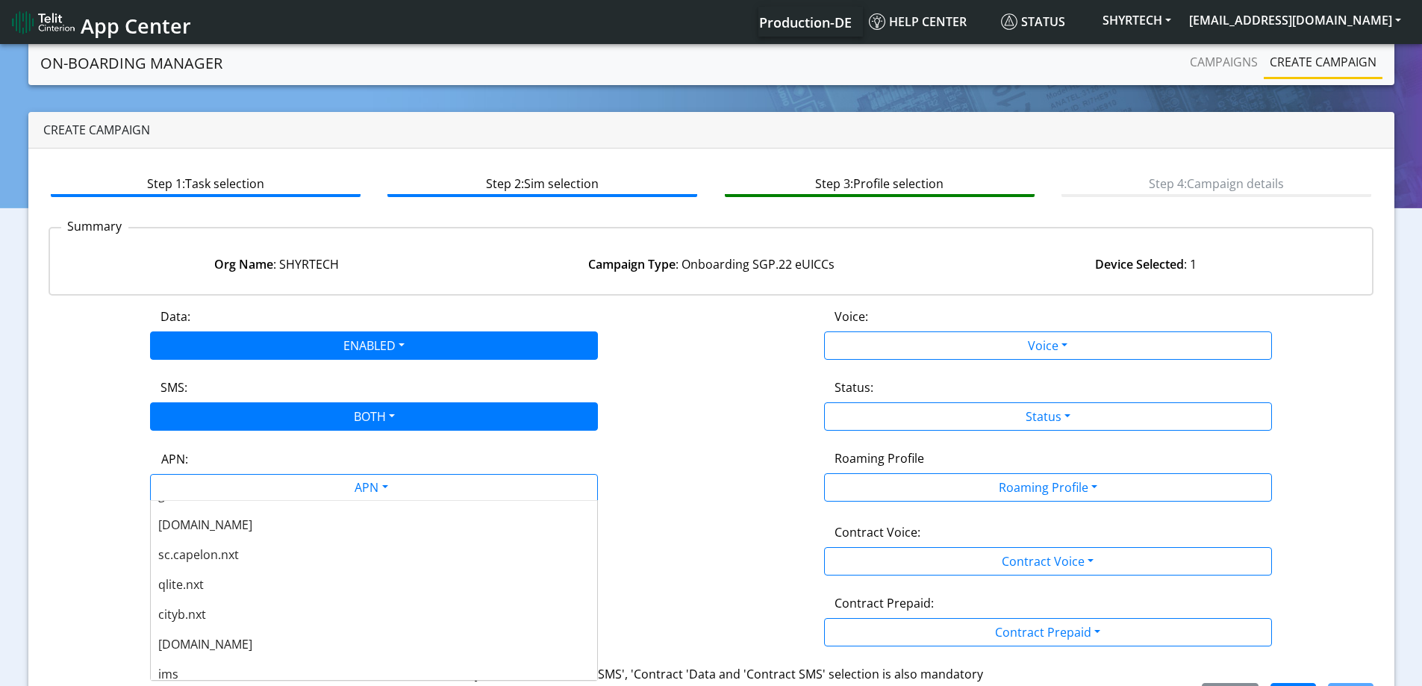
scroll to position [448, 0]
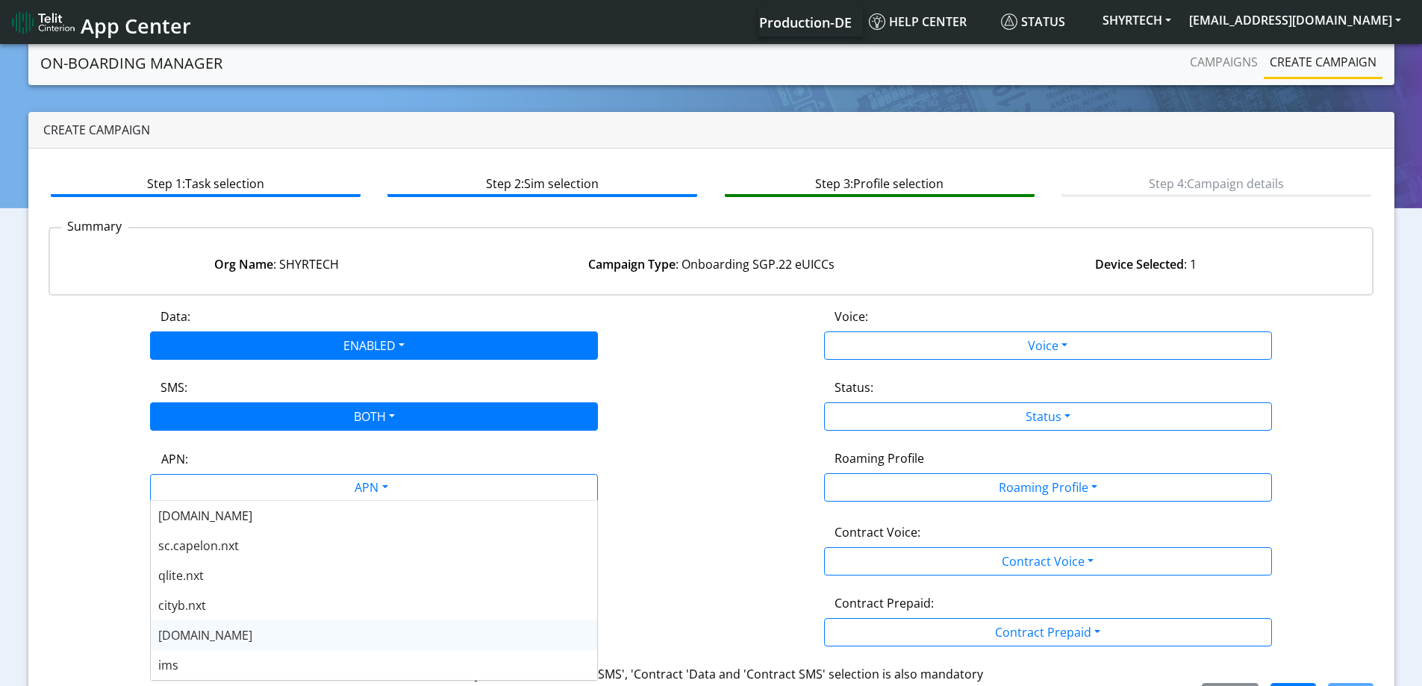
click at [220, 638] on div "[DOMAIN_NAME]" at bounding box center [374, 635] width 446 height 30
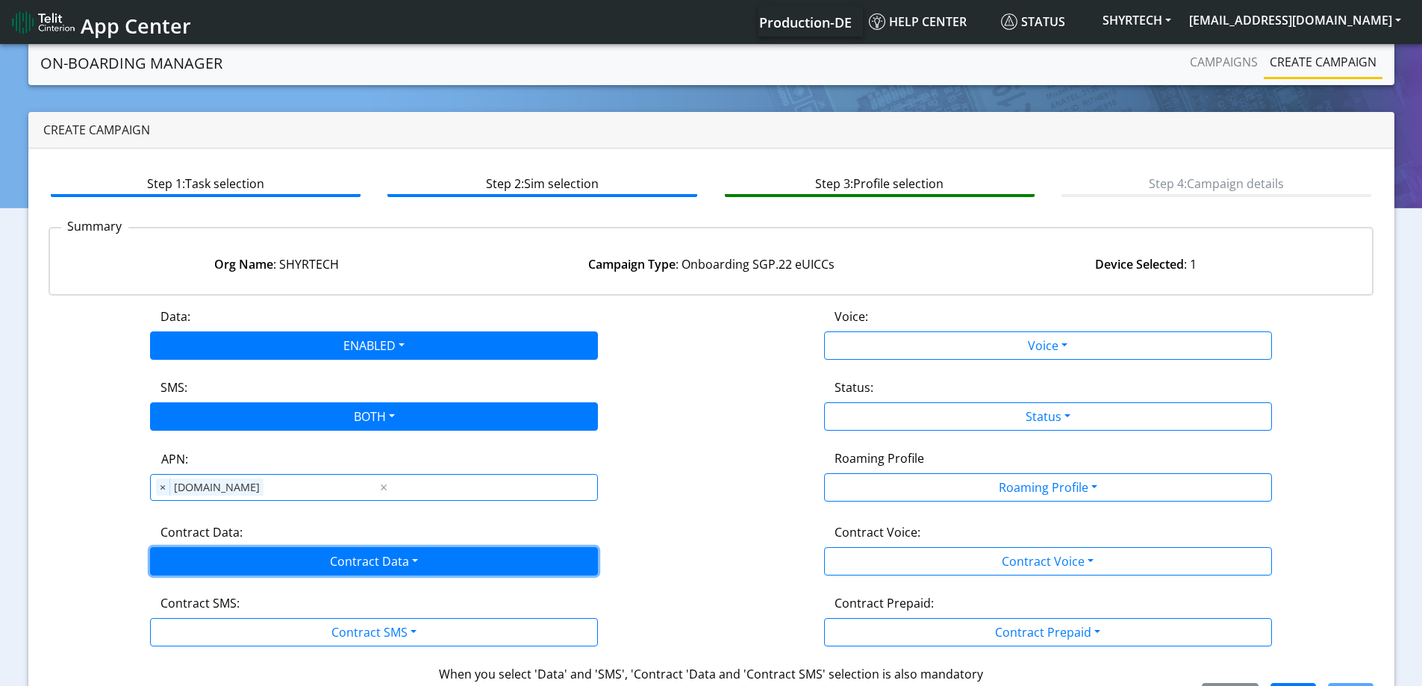
click at [230, 569] on button "Contract Data" at bounding box center [374, 561] width 448 height 28
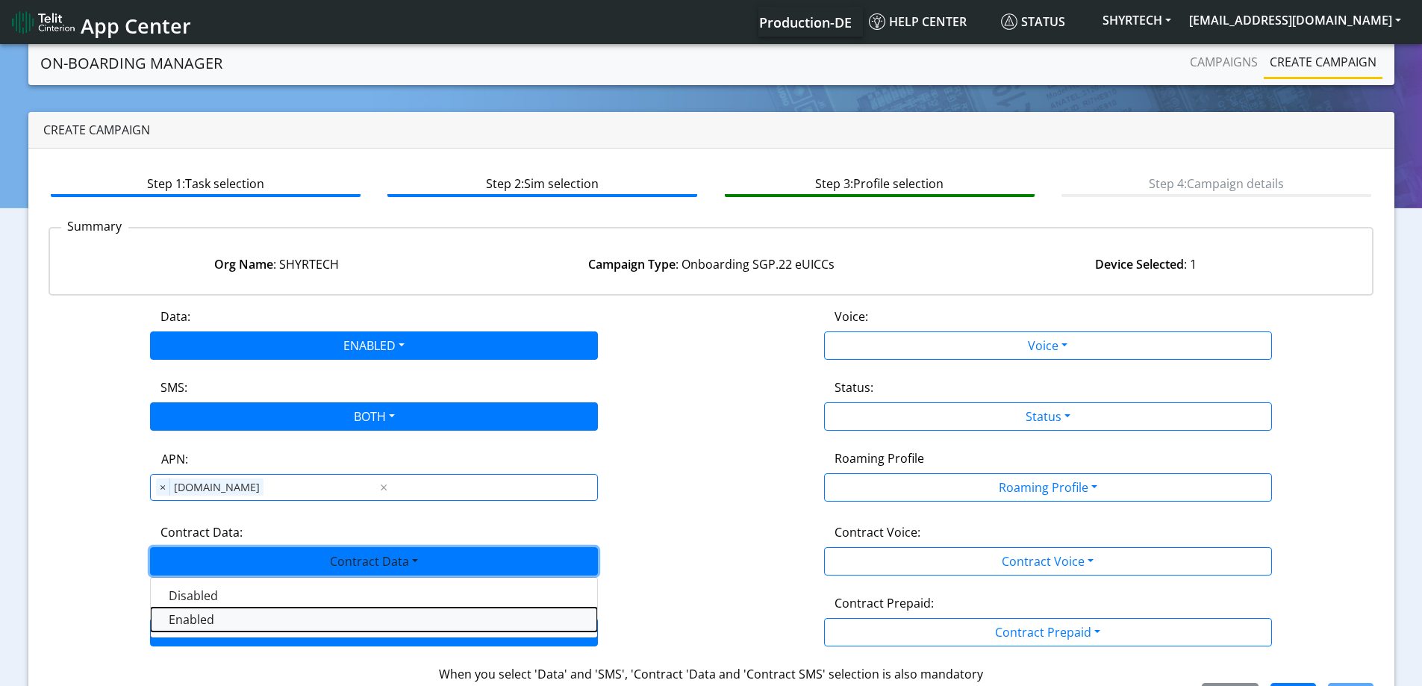
click at [208, 618] on Dataenabled-dropdown "Enabled" at bounding box center [374, 620] width 446 height 24
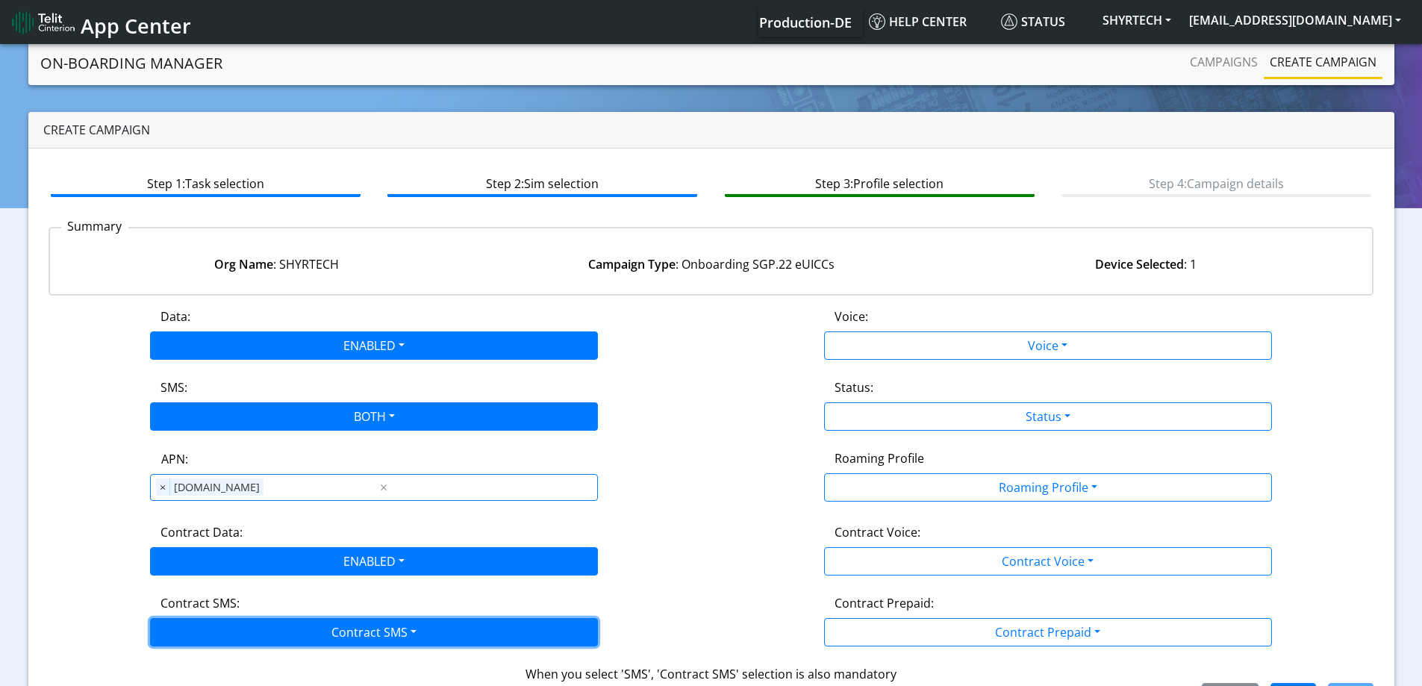
click at [207, 644] on button "Contract SMS" at bounding box center [374, 632] width 448 height 28
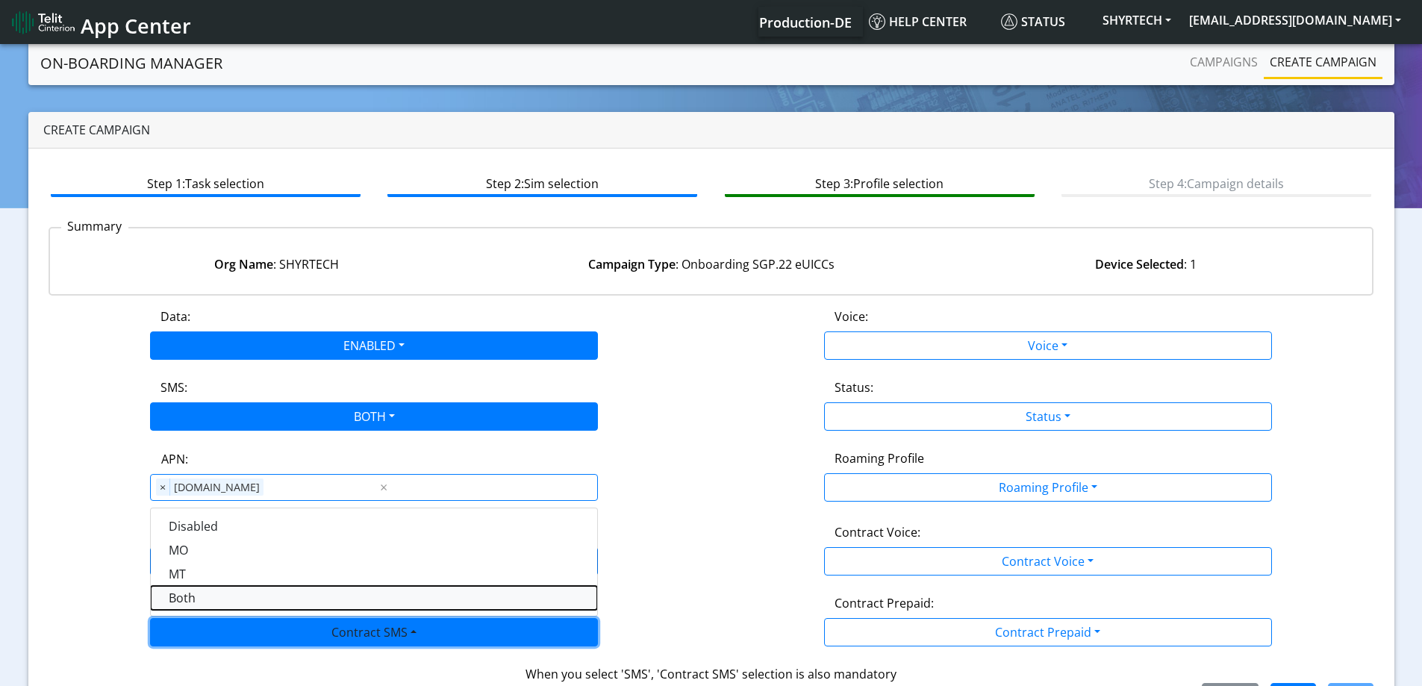
click at [193, 603] on SMSboth-dropdown "Both" at bounding box center [374, 598] width 446 height 24
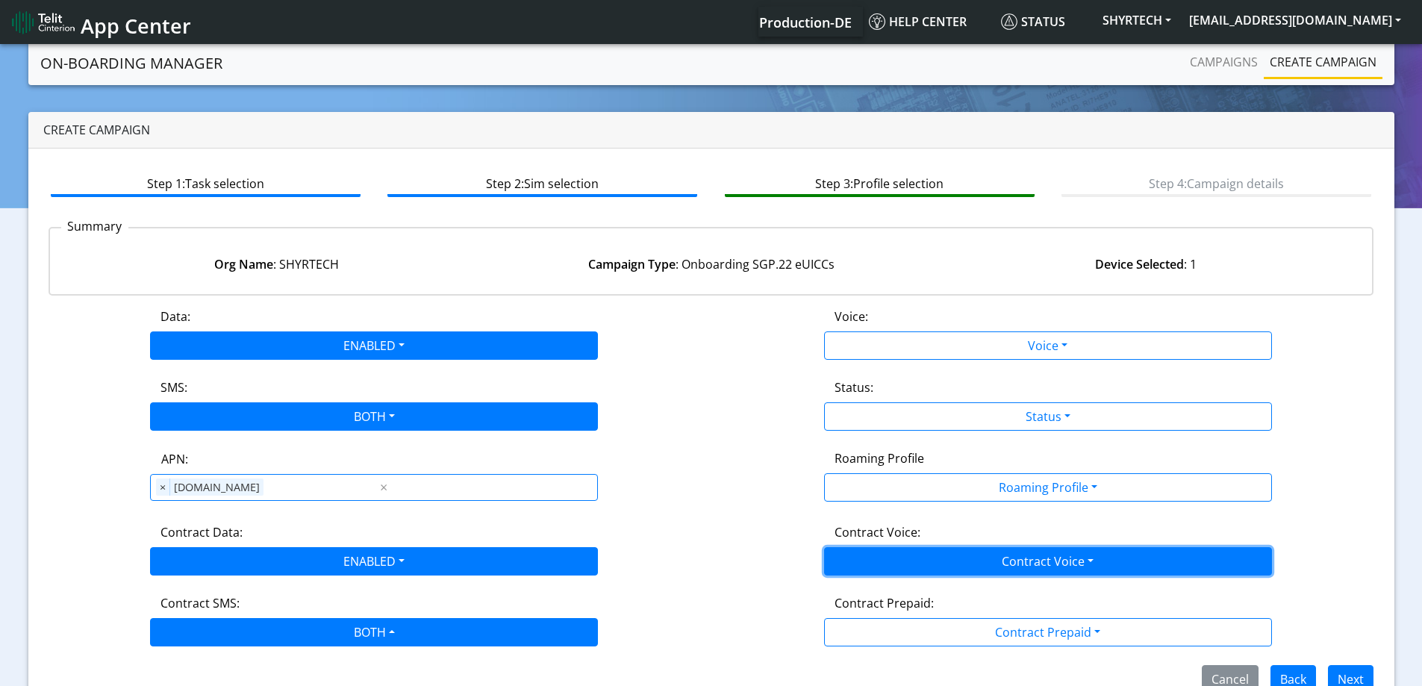
click at [962, 569] on button "Contract Voice" at bounding box center [1048, 561] width 448 height 28
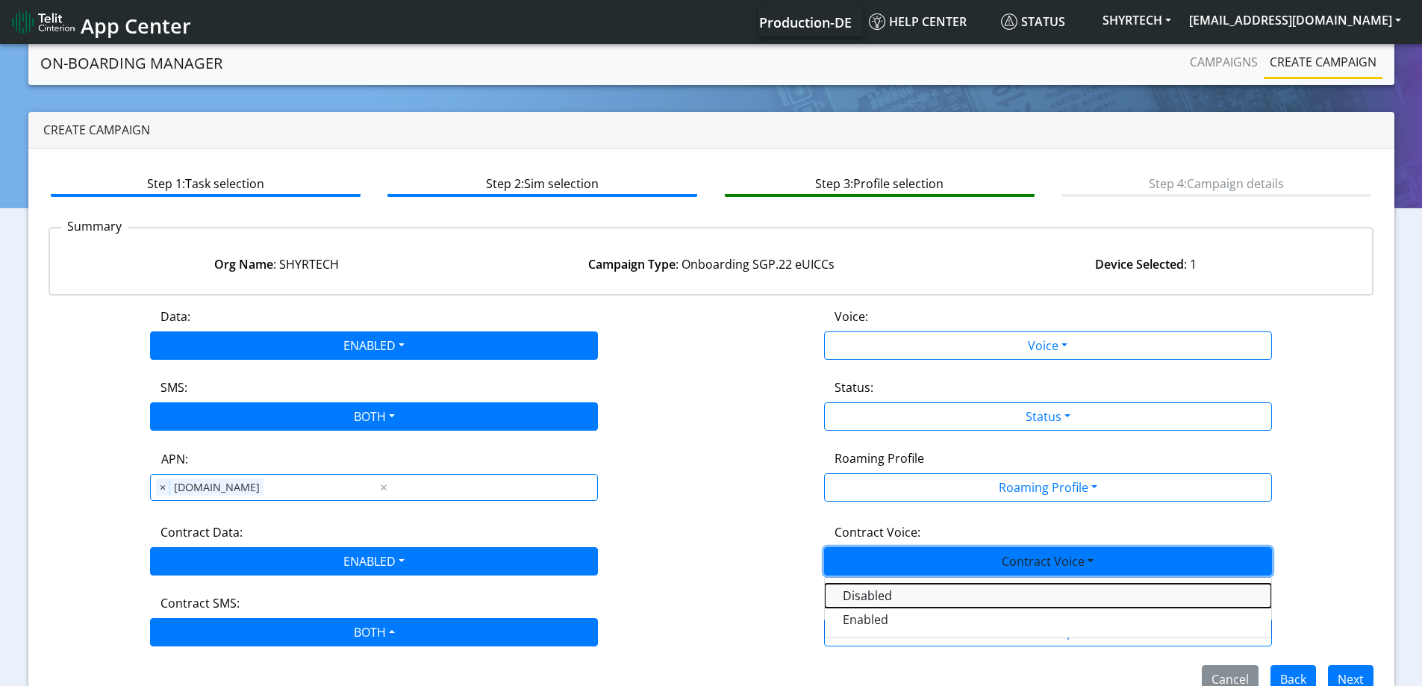
click at [870, 588] on Voicedisabled-dropdown "Disabled" at bounding box center [1048, 596] width 446 height 24
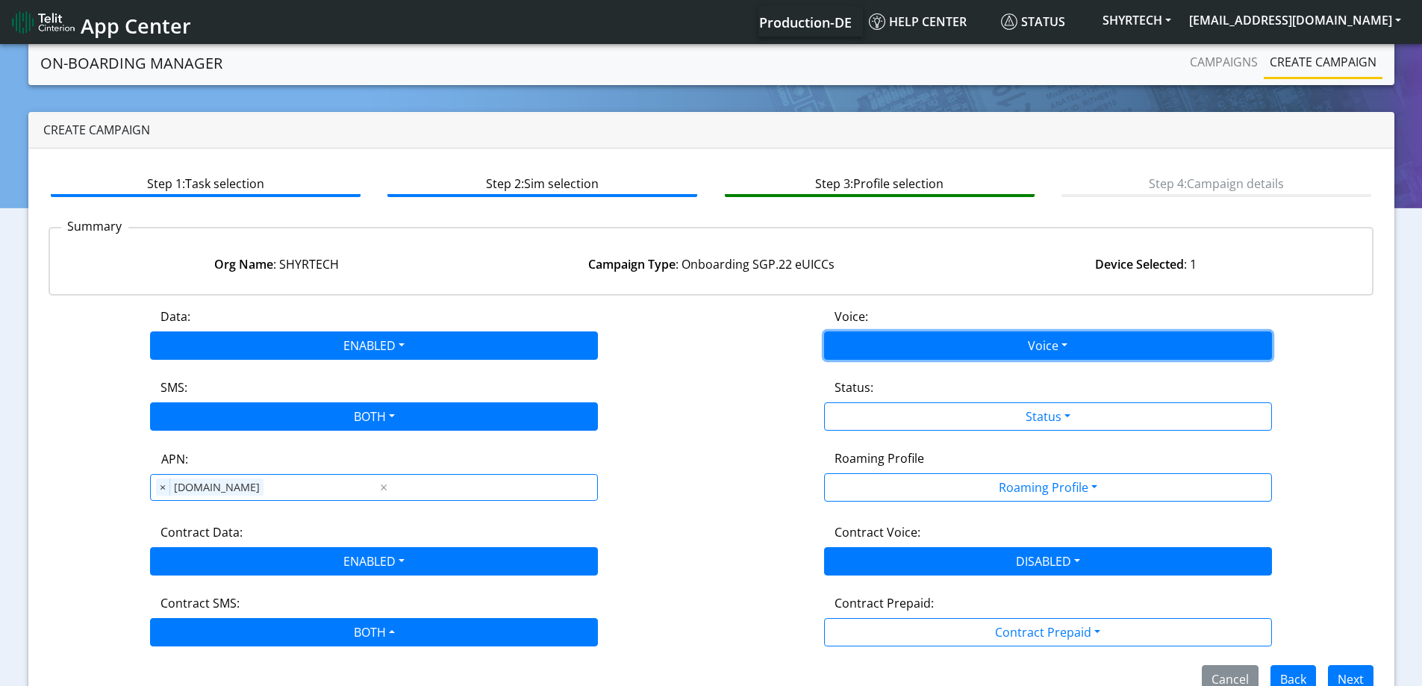
click at [870, 345] on button "Voice" at bounding box center [1048, 345] width 448 height 28
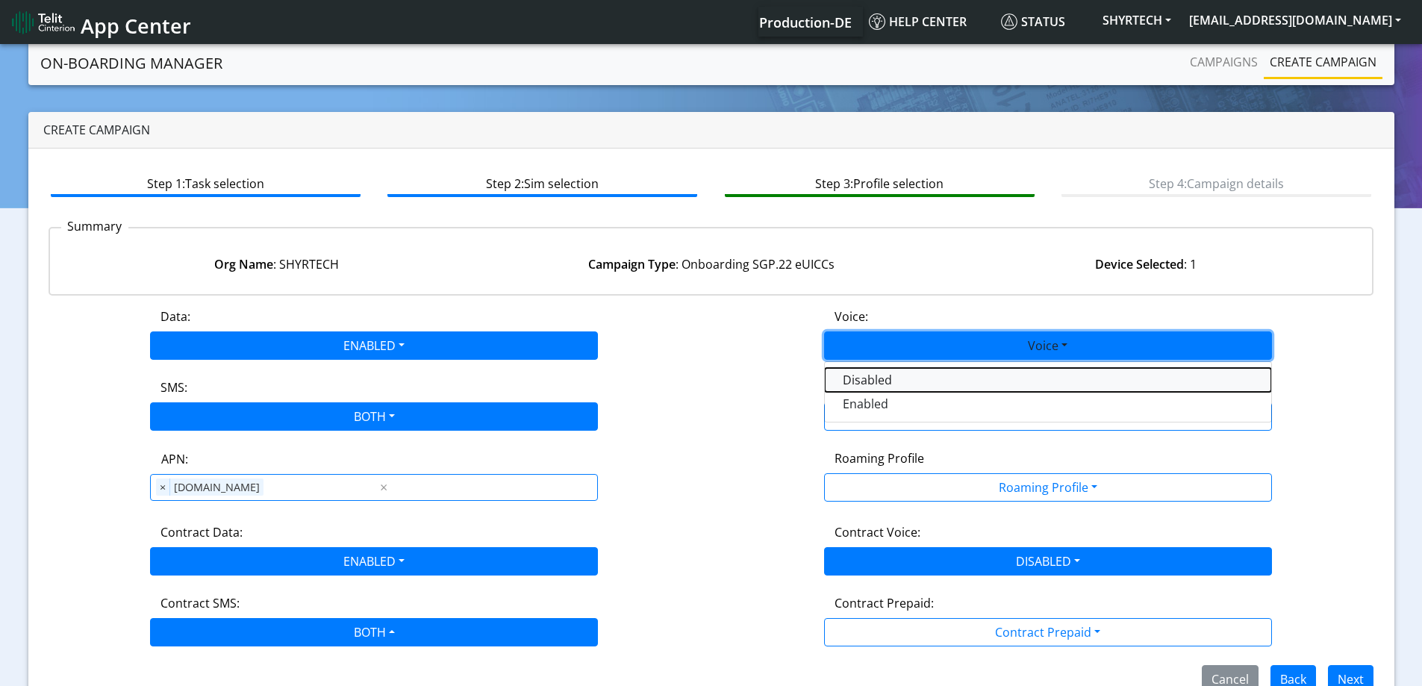
drag, startPoint x: 860, startPoint y: 373, endPoint x: 863, endPoint y: 382, distance: 9.7
click at [860, 375] on button "Disabled" at bounding box center [1048, 380] width 446 height 24
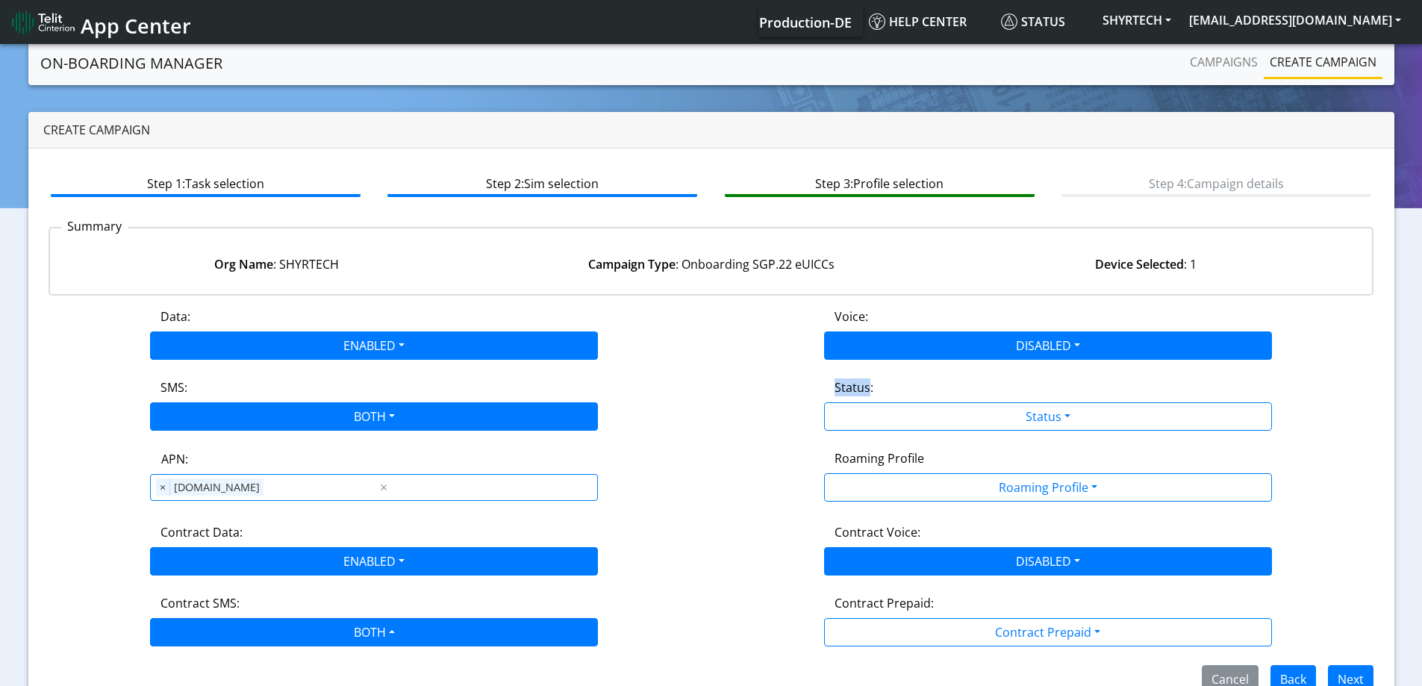
click at [867, 397] on div "Status:" at bounding box center [1047, 390] width 449 height 24
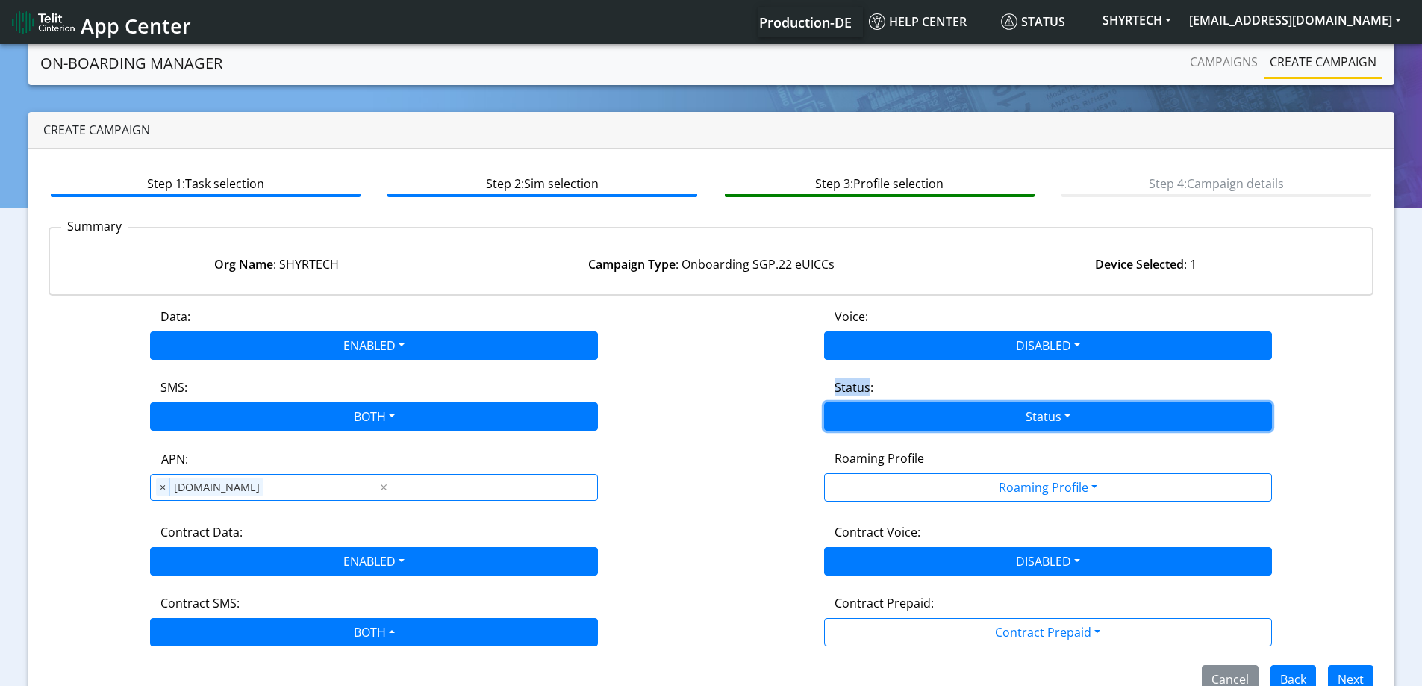
click at [870, 418] on button "Status" at bounding box center [1048, 416] width 448 height 28
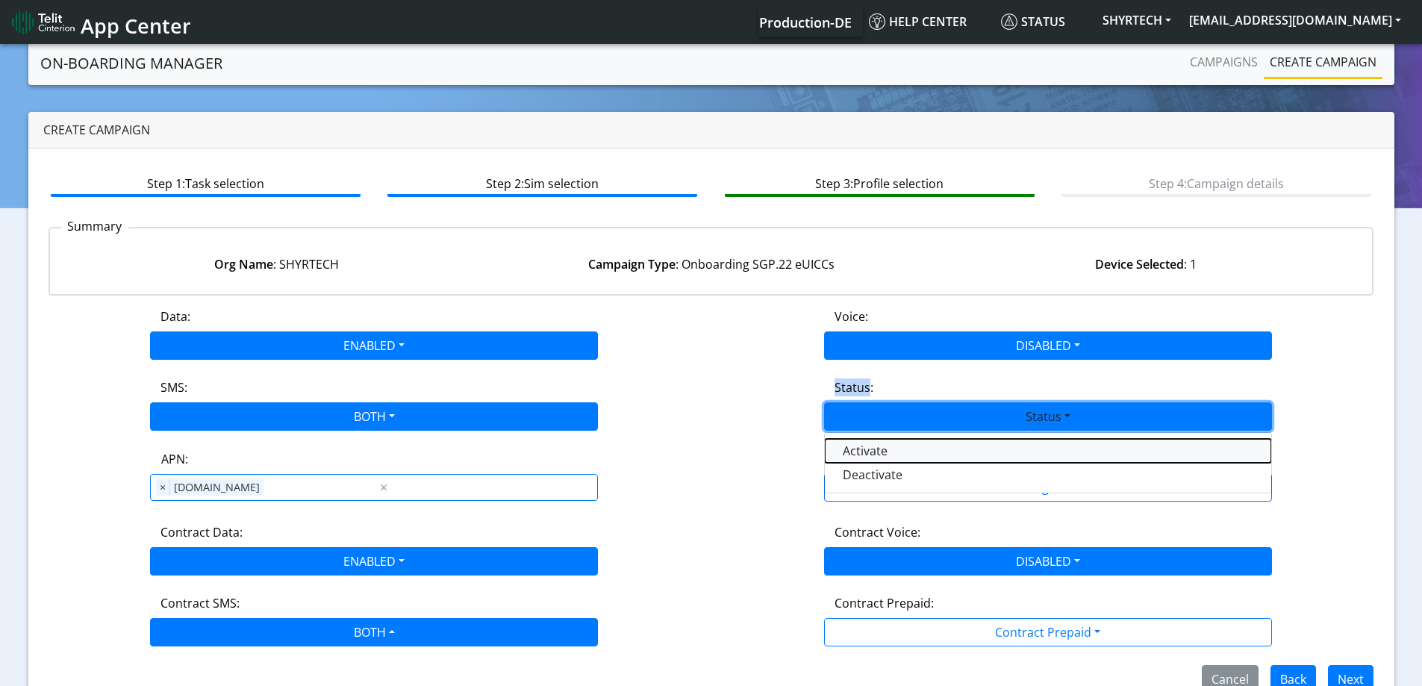
click at [865, 454] on button "Activate" at bounding box center [1048, 451] width 446 height 24
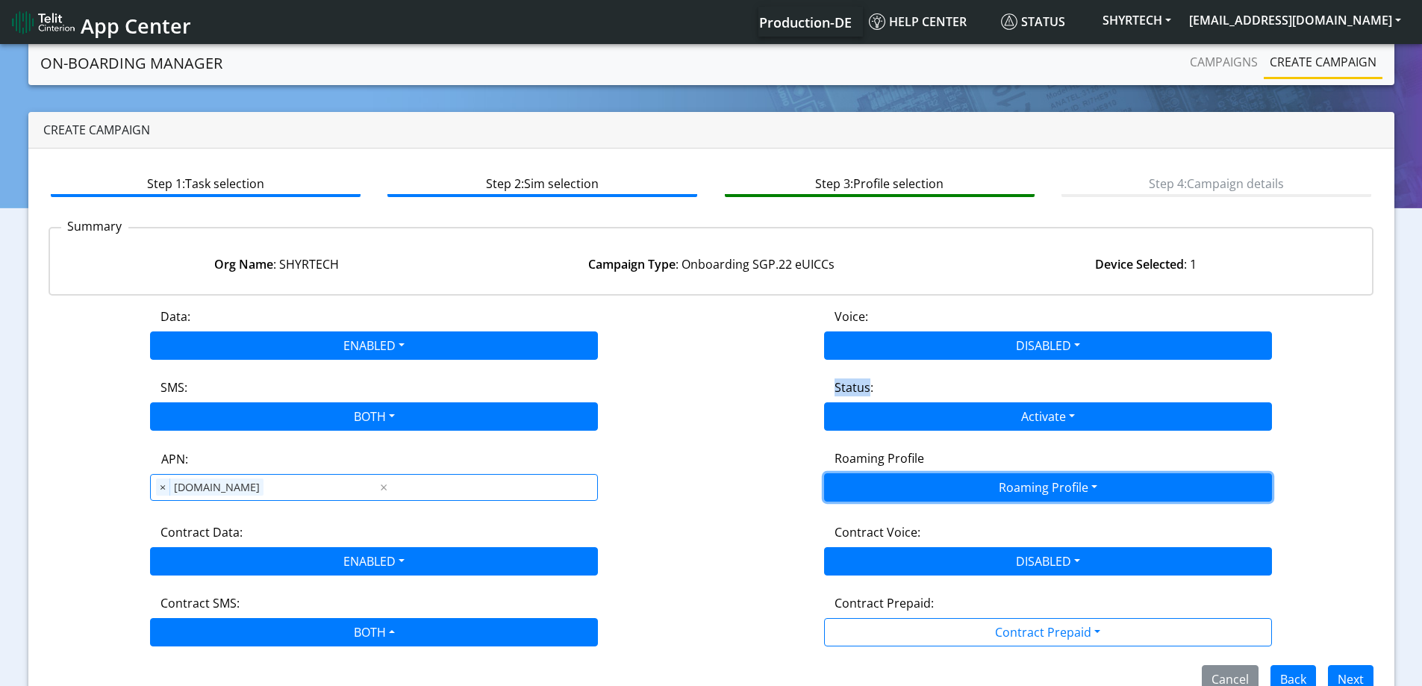
click at [882, 485] on button "Roaming Profile" at bounding box center [1048, 487] width 448 height 28
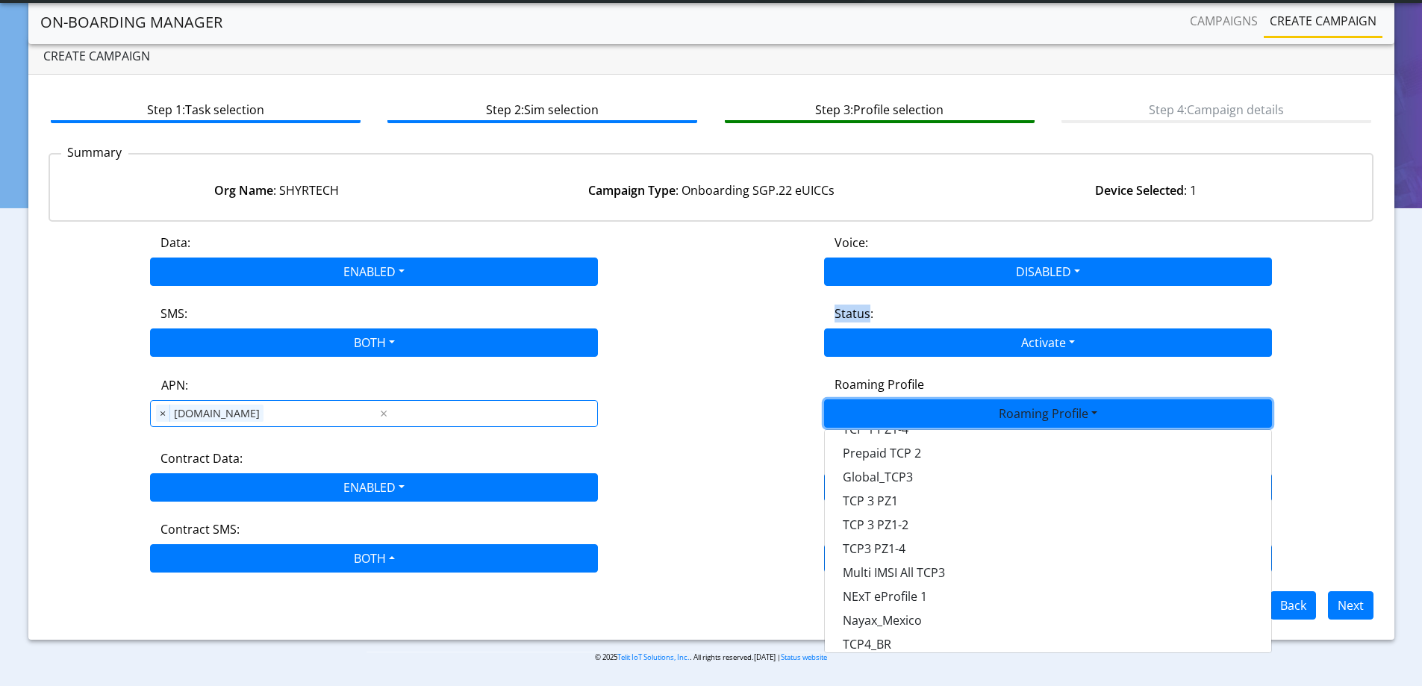
scroll to position [419, 0]
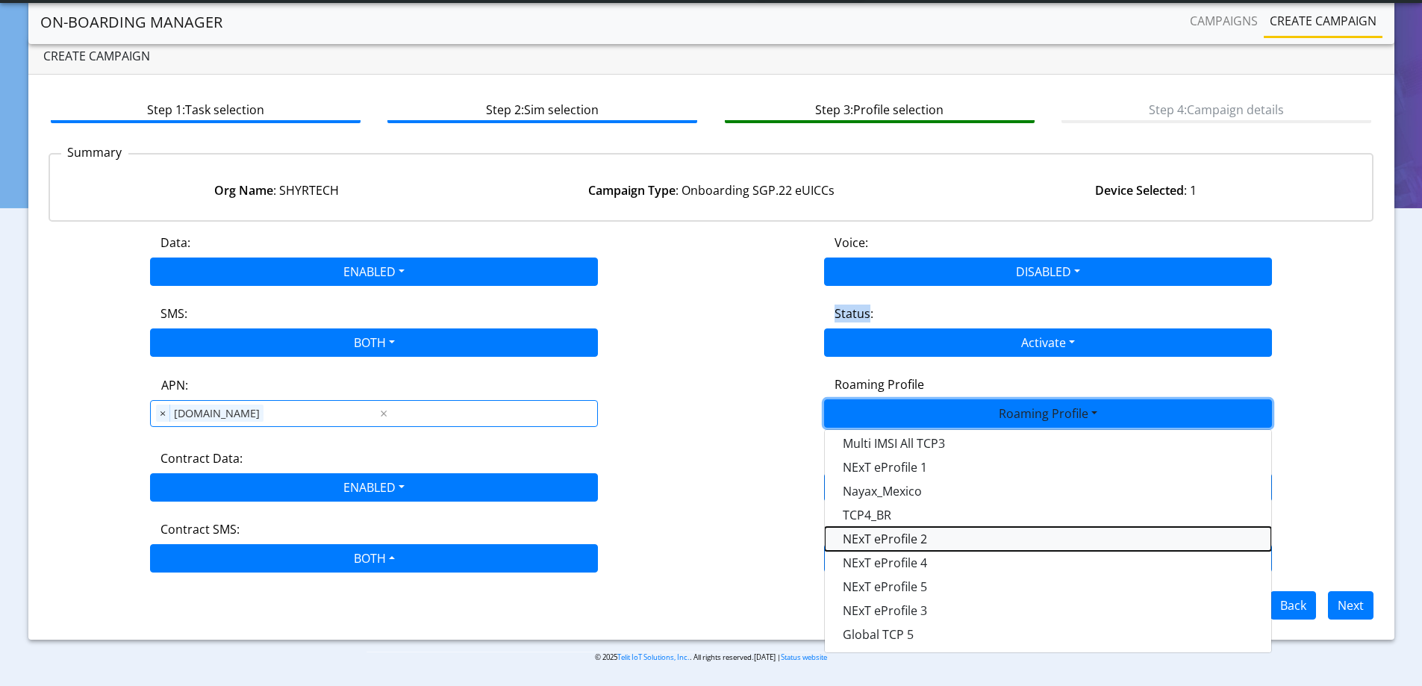
click at [937, 543] on Profile-dropdown "NExT eProfile 2" at bounding box center [1048, 539] width 446 height 24
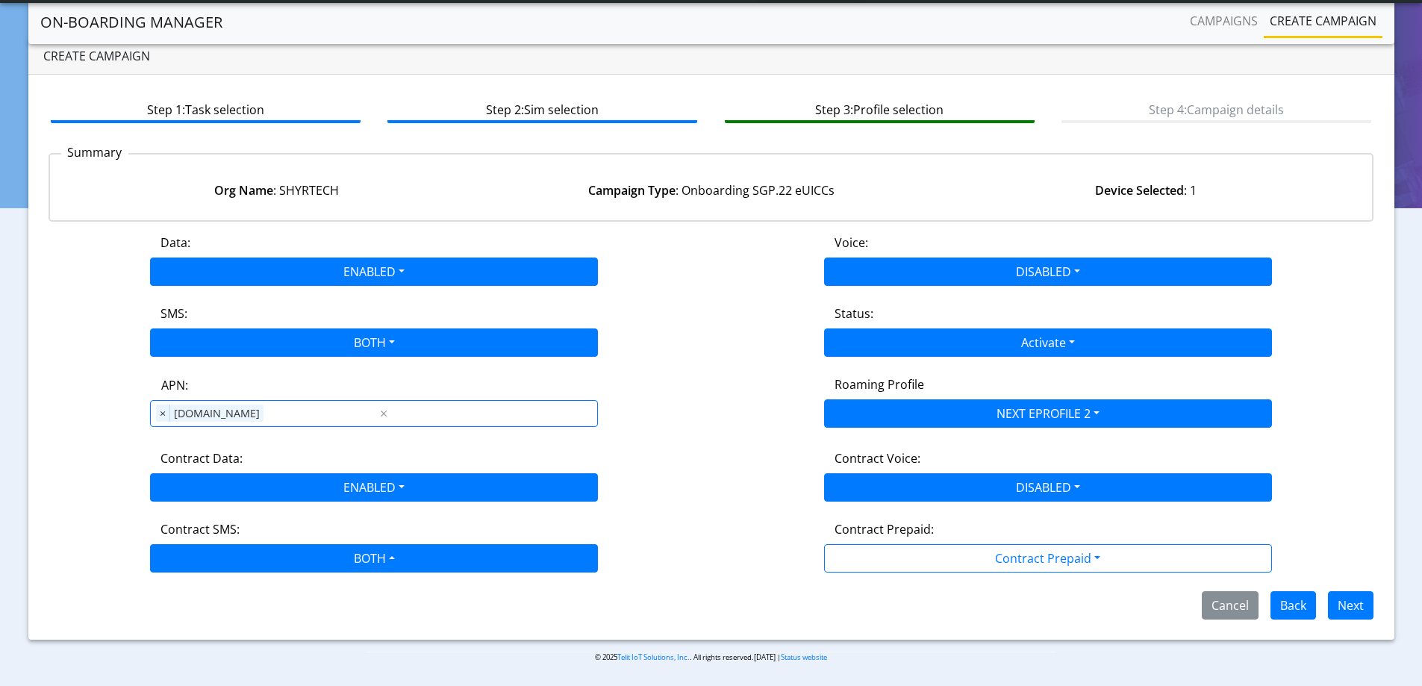
click at [713, 366] on div "Data: ENABLED Disabled Enabled Voice: DISABLED Disabled Enabled SMS: BOTH Disab…" at bounding box center [711, 427] width 1325 height 386
click at [1349, 605] on button "Next" at bounding box center [1351, 605] width 46 height 28
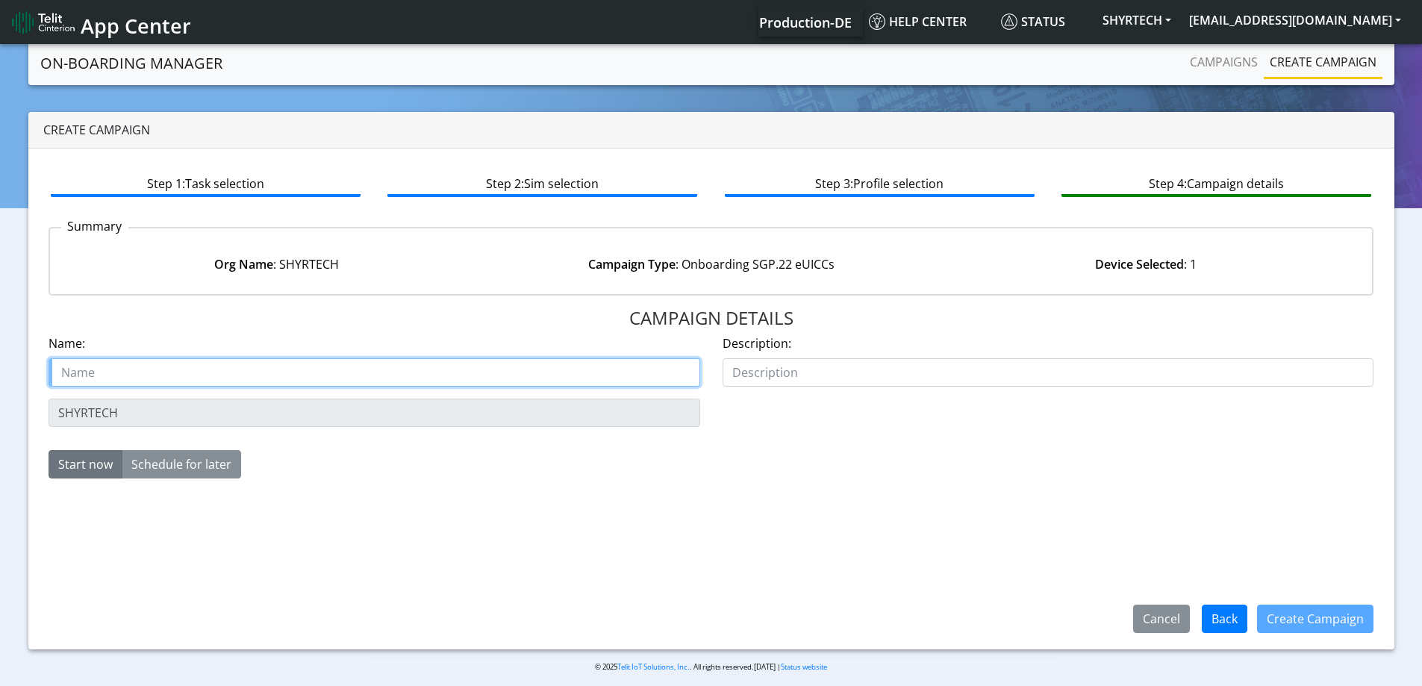
paste input "Shyrtech-IOLOGIC"
type input "Shyrtech-IOLOGIC starter SIM 3"
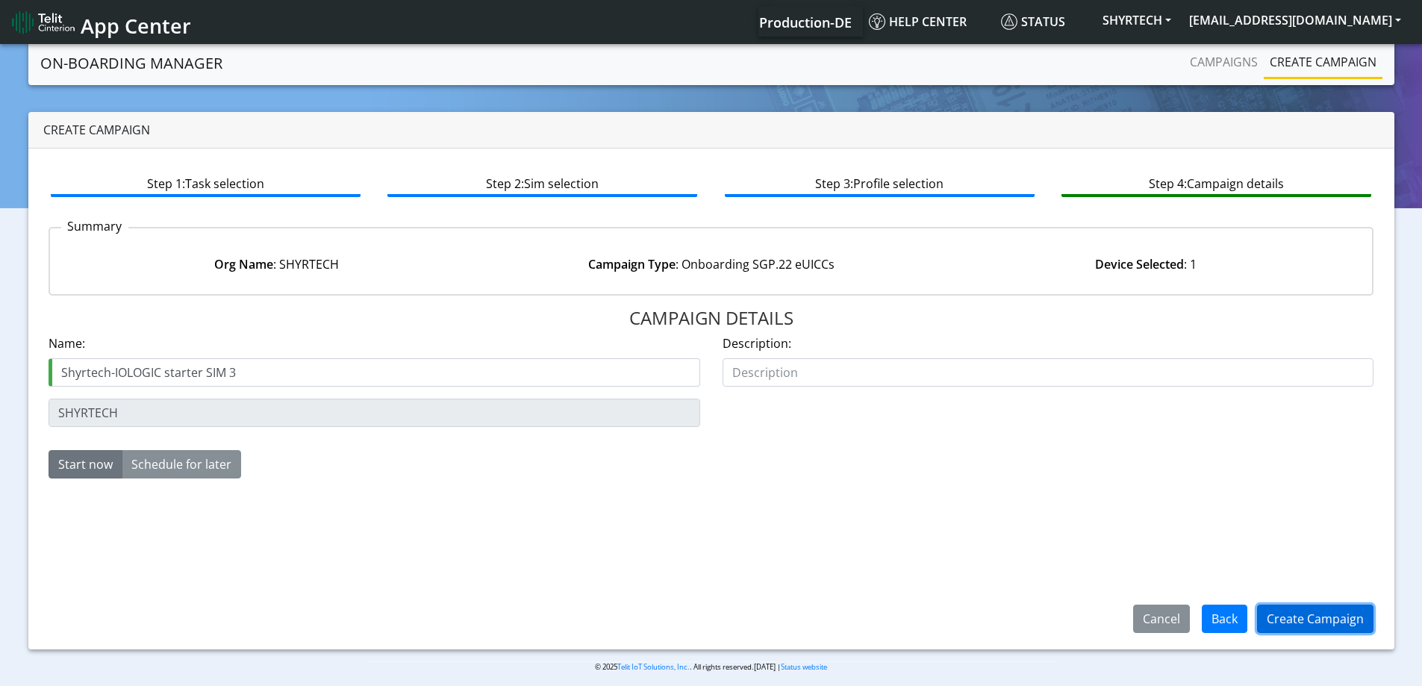
click at [1351, 620] on button "Create Campaign" at bounding box center [1315, 619] width 116 height 28
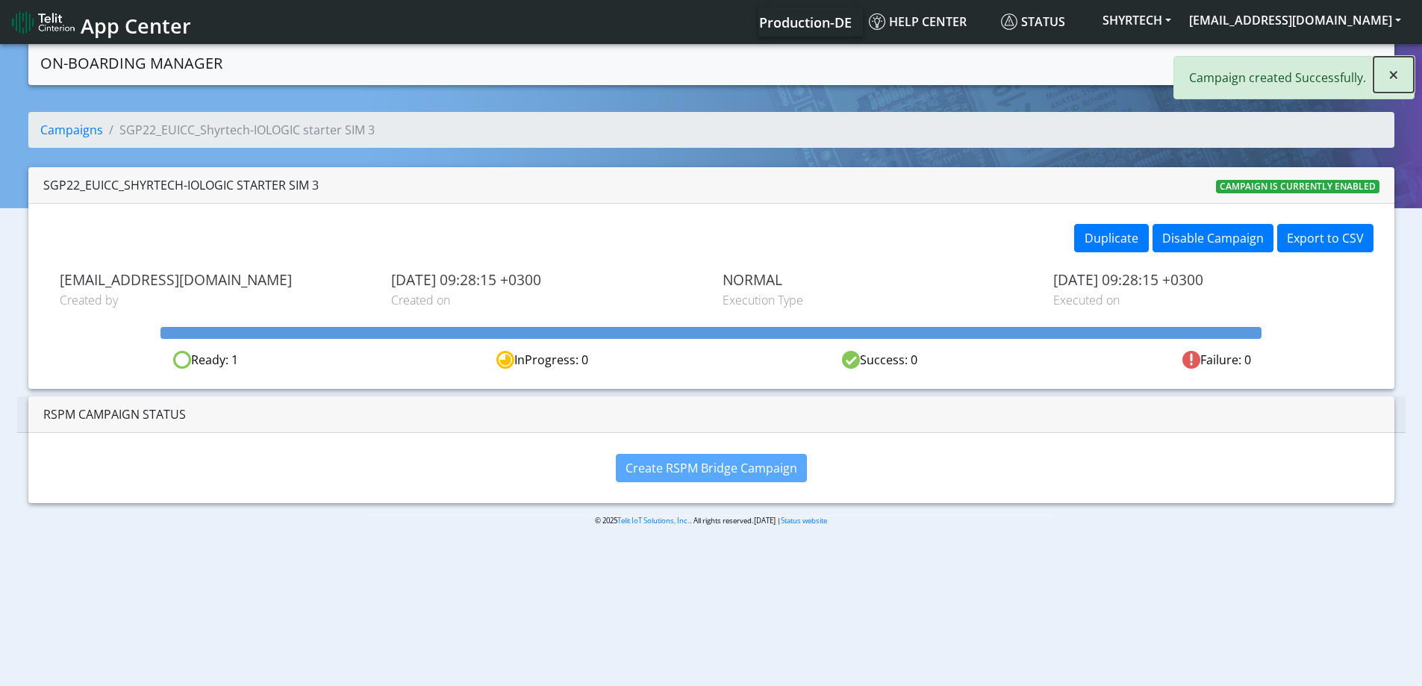
click at [1384, 75] on button "×" at bounding box center [1393, 75] width 40 height 36
click at [1234, 72] on link "Campaigns" at bounding box center [1224, 62] width 80 height 30
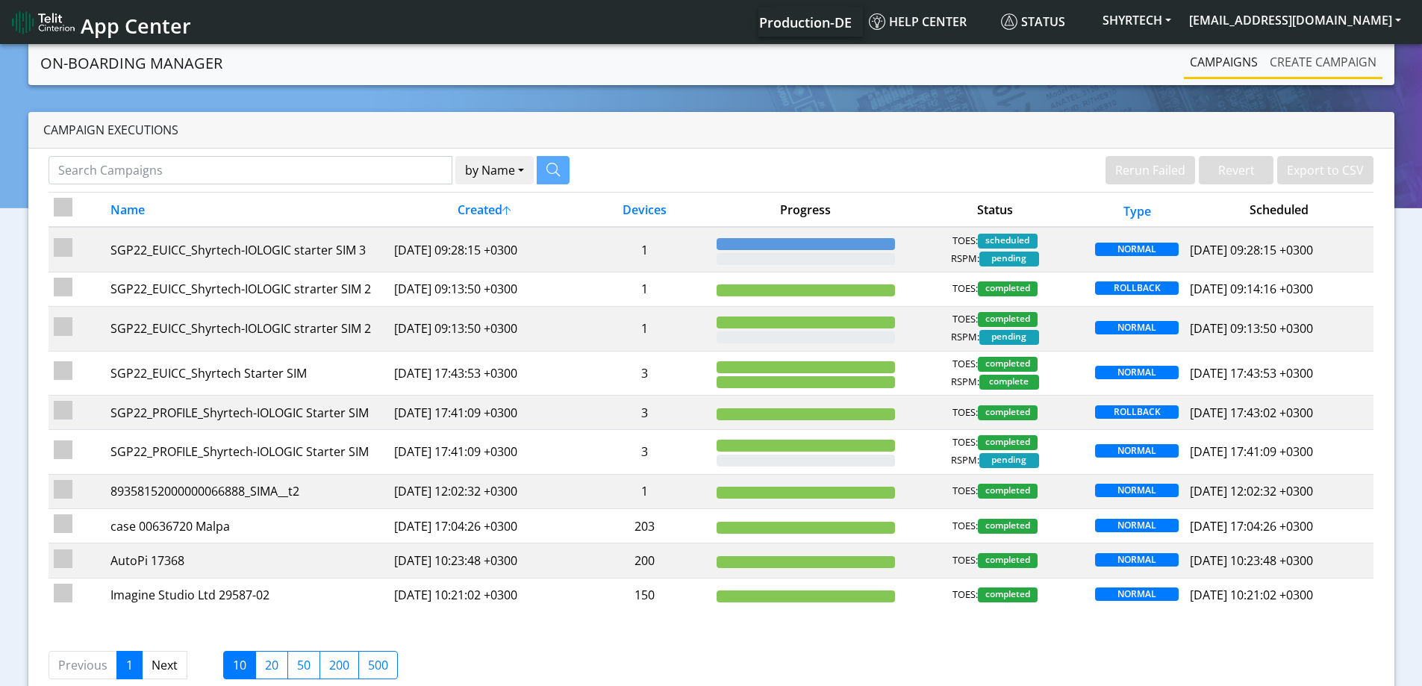
click at [1323, 63] on link "Create campaign" at bounding box center [1323, 62] width 119 height 30
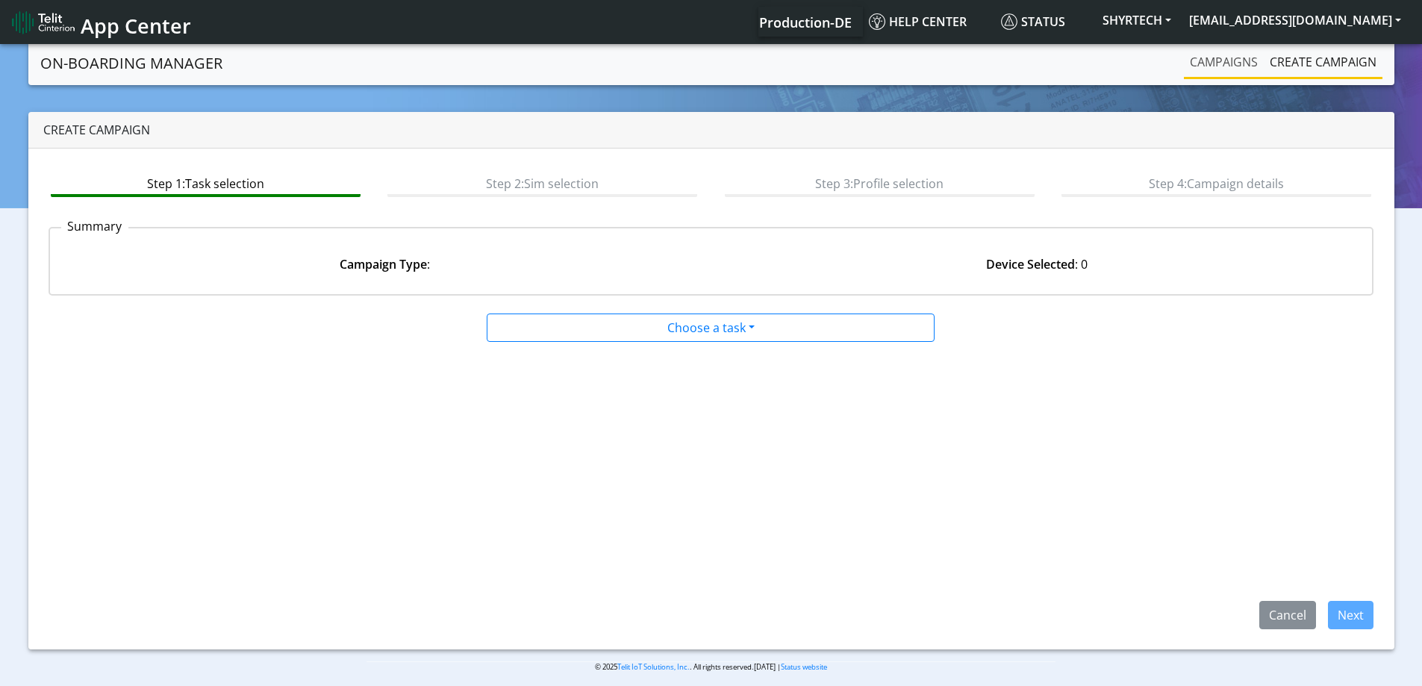
click at [1222, 69] on link "Campaigns" at bounding box center [1224, 62] width 80 height 30
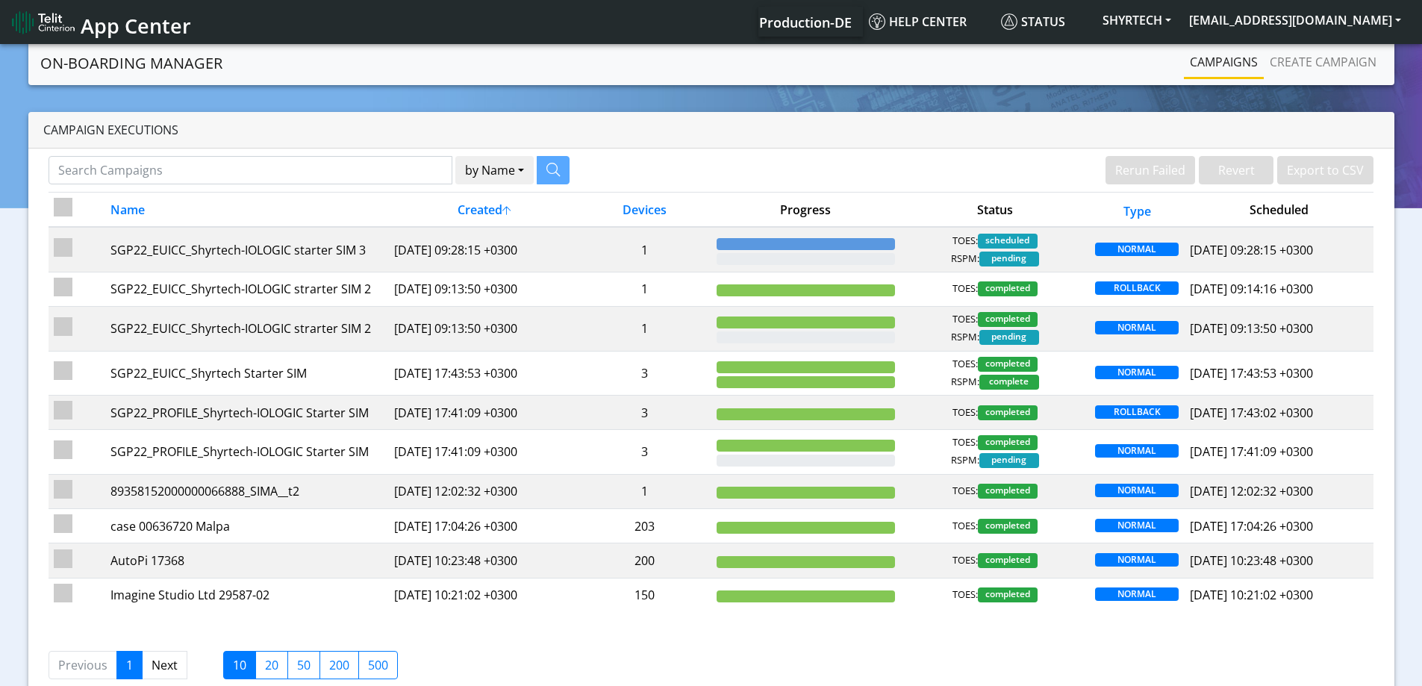
click at [1297, 40] on nav "App Center Production-DE Help center Status SHYRTECH [EMAIL_ADDRESS][DOMAIN_NAM…" at bounding box center [711, 22] width 1422 height 44
click at [1284, 64] on link "Create campaign" at bounding box center [1323, 62] width 119 height 30
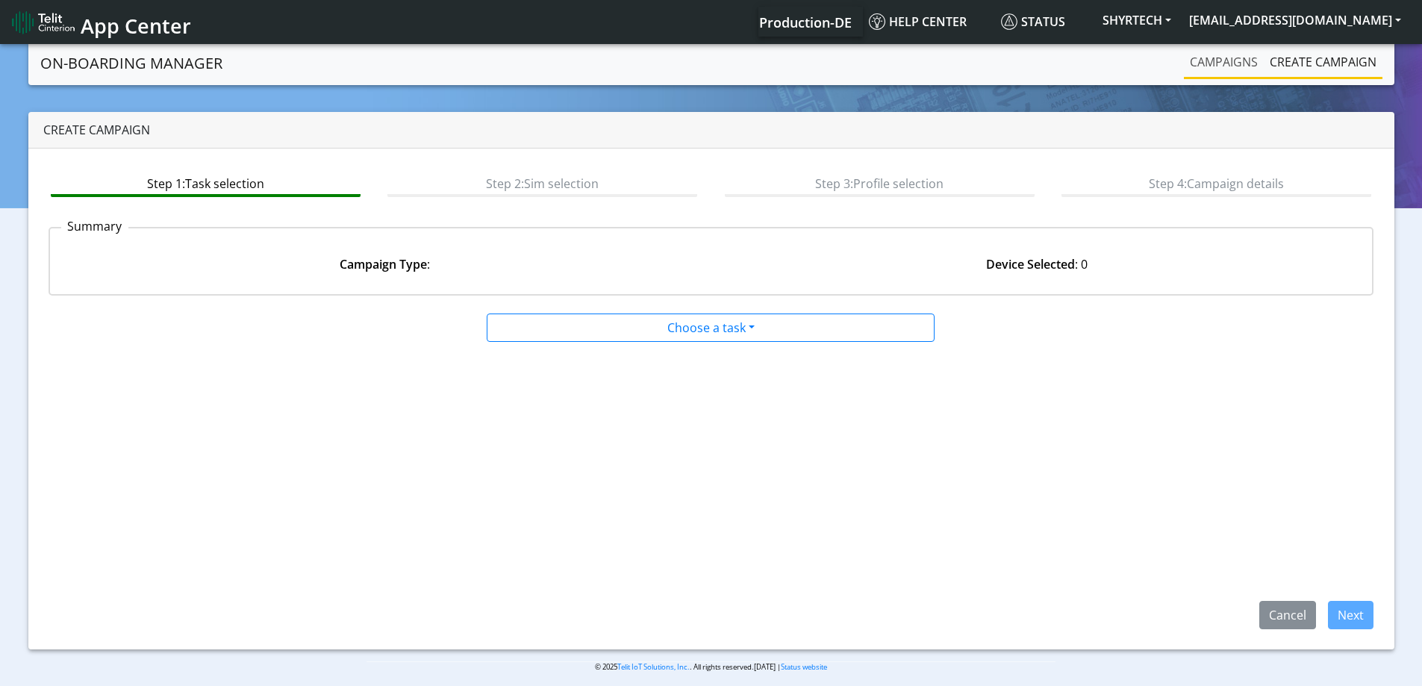
click at [1231, 57] on link "Campaigns" at bounding box center [1224, 62] width 80 height 30
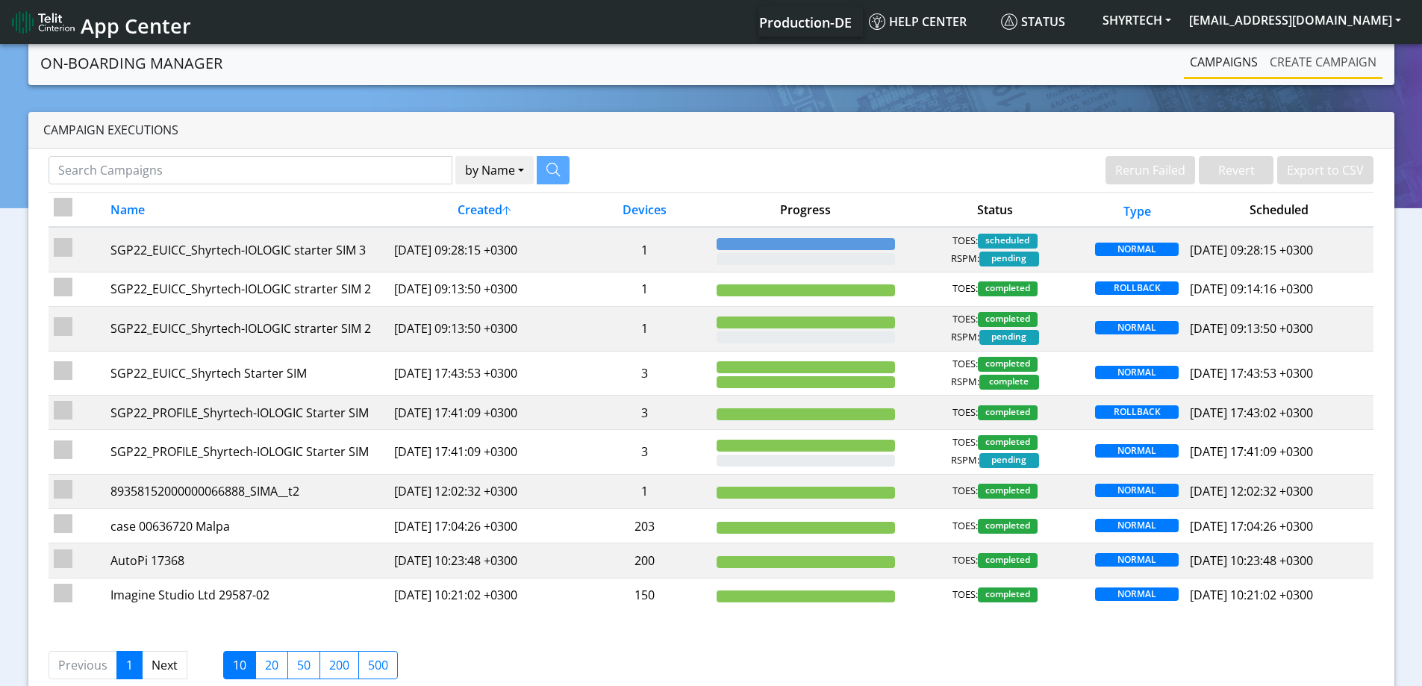
click at [1308, 69] on link "Create campaign" at bounding box center [1323, 62] width 119 height 30
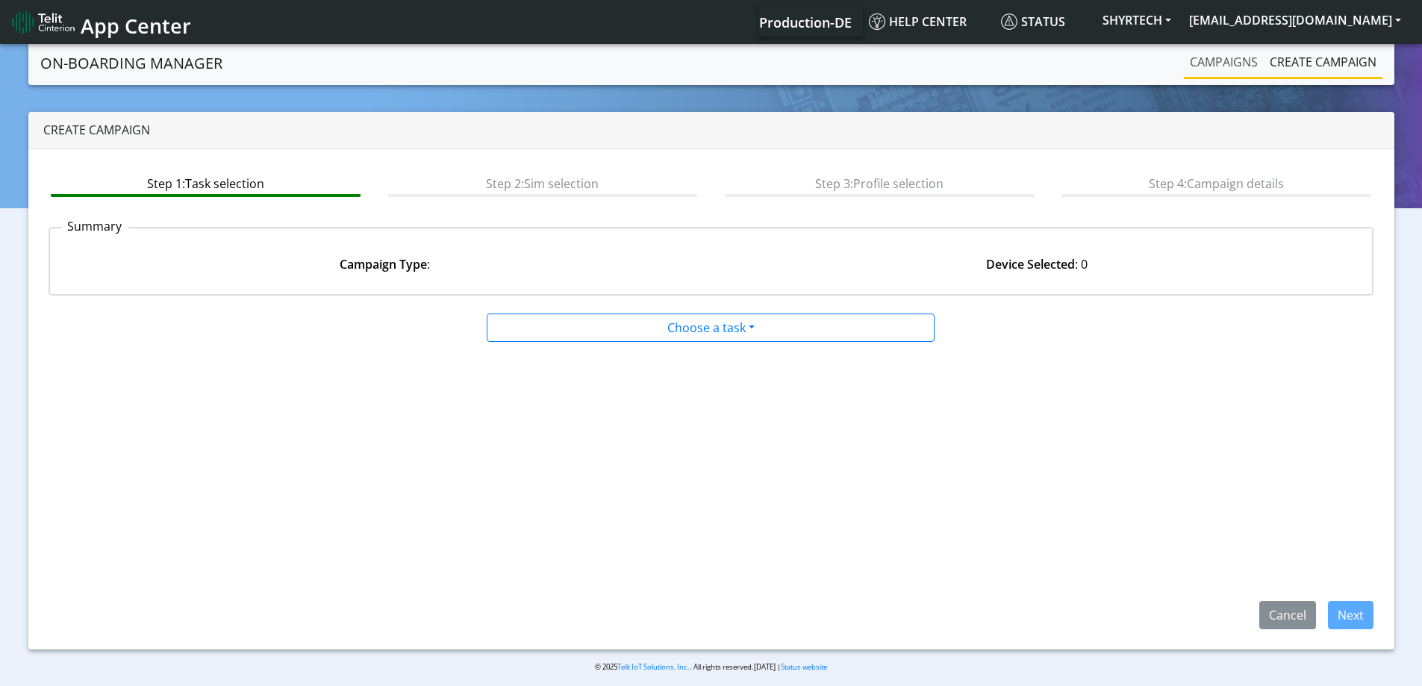
click at [1245, 62] on link "Campaigns" at bounding box center [1224, 62] width 80 height 30
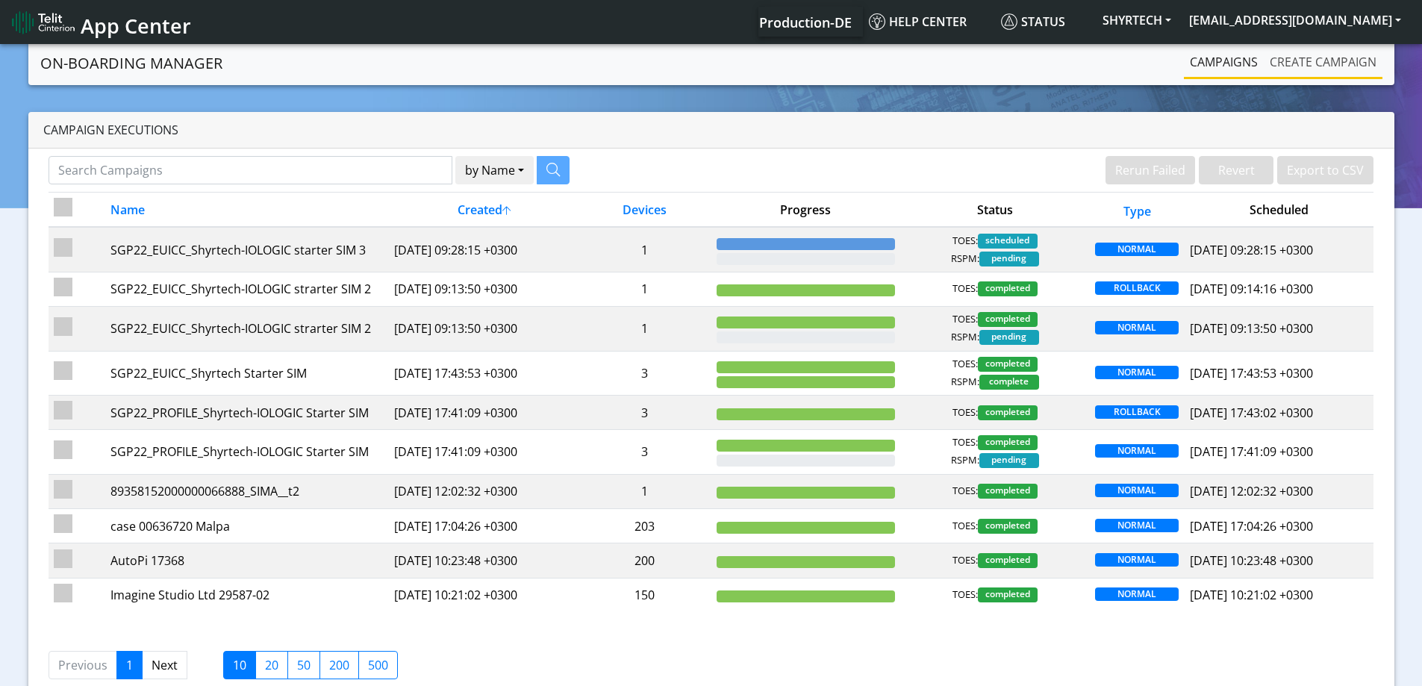
click at [1286, 61] on link "Create campaign" at bounding box center [1323, 62] width 119 height 30
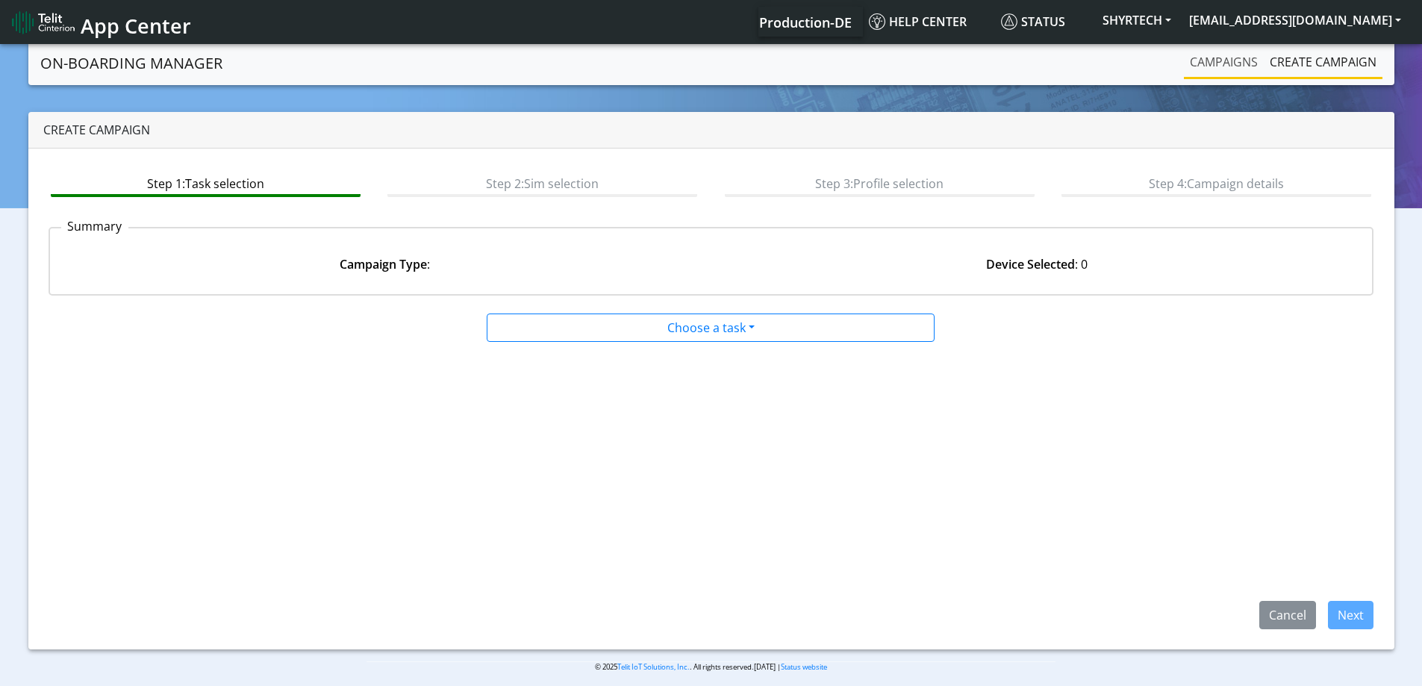
click at [1205, 63] on link "Campaigns" at bounding box center [1224, 62] width 80 height 30
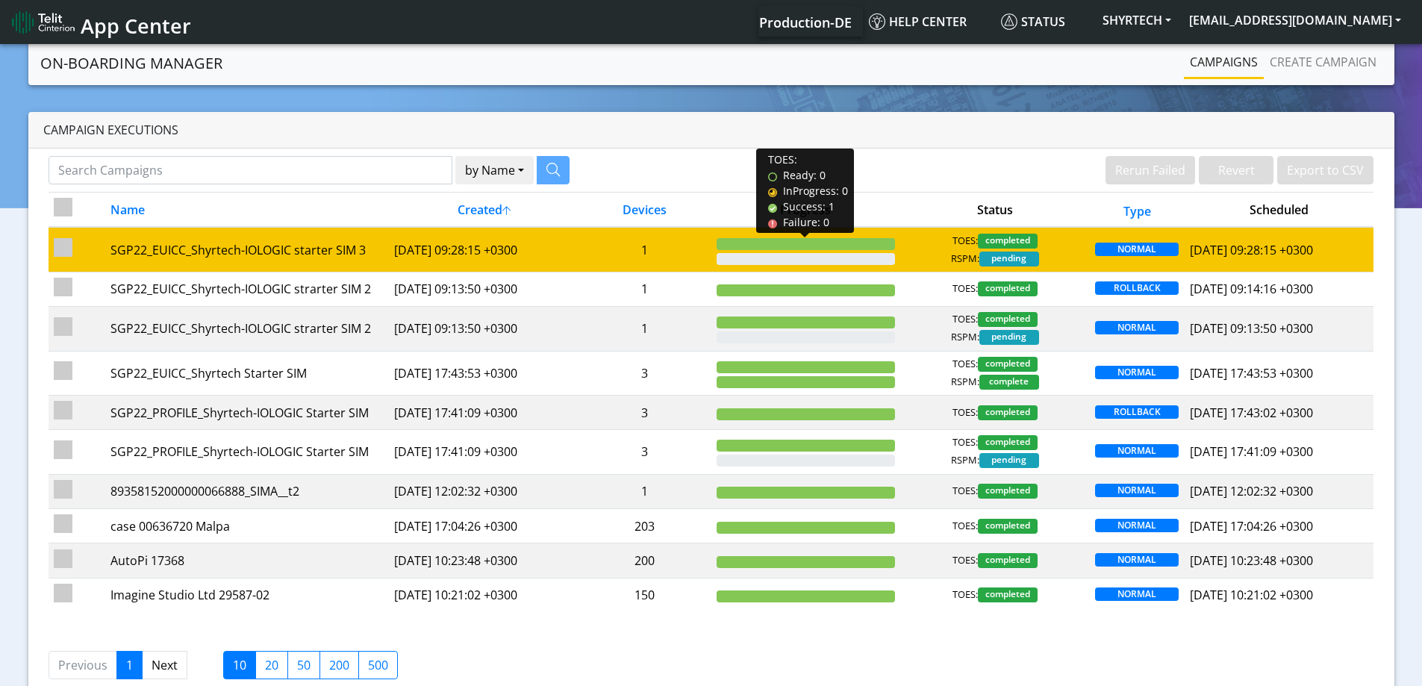
click at [875, 243] on div at bounding box center [805, 244] width 178 height 12
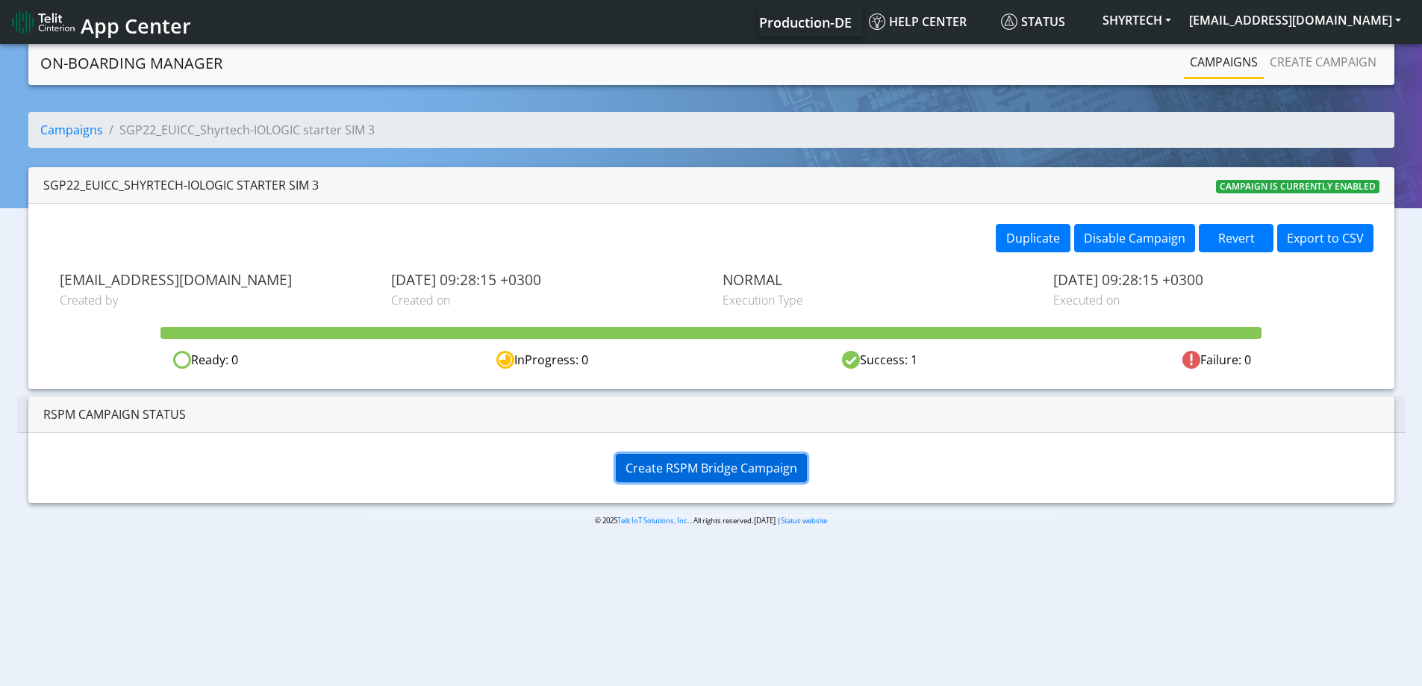
click at [745, 469] on span "Create RSPM Bridge Campaign" at bounding box center [711, 468] width 172 height 16
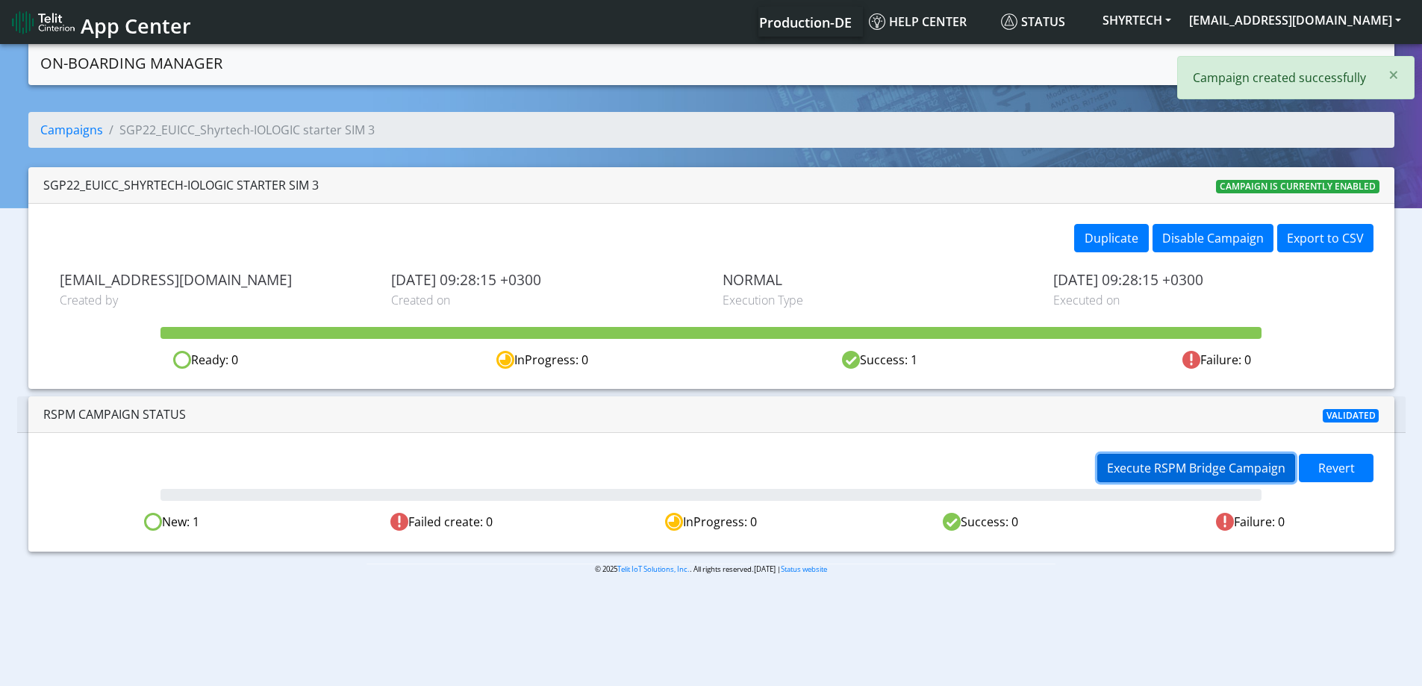
click at [1158, 468] on span "Execute RSPM Bridge Campaign" at bounding box center [1196, 468] width 178 height 16
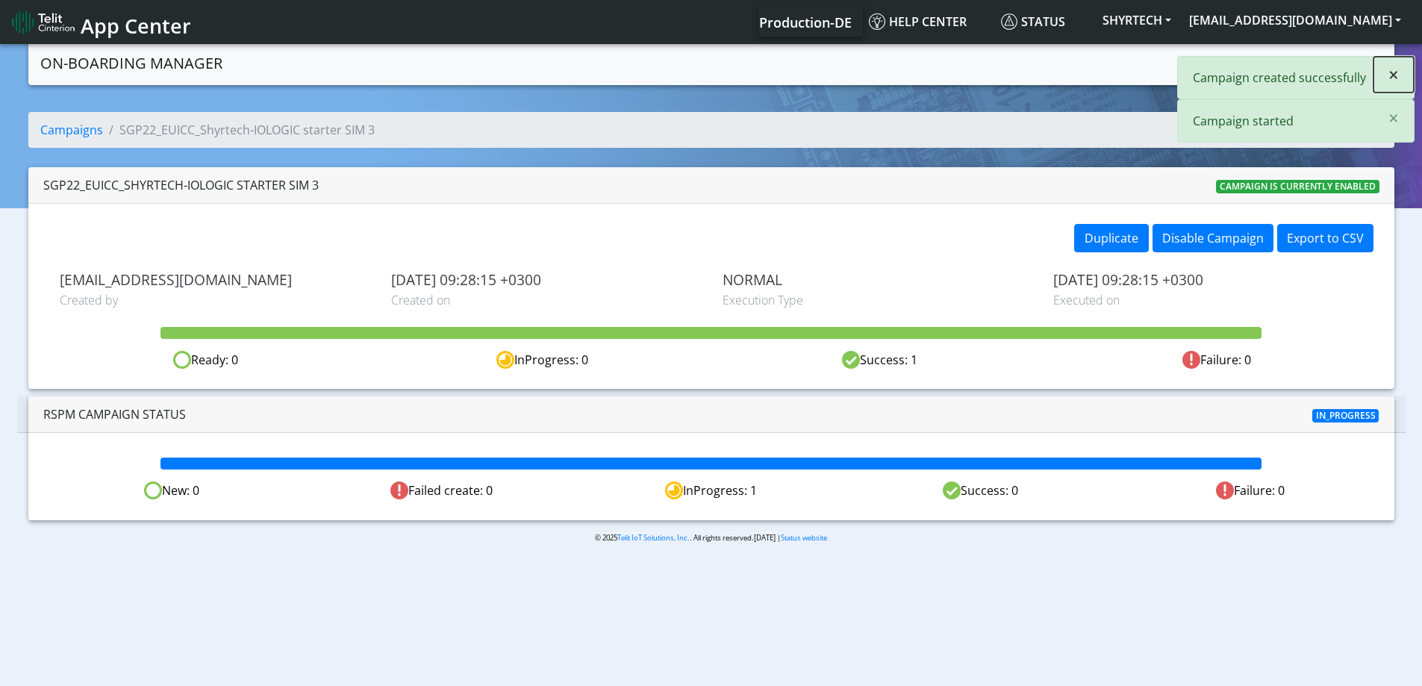
click at [1398, 70] on span "×" at bounding box center [1393, 74] width 10 height 25
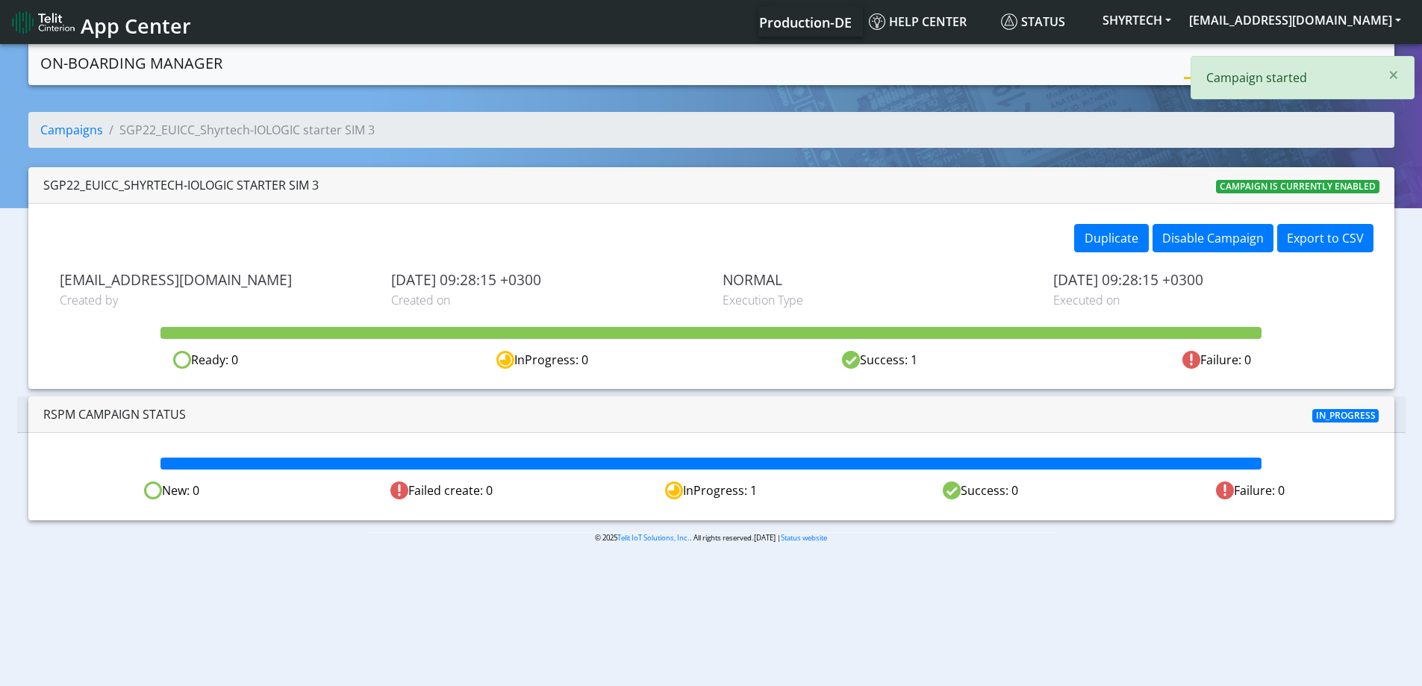
click at [1214, 62] on div "× Campaign started" at bounding box center [1302, 77] width 224 height 43
click at [1202, 63] on link "Campaigns" at bounding box center [1224, 62] width 80 height 30
